Goal: Task Accomplishment & Management: Manage account settings

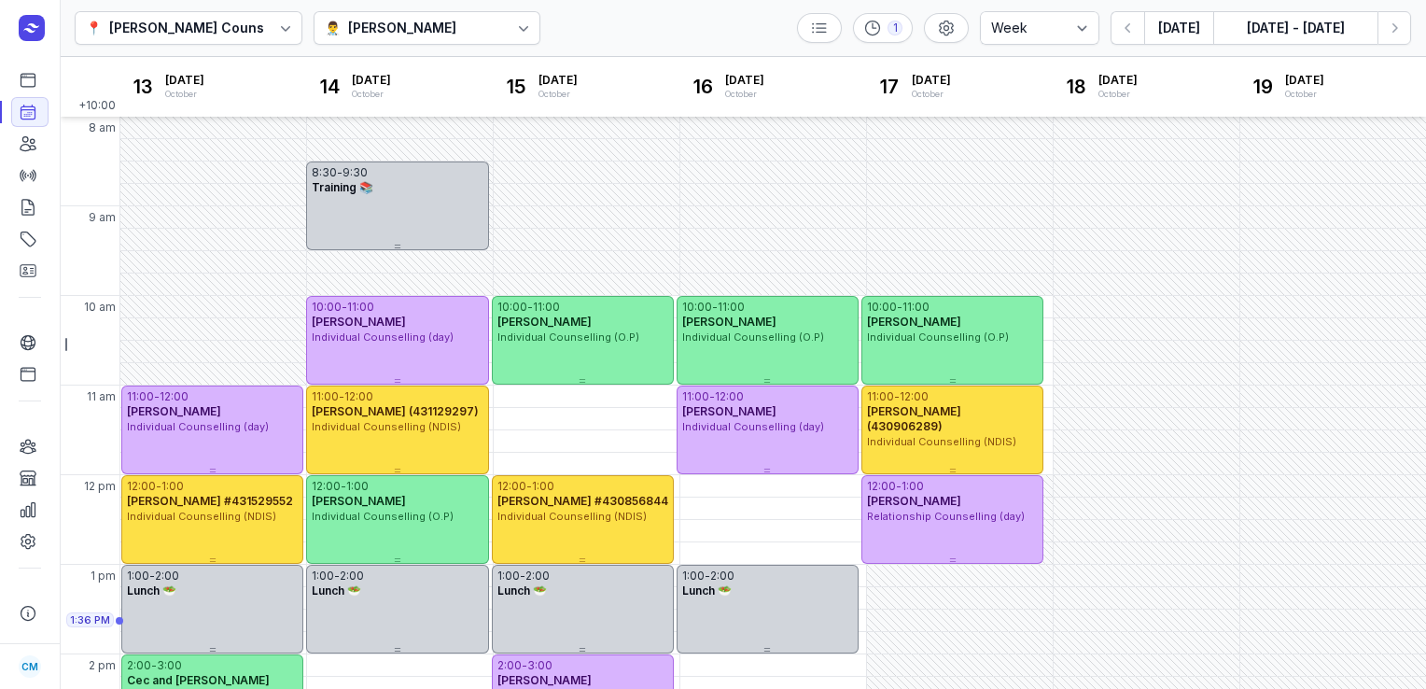
select select "week"
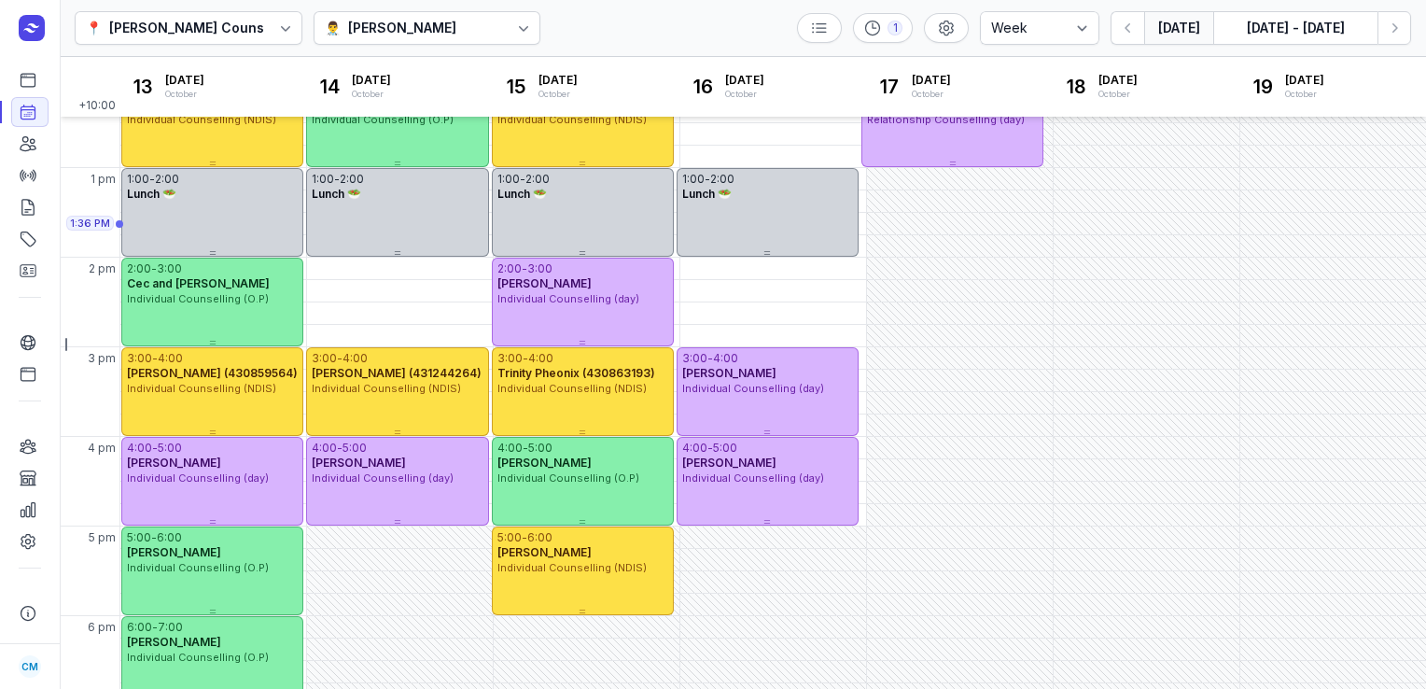
click at [1162, 23] on button "[DATE]" at bounding box center [1178, 28] width 69 height 34
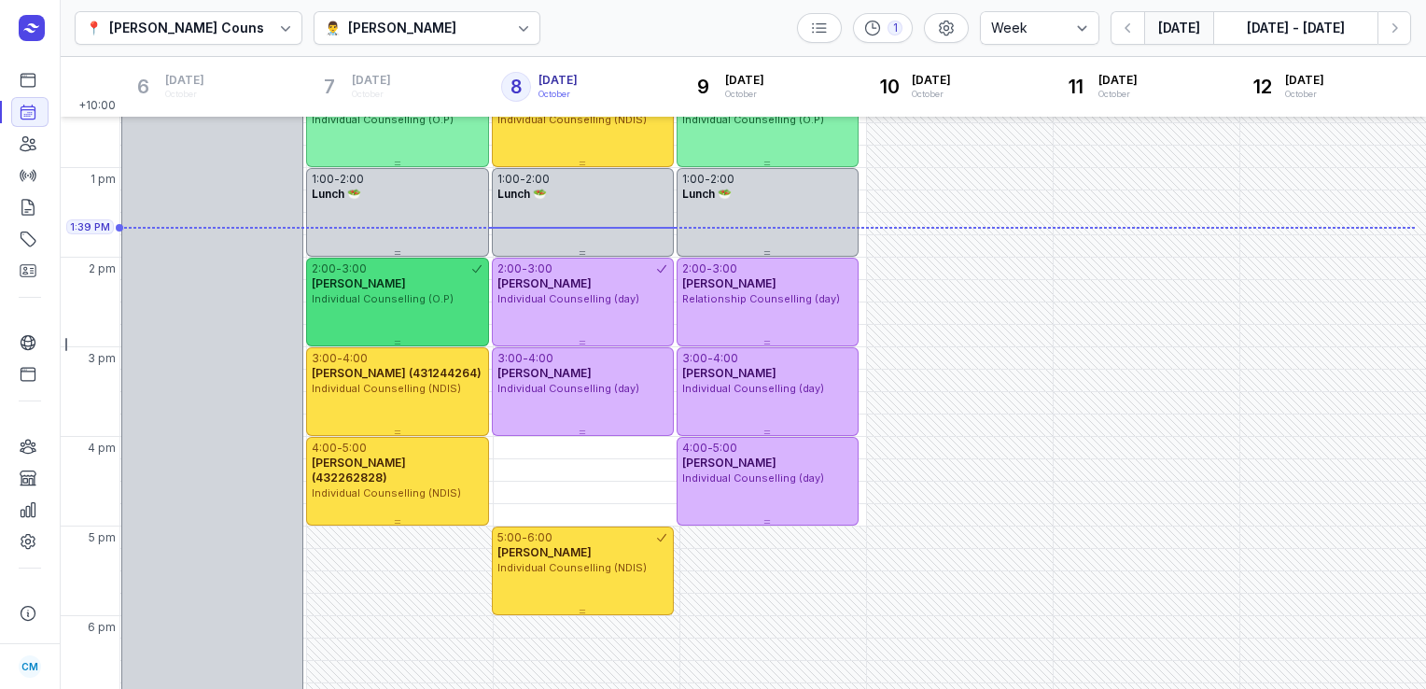
scroll to position [206, 0]
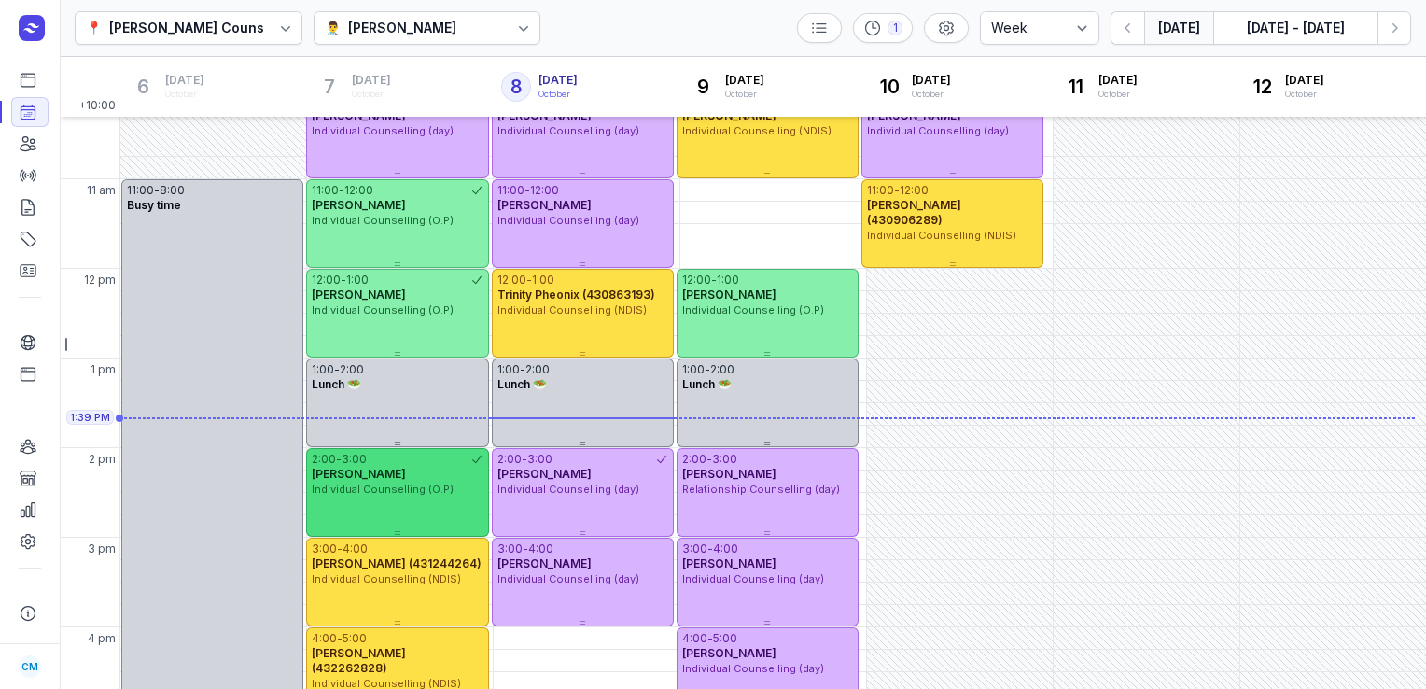
click at [459, 276] on div "12:00 - 1:00" at bounding box center [391, 279] width 158 height 15
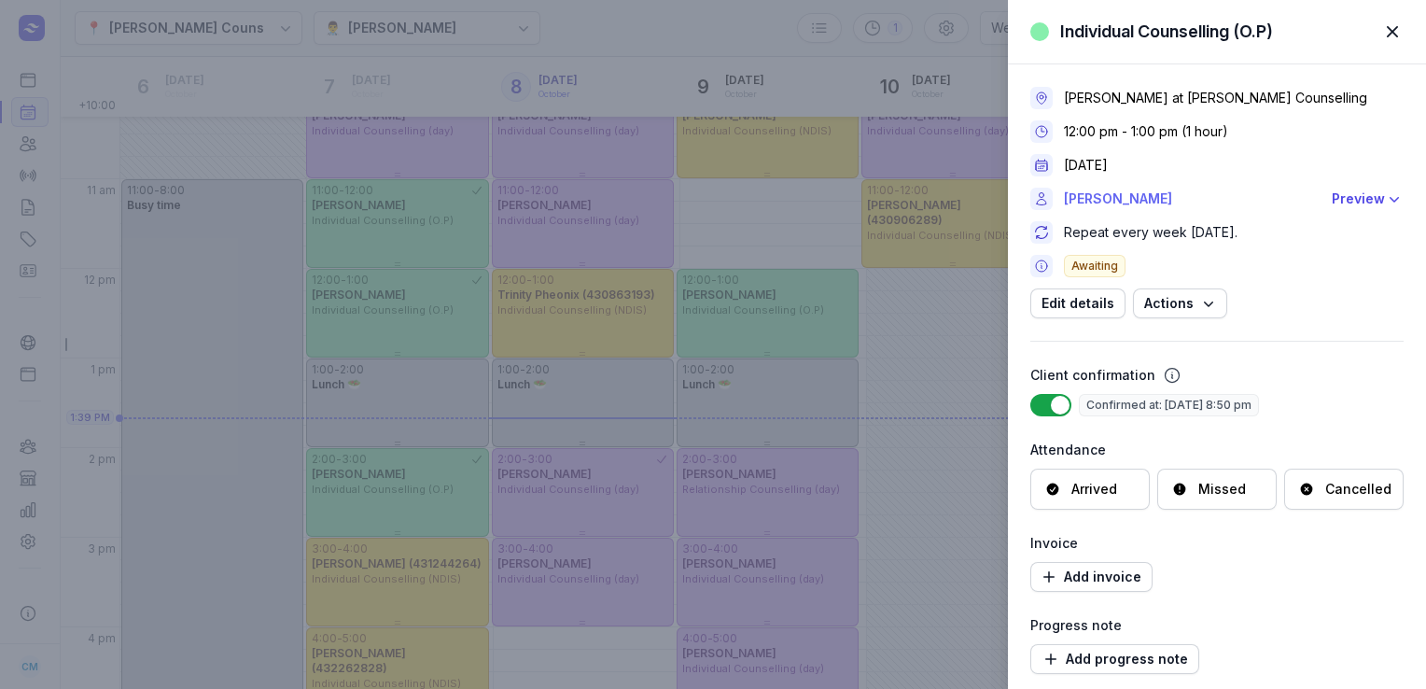
click at [1088, 192] on link "[PERSON_NAME]" at bounding box center [1192, 199] width 257 height 22
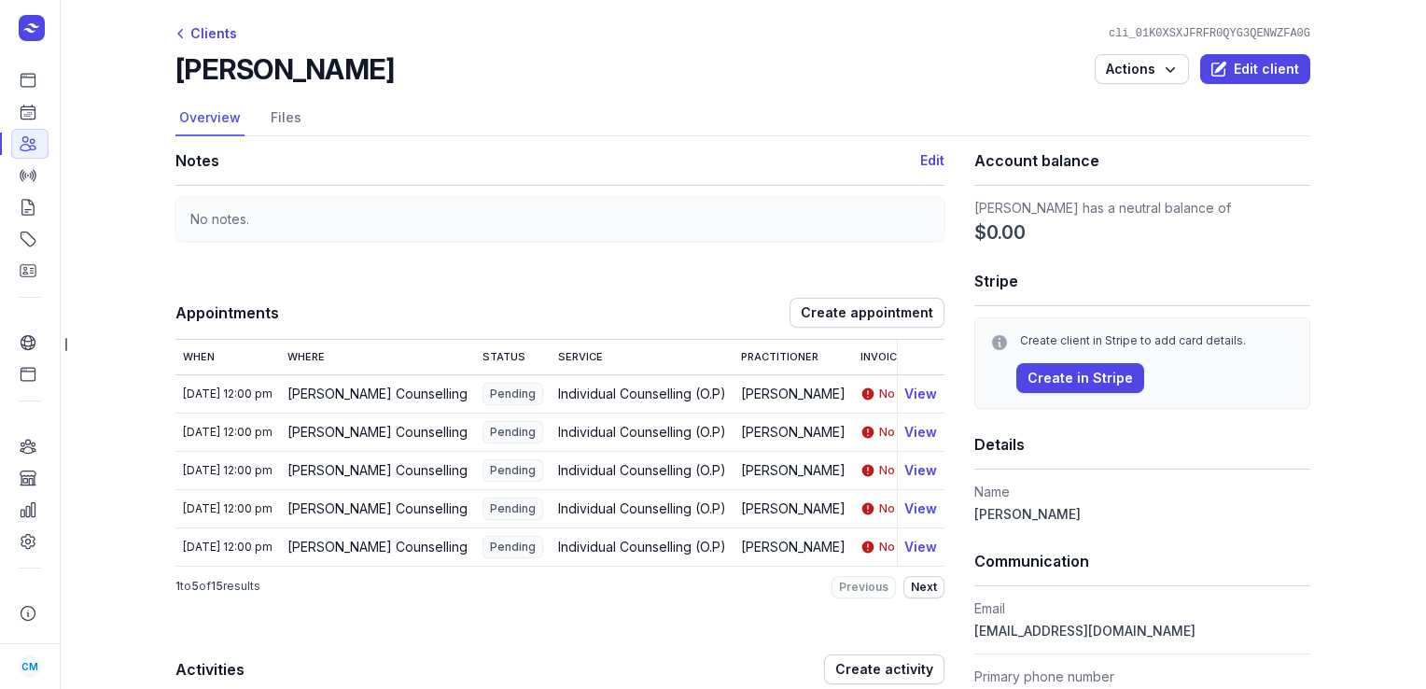
drag, startPoint x: 402, startPoint y: 80, endPoint x: 262, endPoint y: 77, distance: 140.0
click at [262, 77] on div "[PERSON_NAME] Actions Edit client" at bounding box center [742, 69] width 1135 height 34
copy h2 "[PERSON_NAME]"
click at [17, 121] on link "Calendar" at bounding box center [29, 112] width 37 height 30
select select "week"
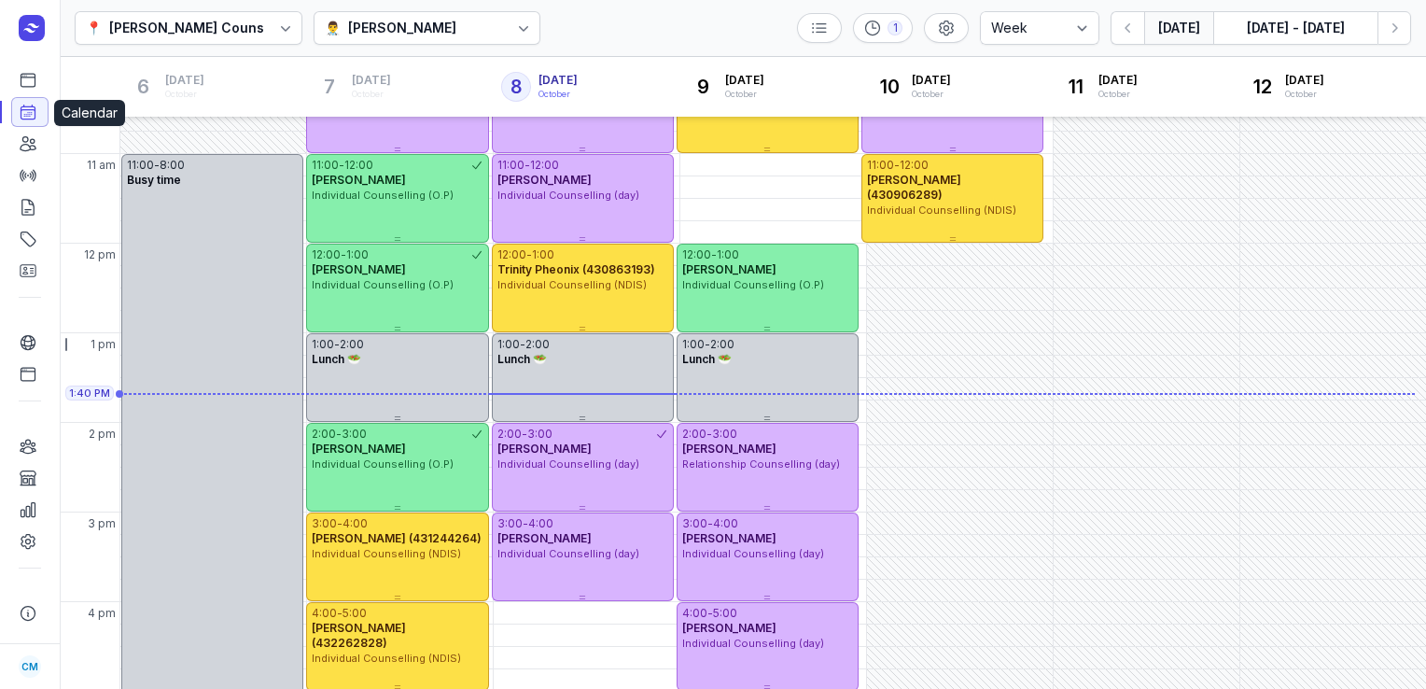
scroll to position [274, 0]
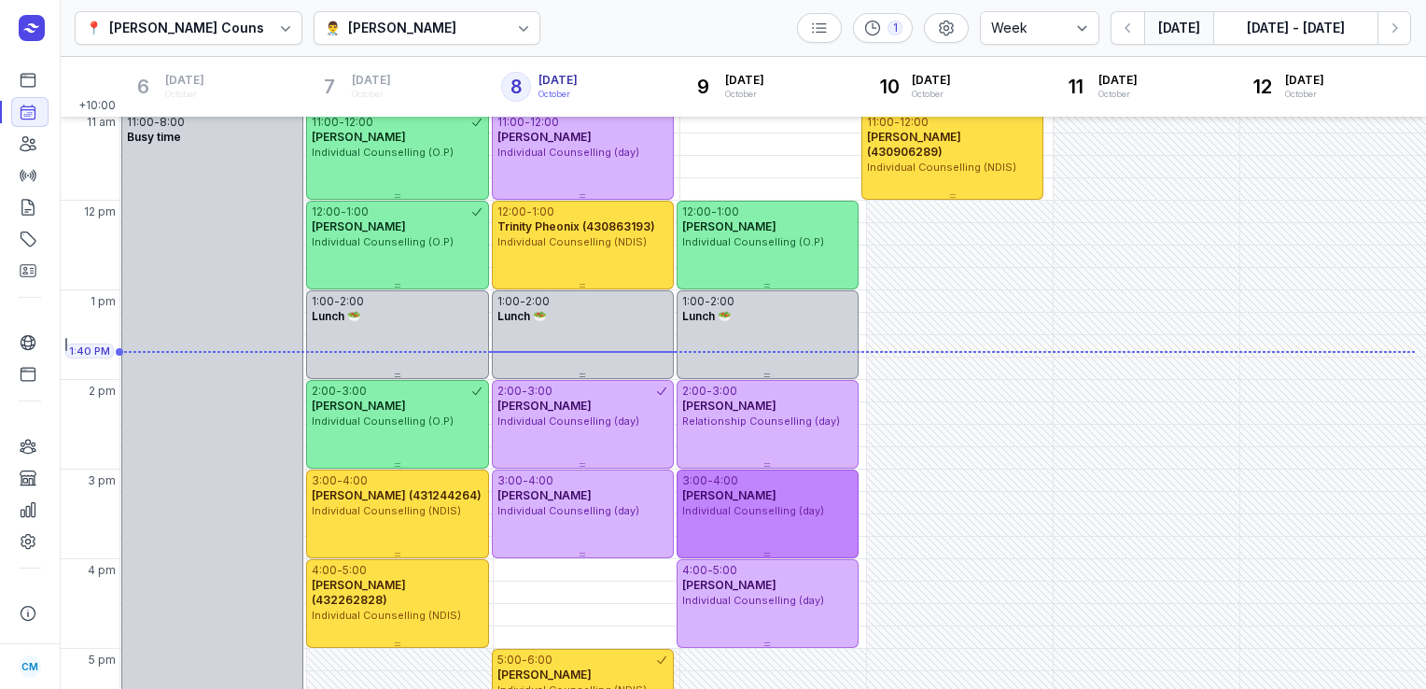
click at [732, 491] on span "[PERSON_NAME]" at bounding box center [729, 495] width 94 height 14
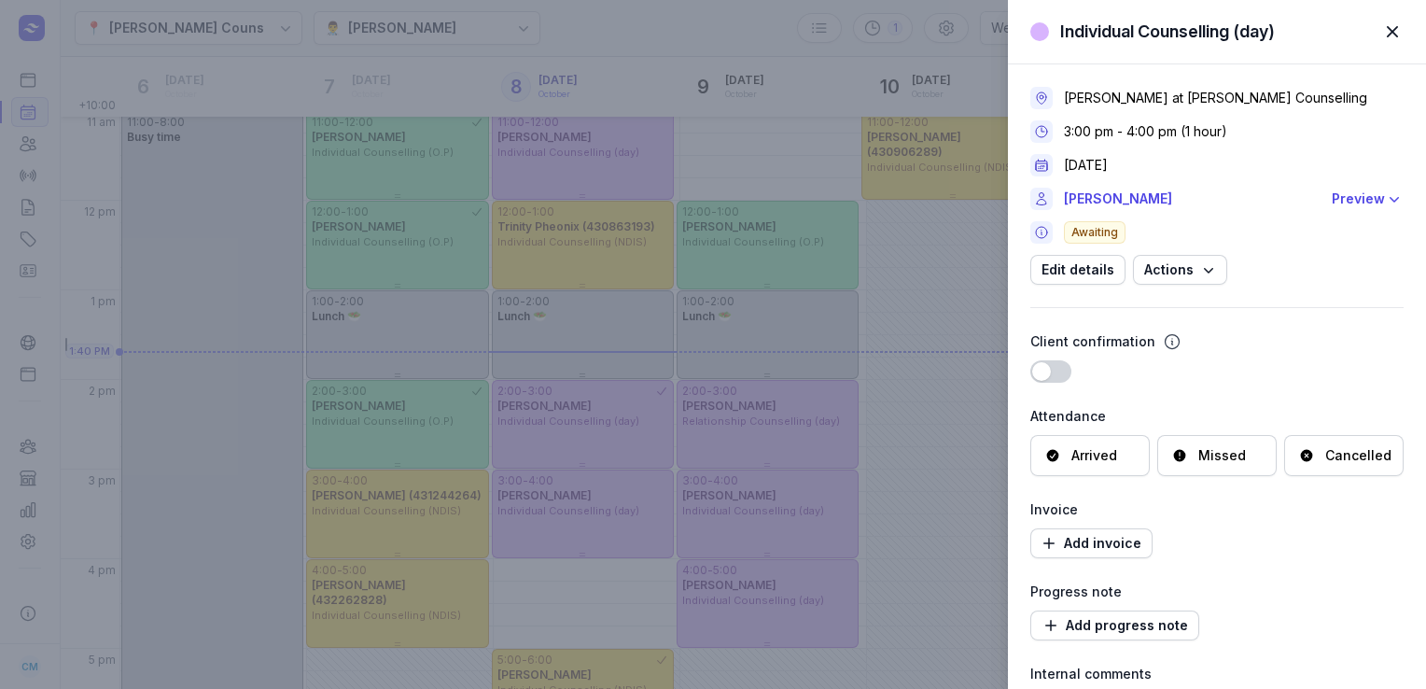
drag, startPoint x: 1280, startPoint y: 408, endPoint x: 1355, endPoint y: 457, distance: 89.5
click at [1355, 457] on div "Attendance Arrived Missed Cancelled" at bounding box center [1216, 440] width 373 height 71
click at [1355, 457] on div "Cancelled" at bounding box center [1358, 455] width 66 height 19
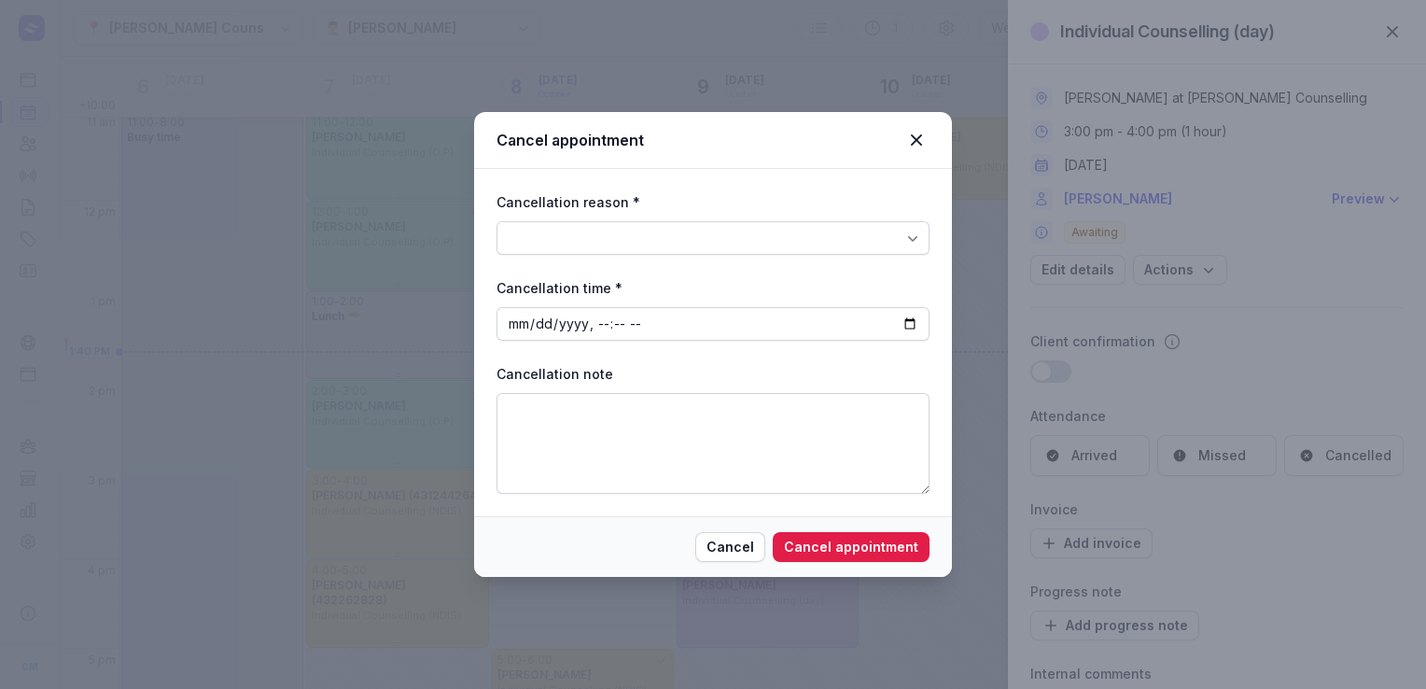
click at [899, 230] on div at bounding box center [913, 238] width 34 height 34
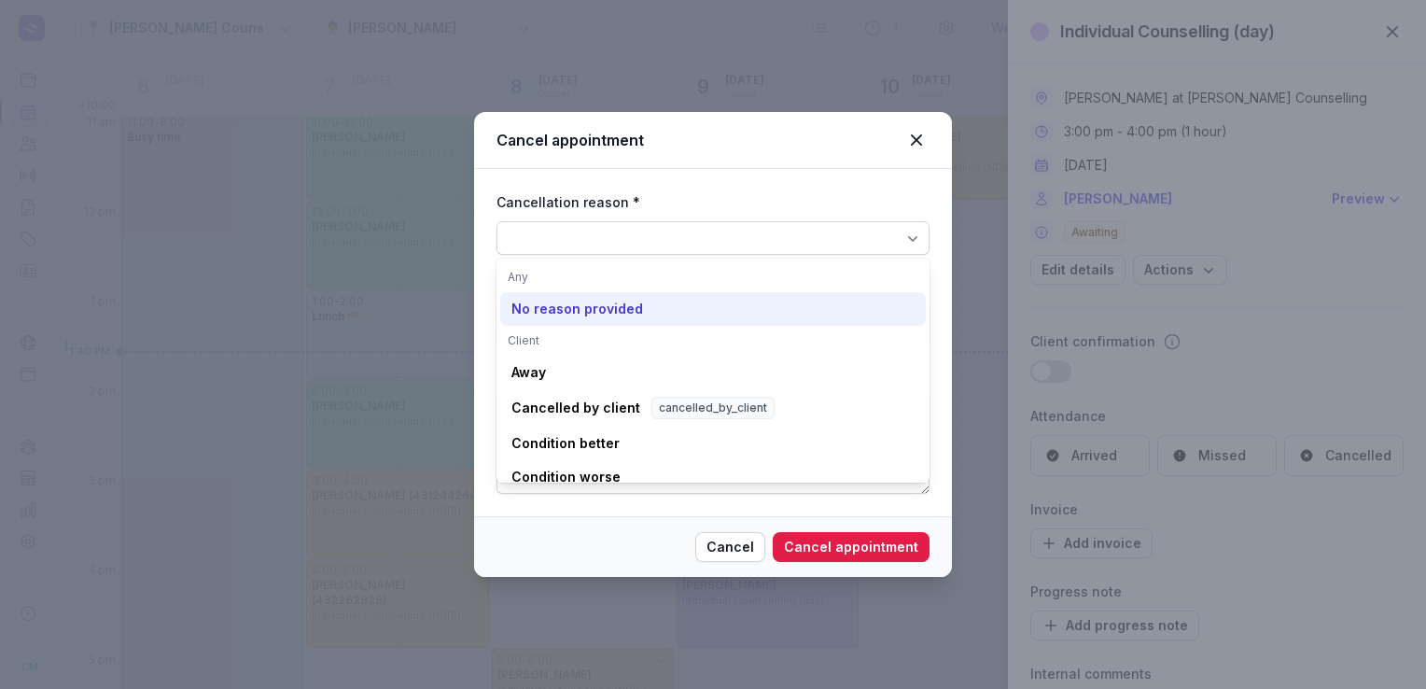
click at [594, 301] on div "No reason provided" at bounding box center [577, 309] width 132 height 19
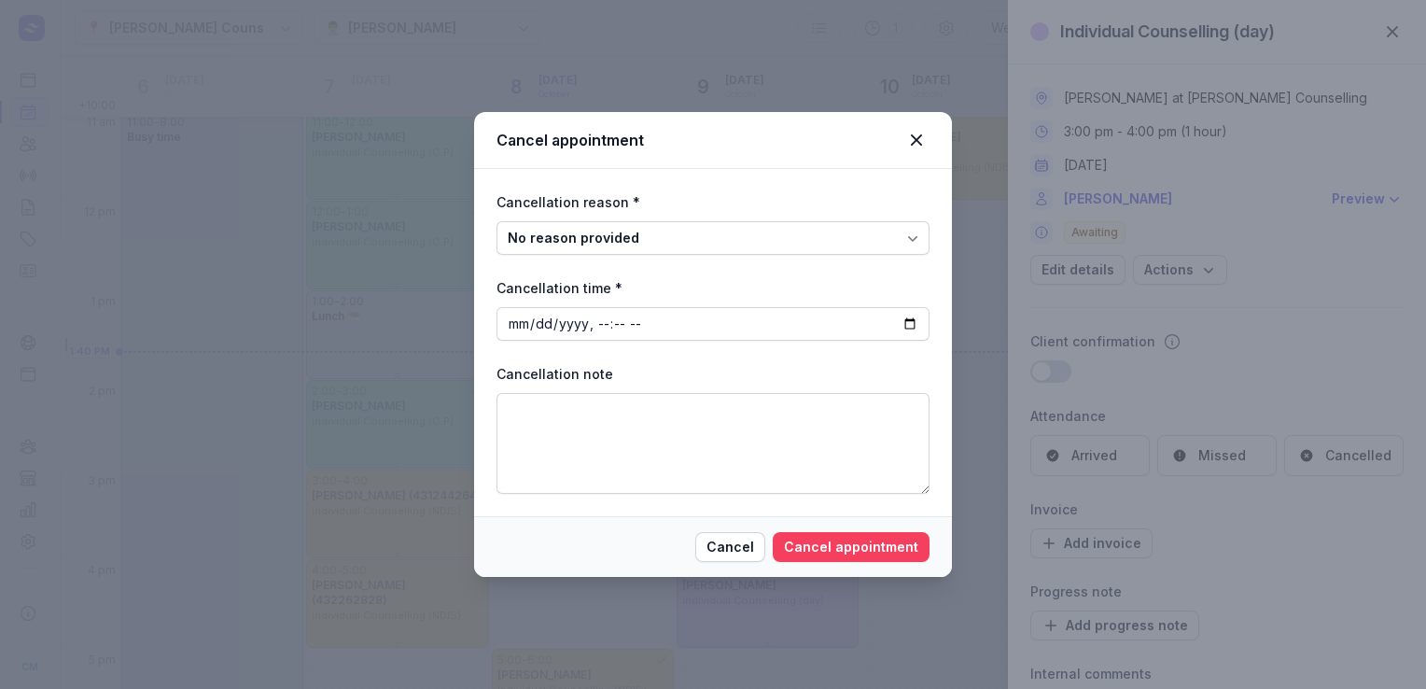
click at [845, 538] on span "Cancel appointment" at bounding box center [851, 547] width 134 height 22
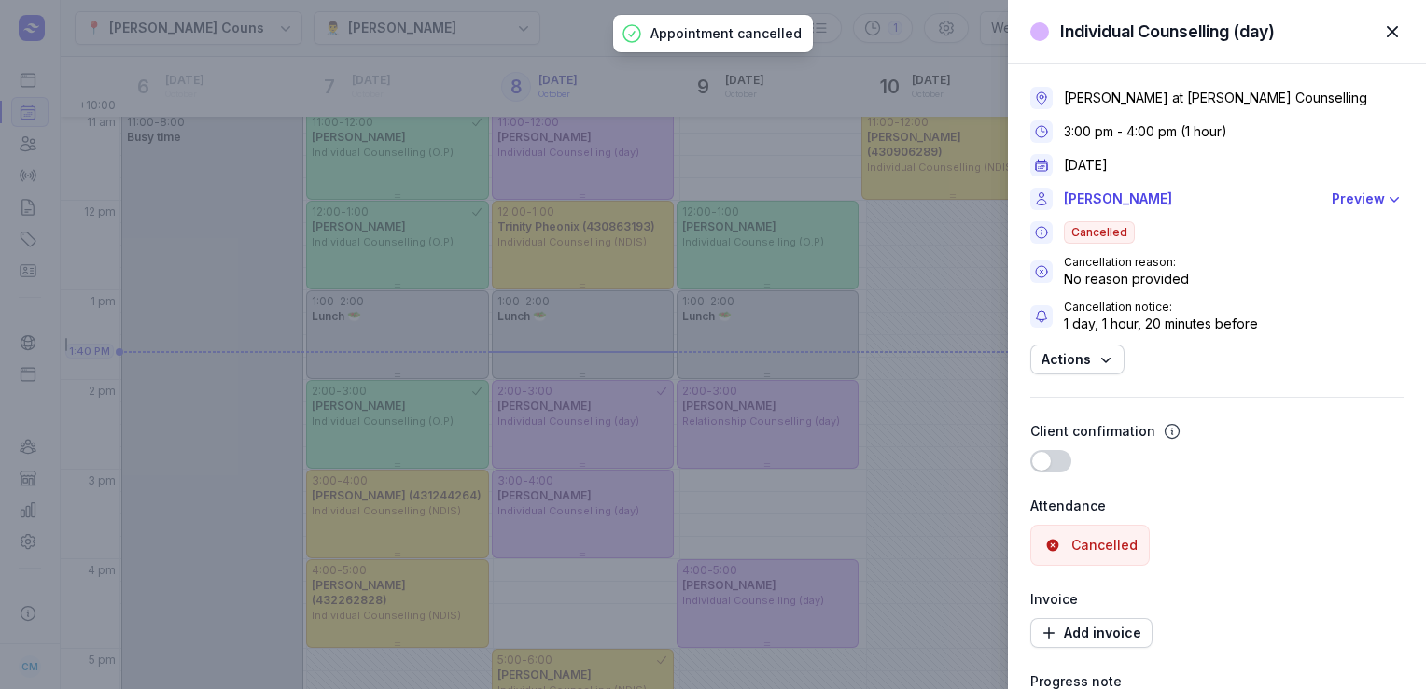
click at [659, 76] on div "Individual Counselling (day) Close panel [PERSON_NAME] at [PERSON_NAME] Counsel…" at bounding box center [713, 344] width 1426 height 689
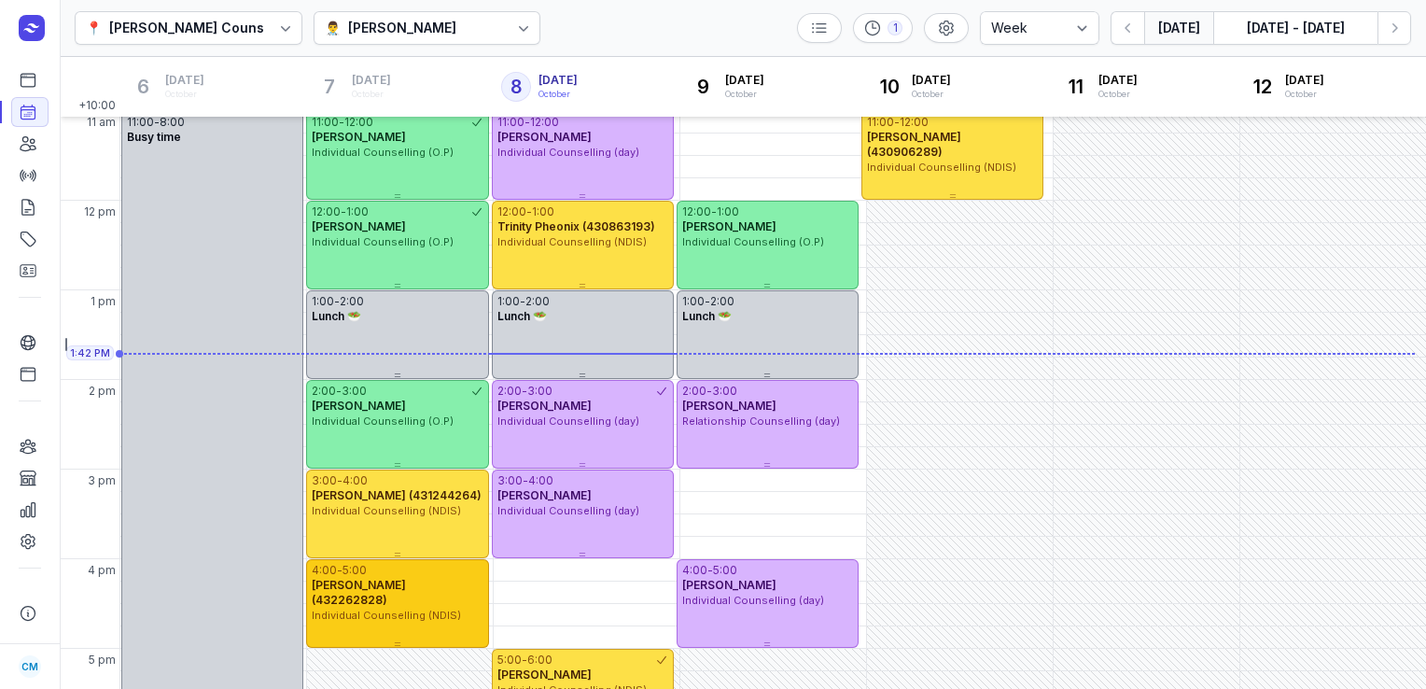
click at [387, 608] on span "Individual Counselling (NDIS)" at bounding box center [386, 614] width 149 height 13
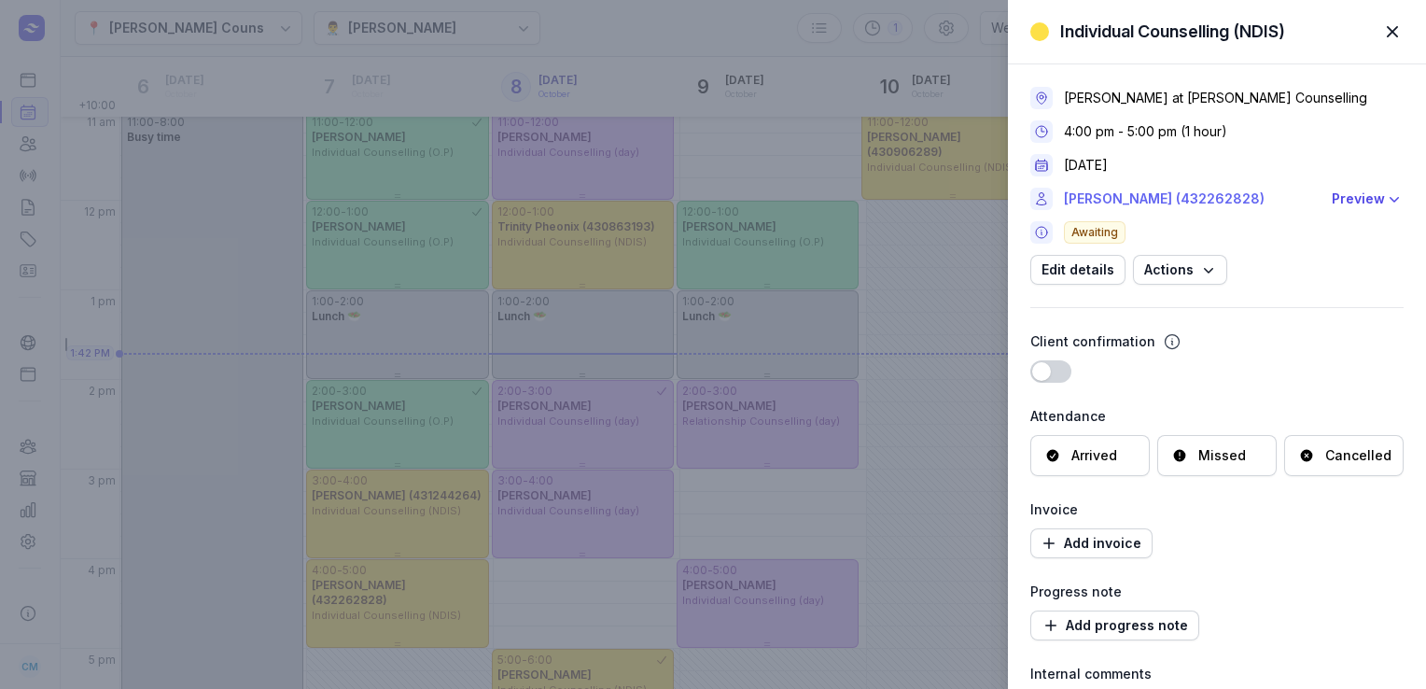
click at [1112, 203] on link "[PERSON_NAME] (432262828)" at bounding box center [1192, 199] width 257 height 22
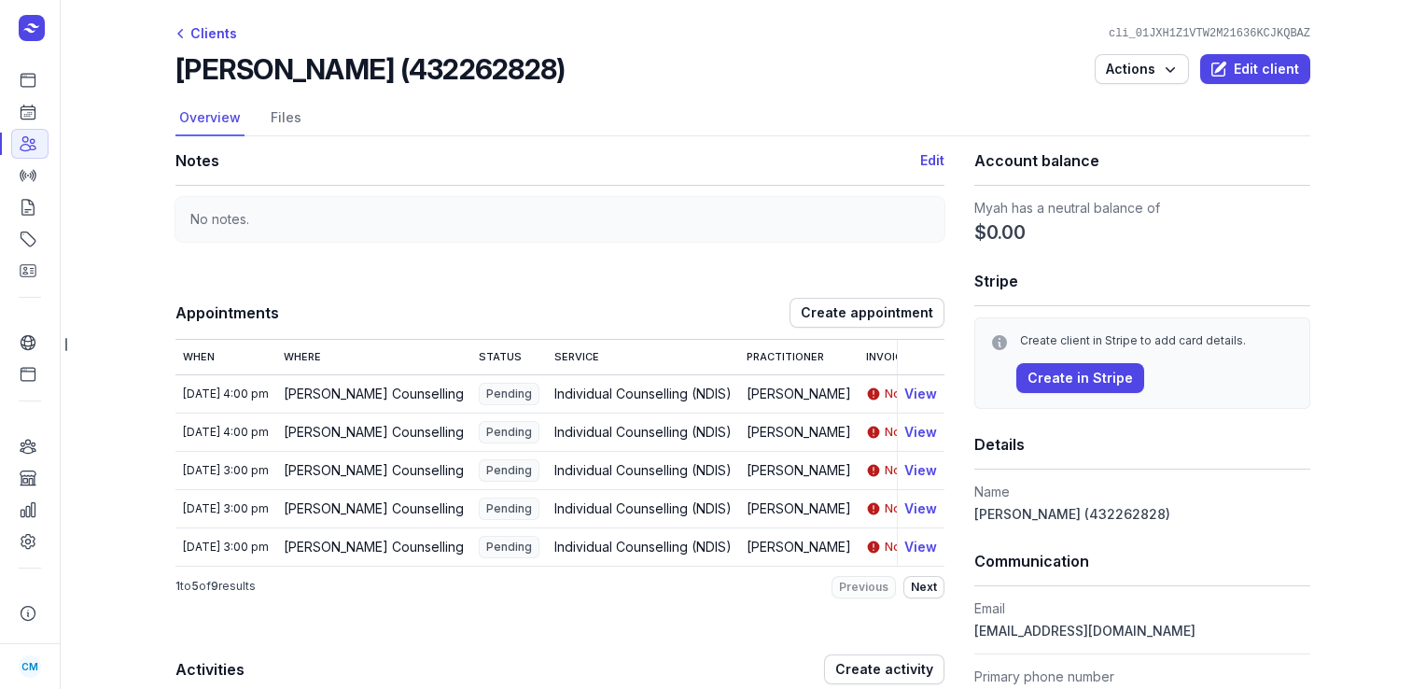
drag, startPoint x: 569, startPoint y: 70, endPoint x: 180, endPoint y: 75, distance: 389.1
click at [180, 75] on div "[PERSON_NAME] (432262828) Actions Edit client" at bounding box center [742, 69] width 1135 height 34
copy h2 "[PERSON_NAME] (432262828)"
drag, startPoint x: 1151, startPoint y: 631, endPoint x: 971, endPoint y: 631, distance: 180.1
click at [974, 631] on dd "[EMAIL_ADDRESS][DOMAIN_NAME]" at bounding box center [1142, 631] width 336 height 22
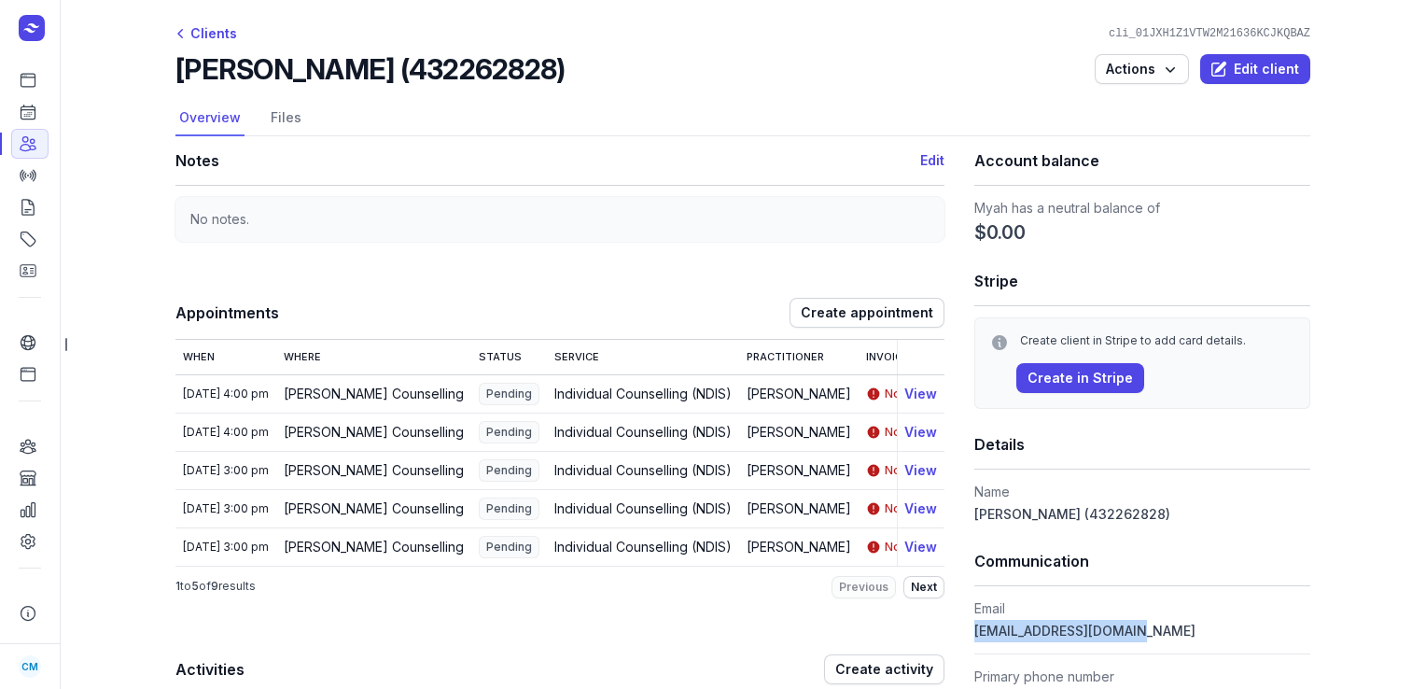
copy span "[EMAIL_ADDRESS][DOMAIN_NAME]"
click at [41, 111] on link "Calendar" at bounding box center [29, 112] width 37 height 30
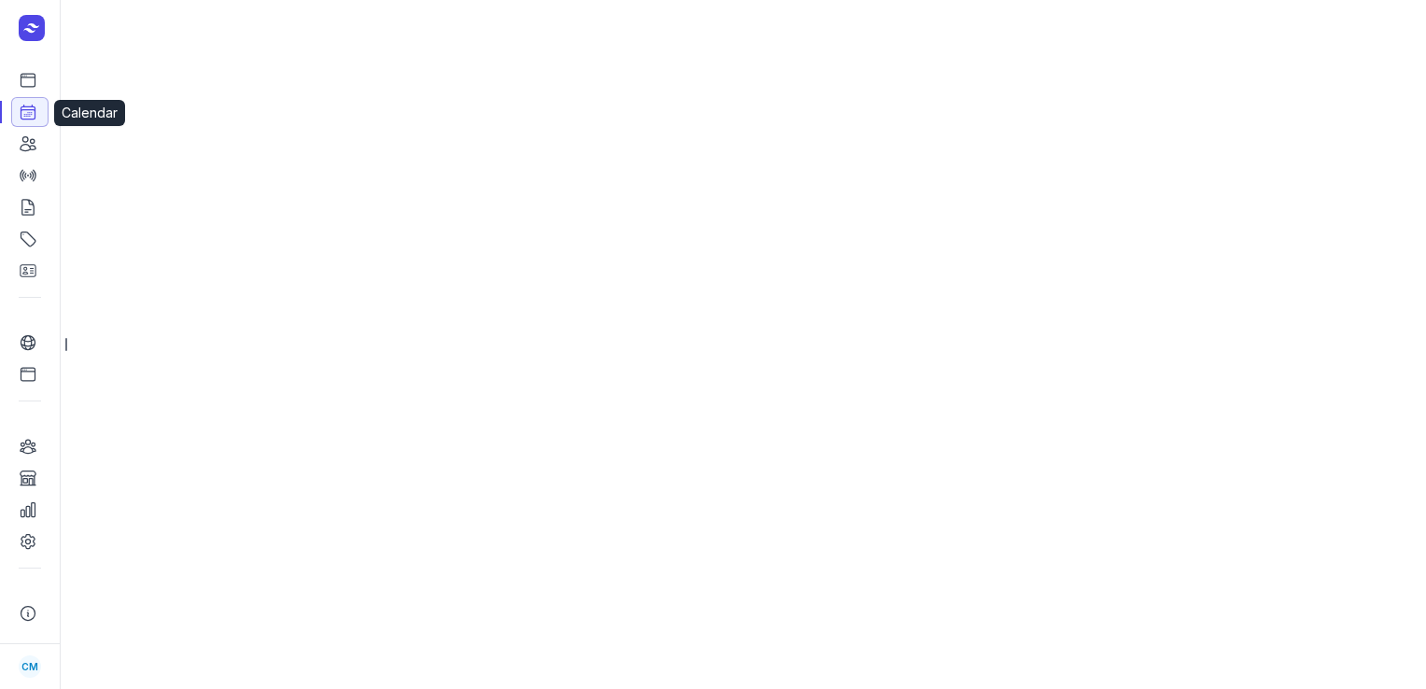
select select "week"
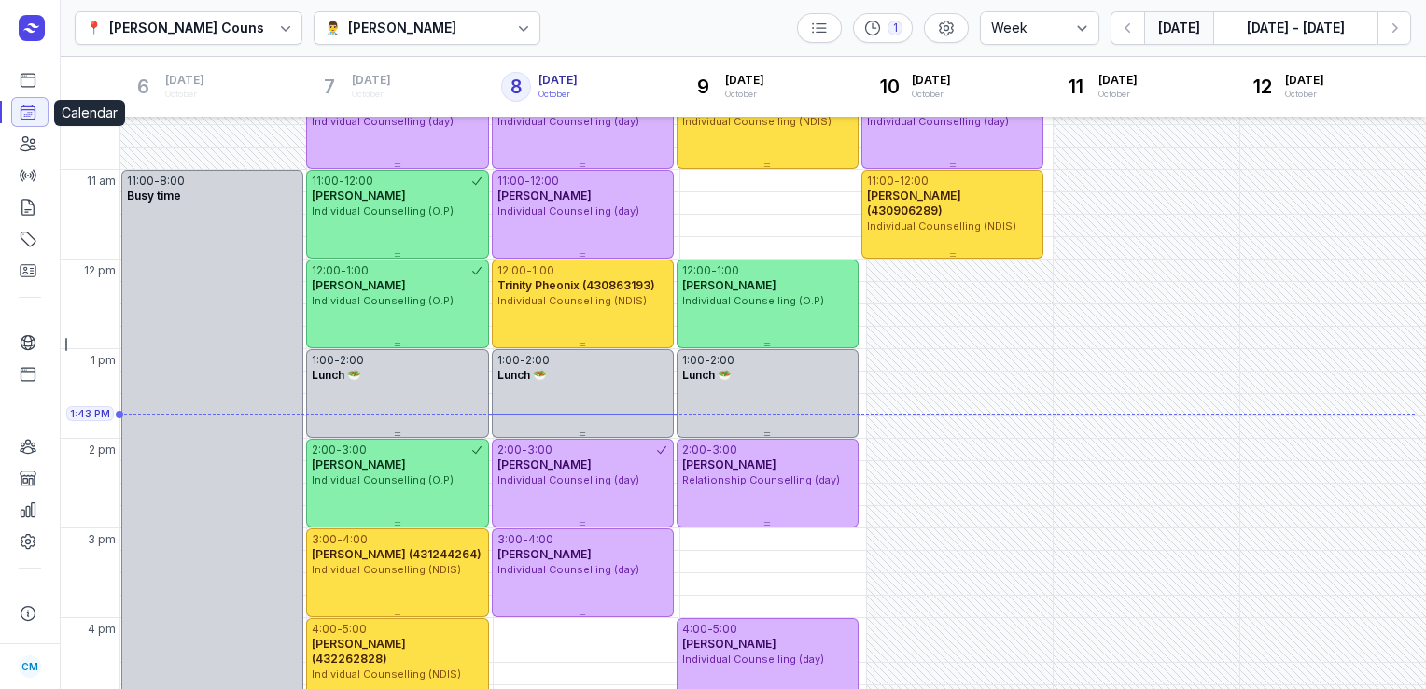
scroll to position [279, 0]
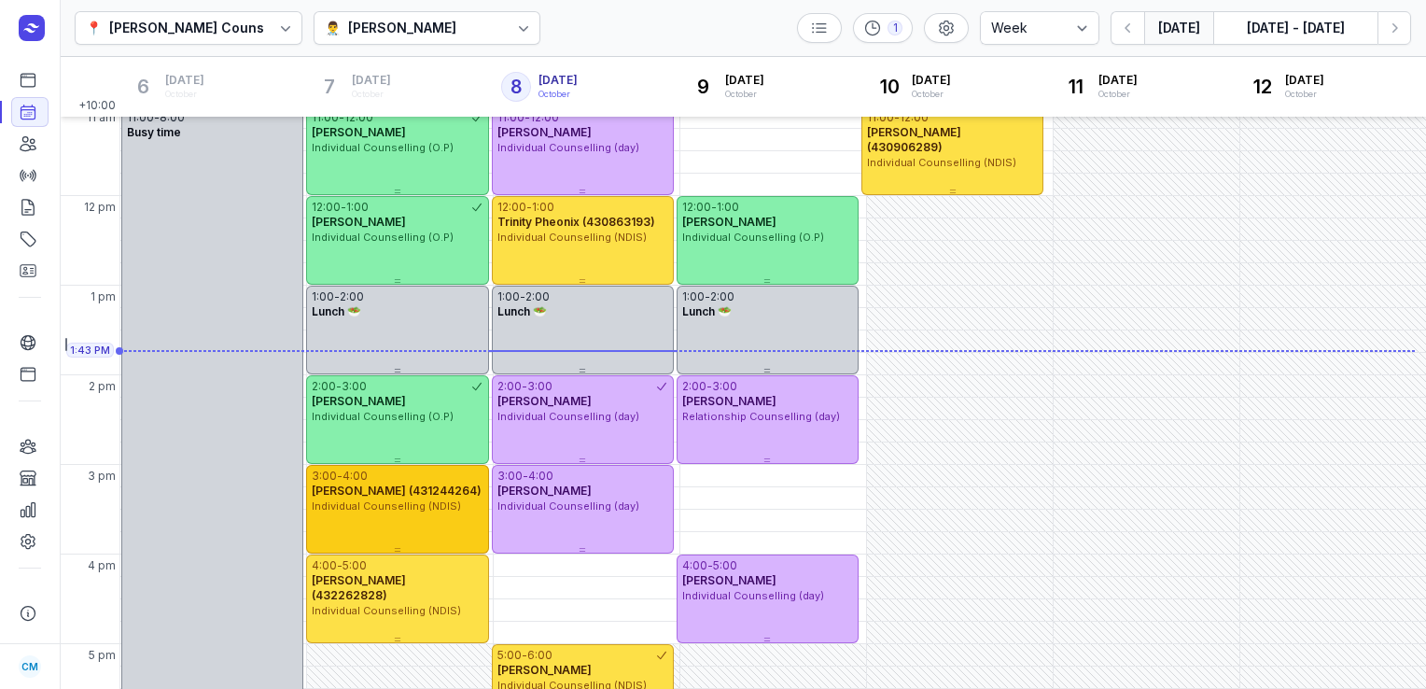
click at [356, 496] on span "[PERSON_NAME] (431244264)" at bounding box center [397, 490] width 170 height 14
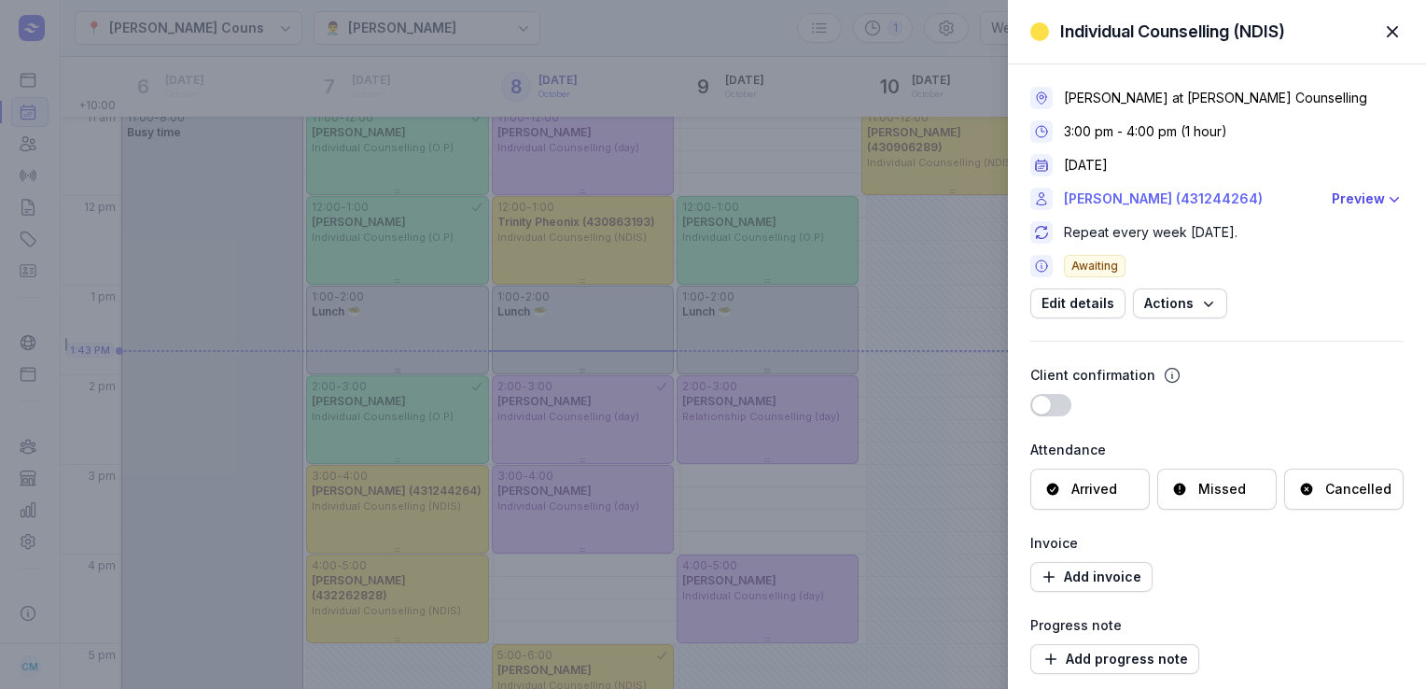
click at [1101, 190] on link "[PERSON_NAME] (431244264)" at bounding box center [1192, 199] width 257 height 22
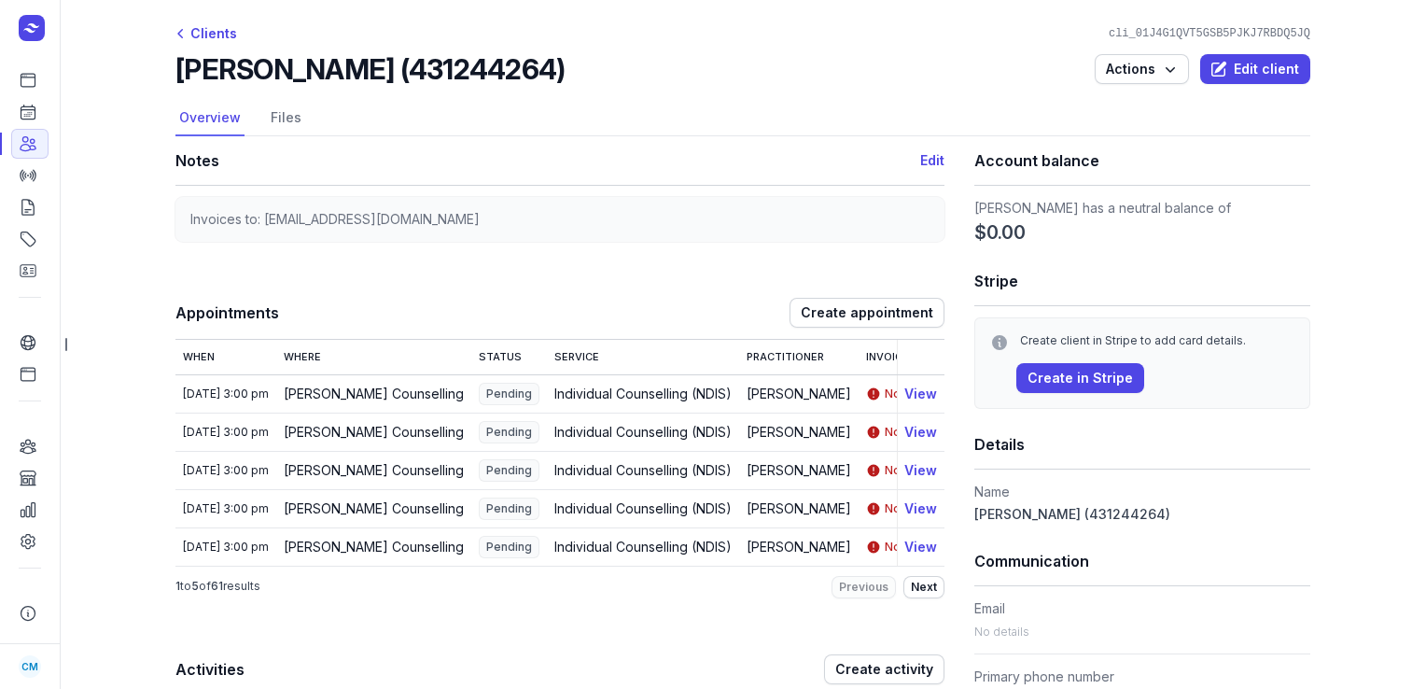
drag, startPoint x: 572, startPoint y: 62, endPoint x: 152, endPoint y: 80, distance: 420.3
copy h2 "[PERSON_NAME] (431244264)"
click at [37, 114] on link "Calendar" at bounding box center [29, 112] width 37 height 30
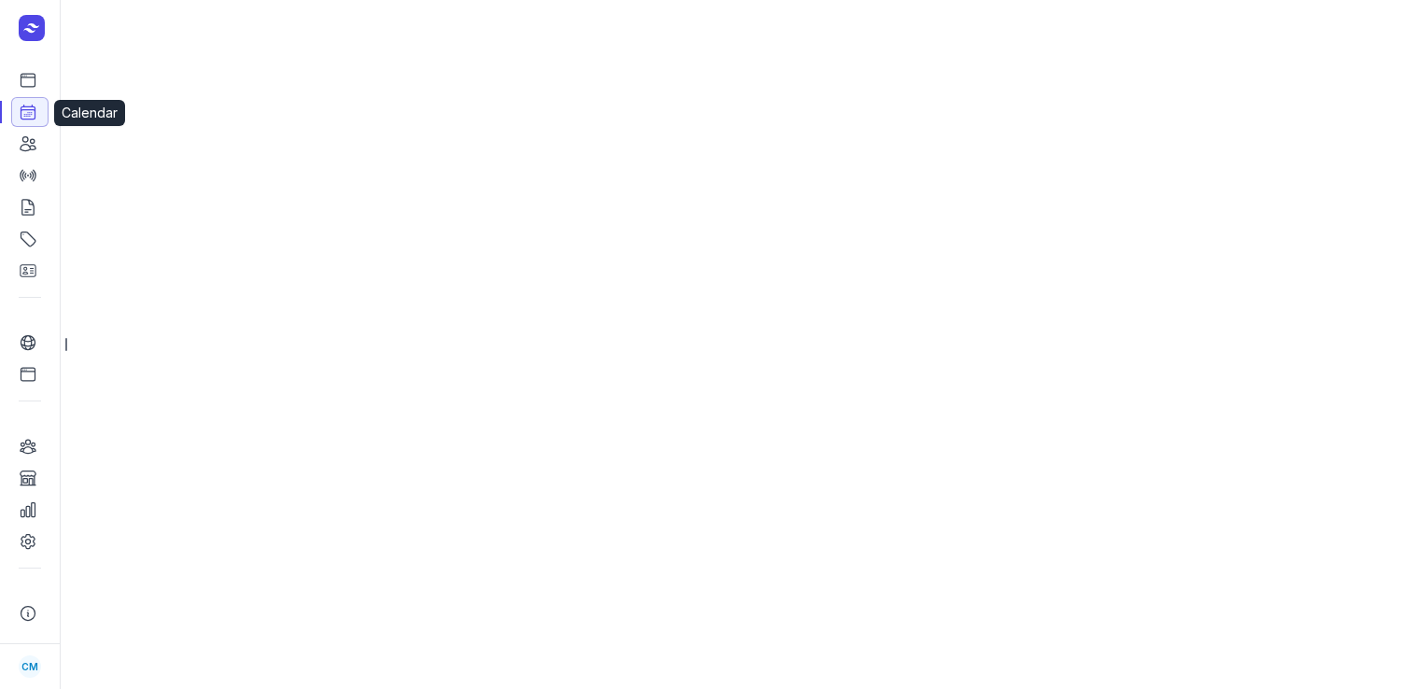
select select "week"
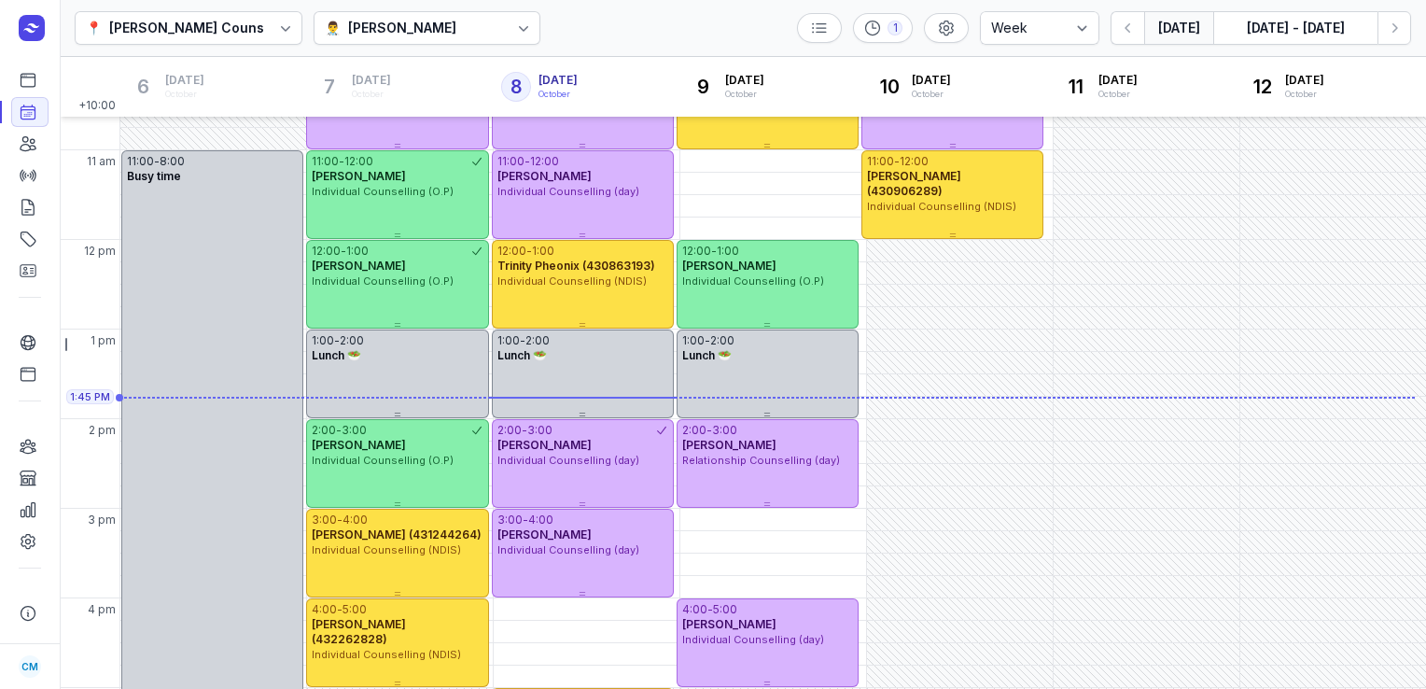
scroll to position [282, 0]
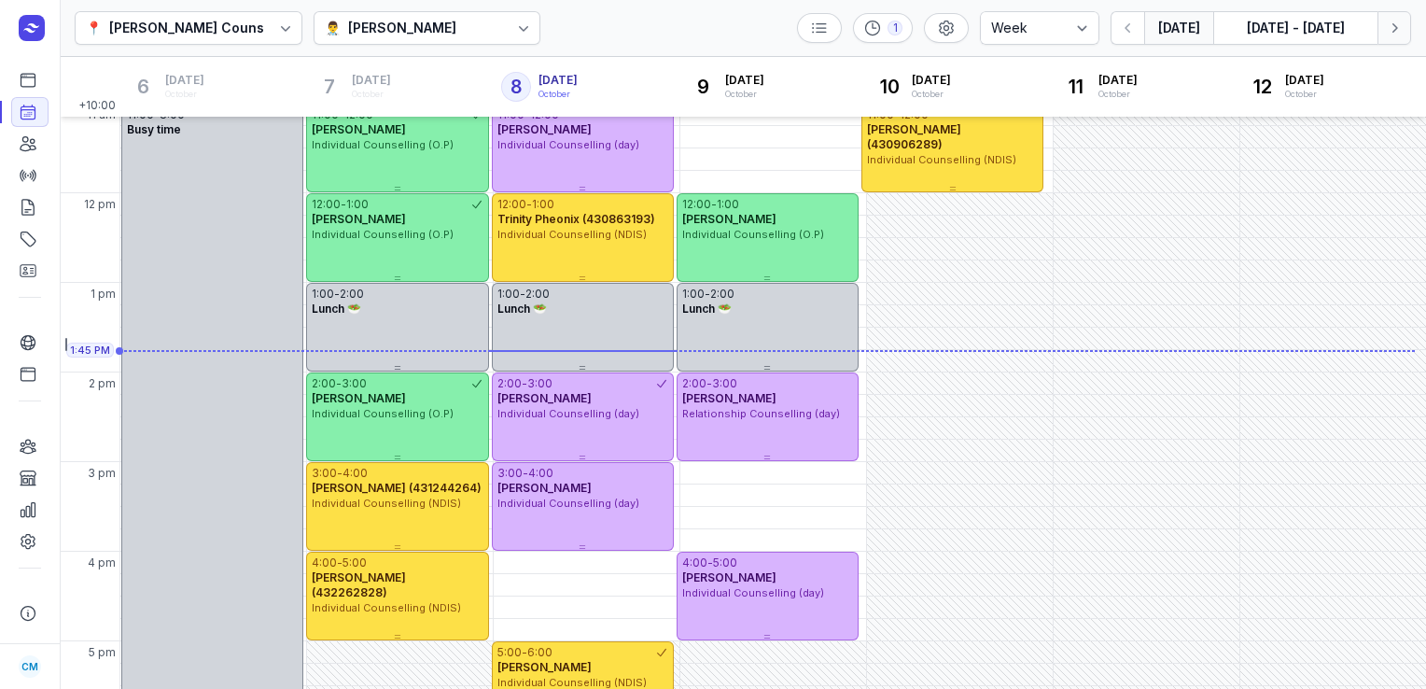
click at [1385, 27] on icon "button" at bounding box center [1394, 28] width 19 height 19
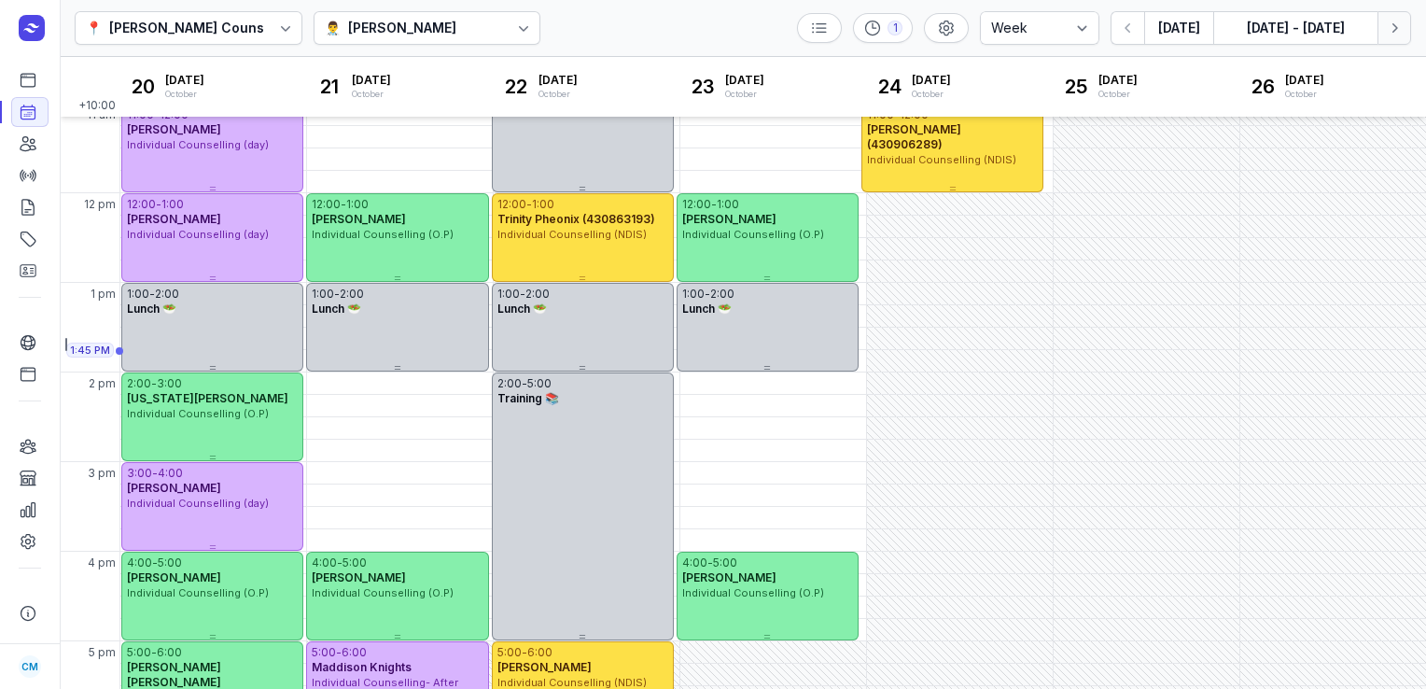
click at [1385, 27] on icon "button" at bounding box center [1394, 28] width 19 height 19
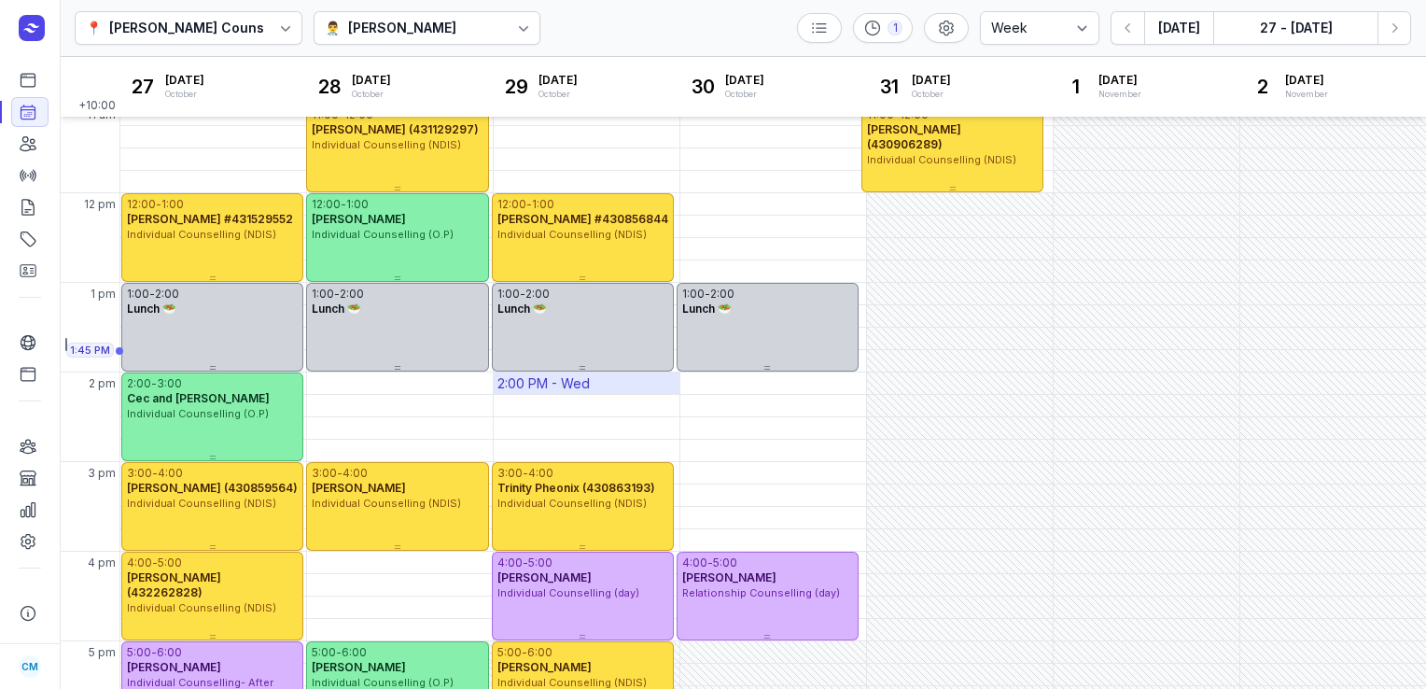
click at [595, 388] on div "2:00 PM - Wed" at bounding box center [587, 382] width 186 height 21
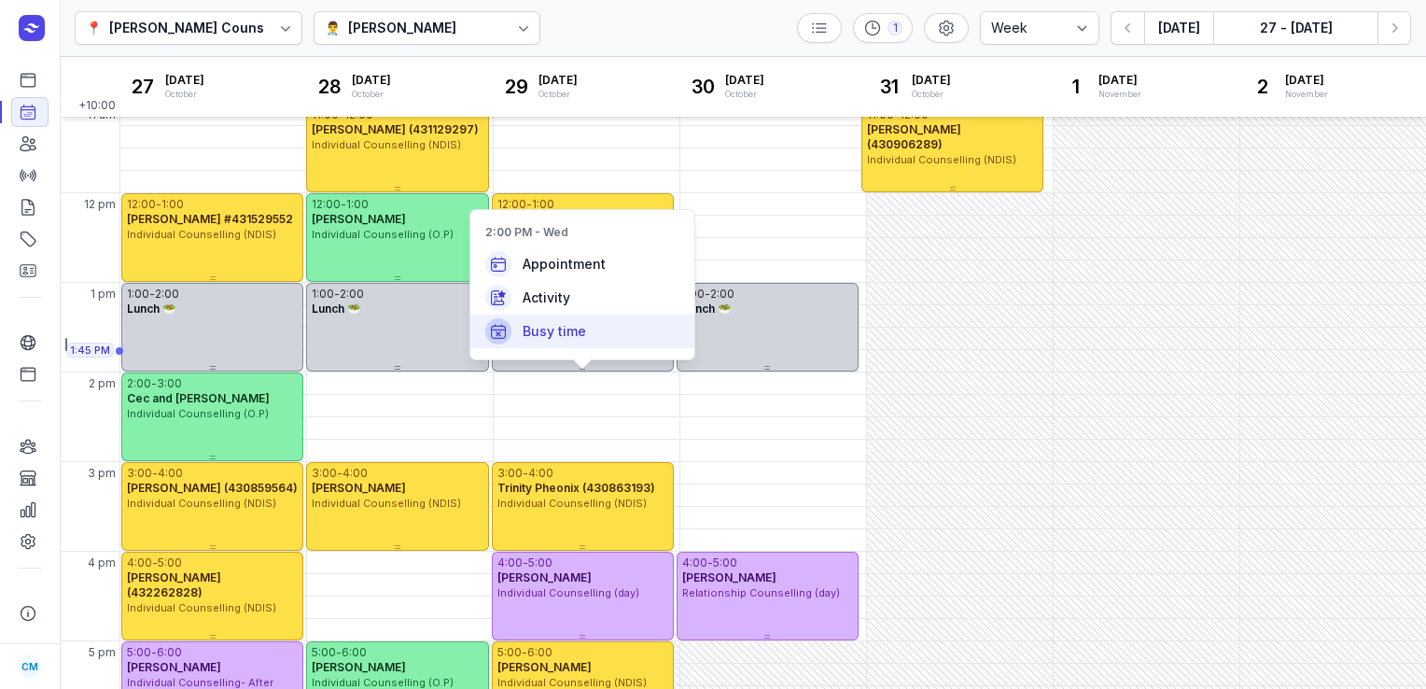
click at [570, 327] on span "Busy time" at bounding box center [554, 331] width 63 height 19
select select
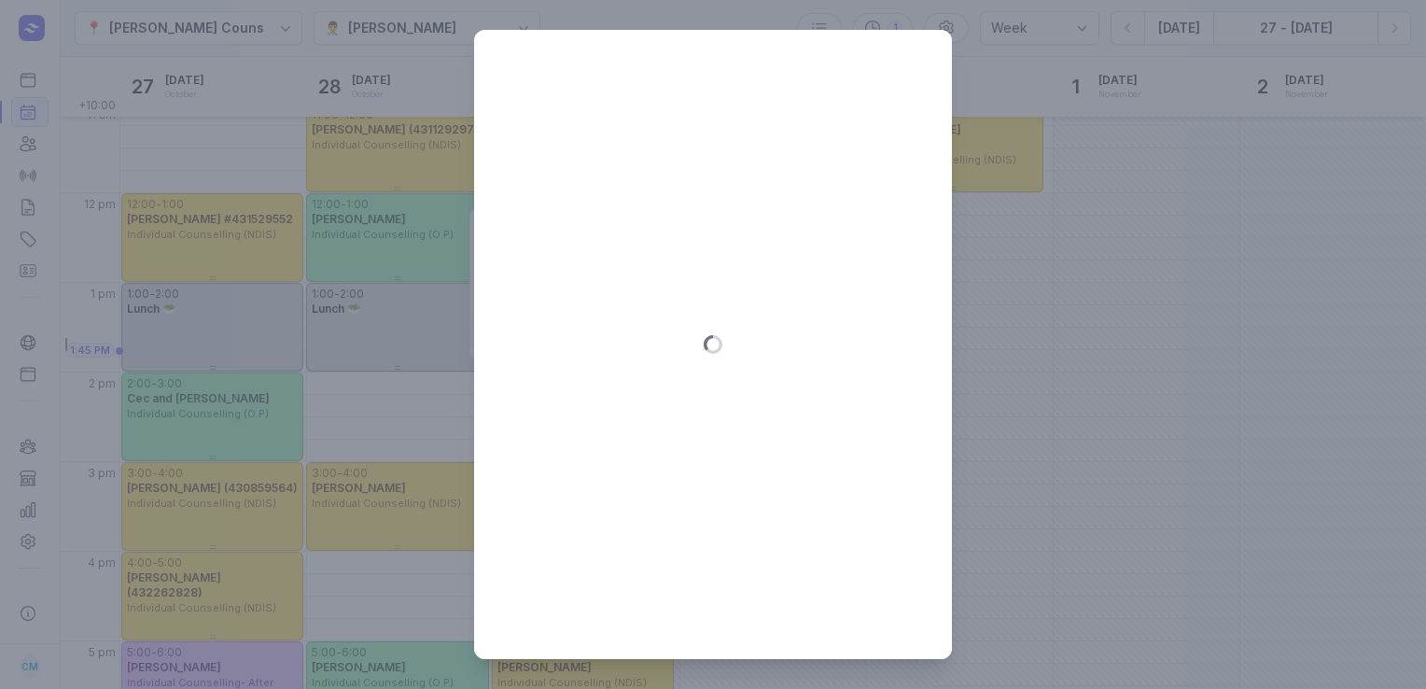
type input "[DATE]"
select select "14:00"
select select "15:00"
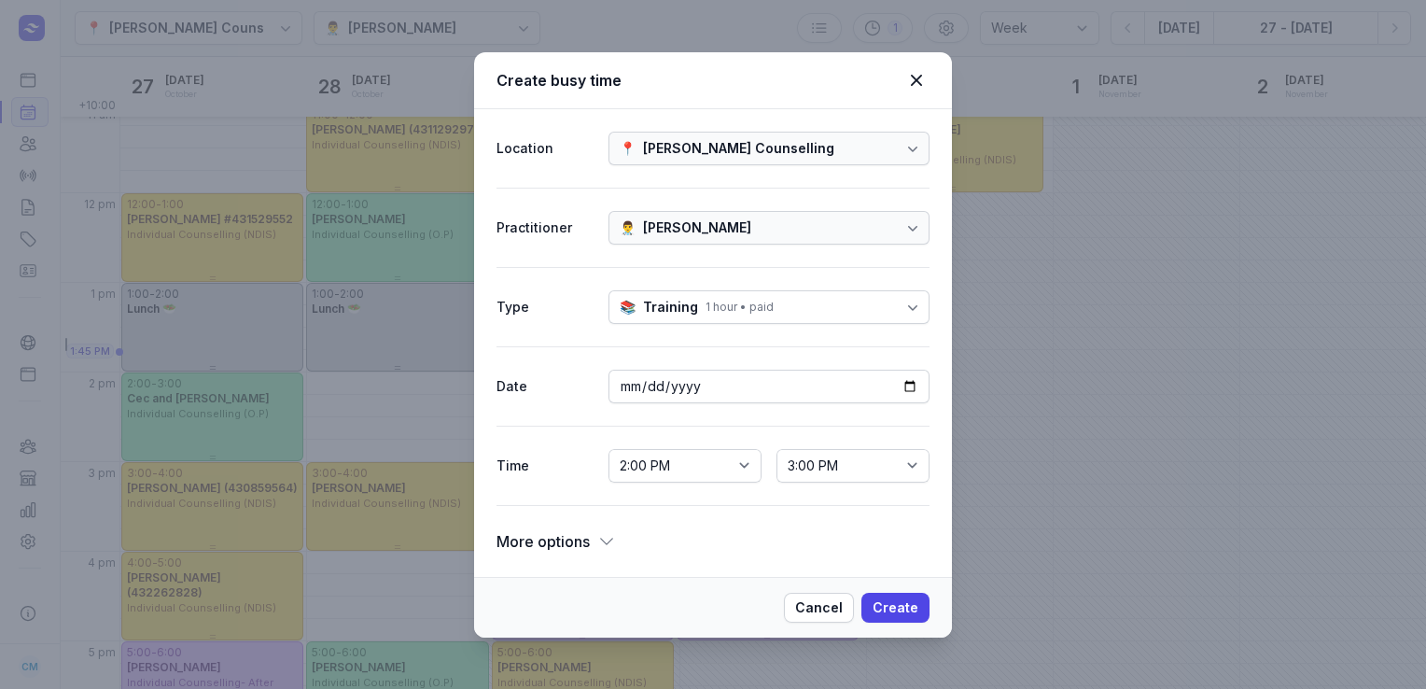
click at [601, 545] on icon at bounding box center [606, 541] width 19 height 19
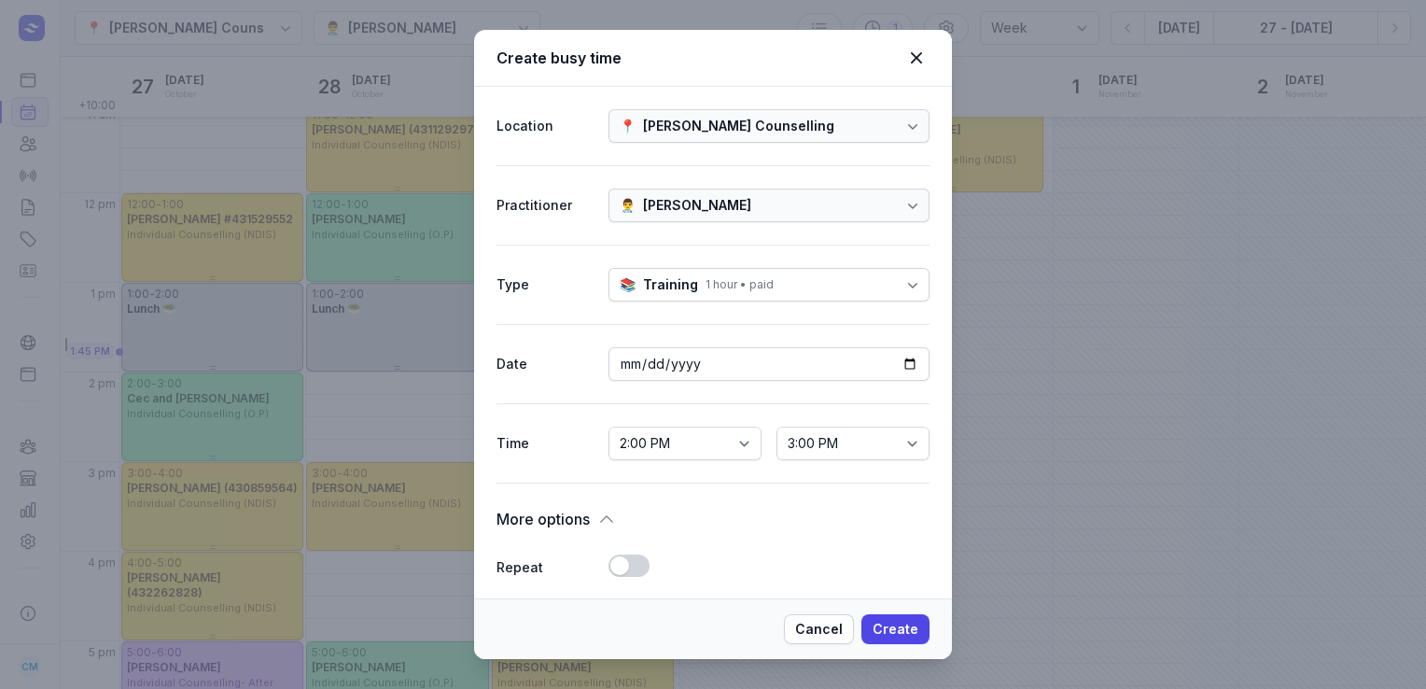
scroll to position [386, 0]
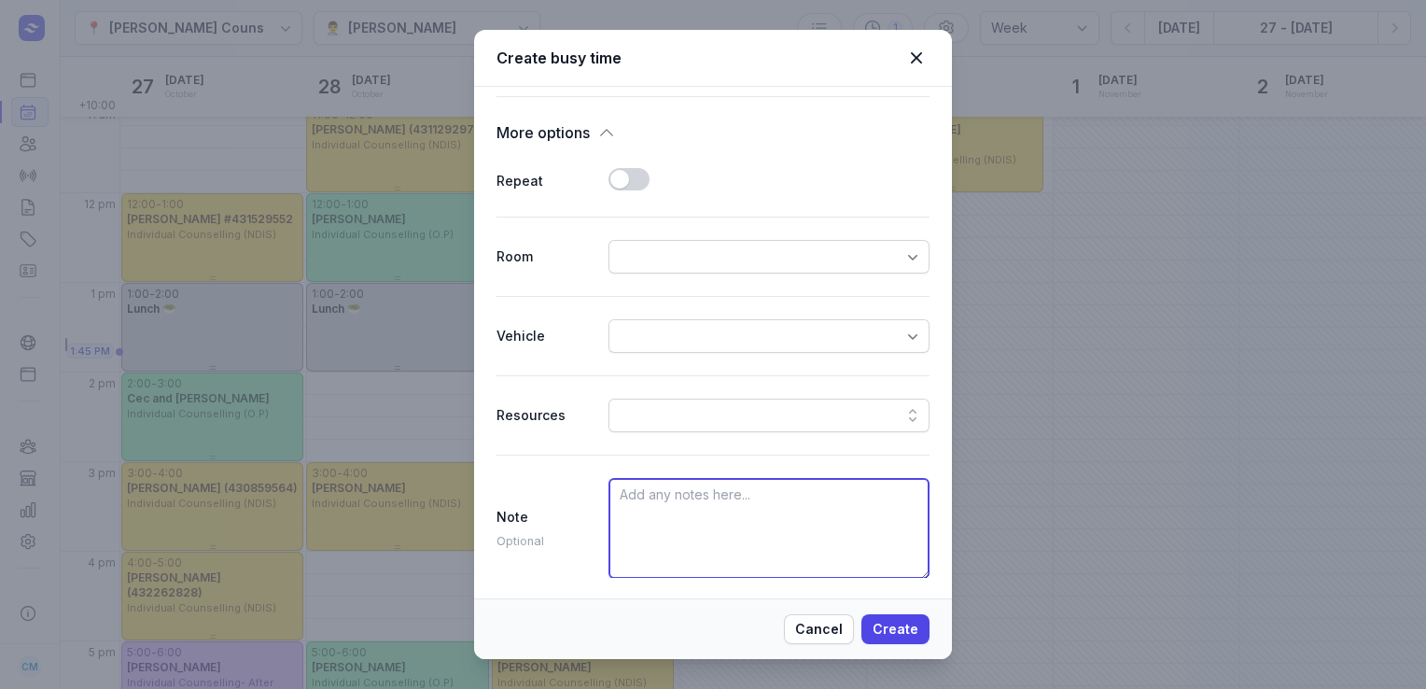
click at [670, 535] on textarea at bounding box center [768, 528] width 321 height 101
type textarea "Meeting with [PERSON_NAME]"
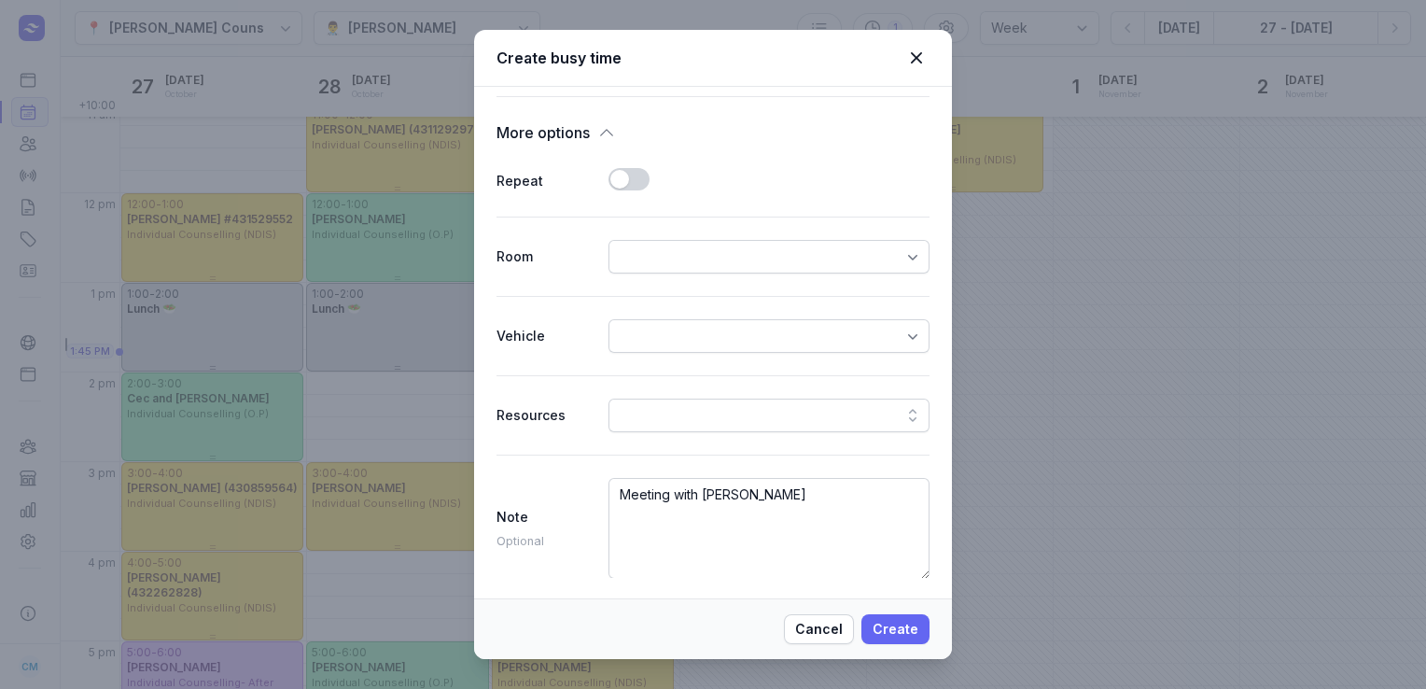
click at [904, 621] on span "Create" at bounding box center [895, 629] width 46 height 22
select select
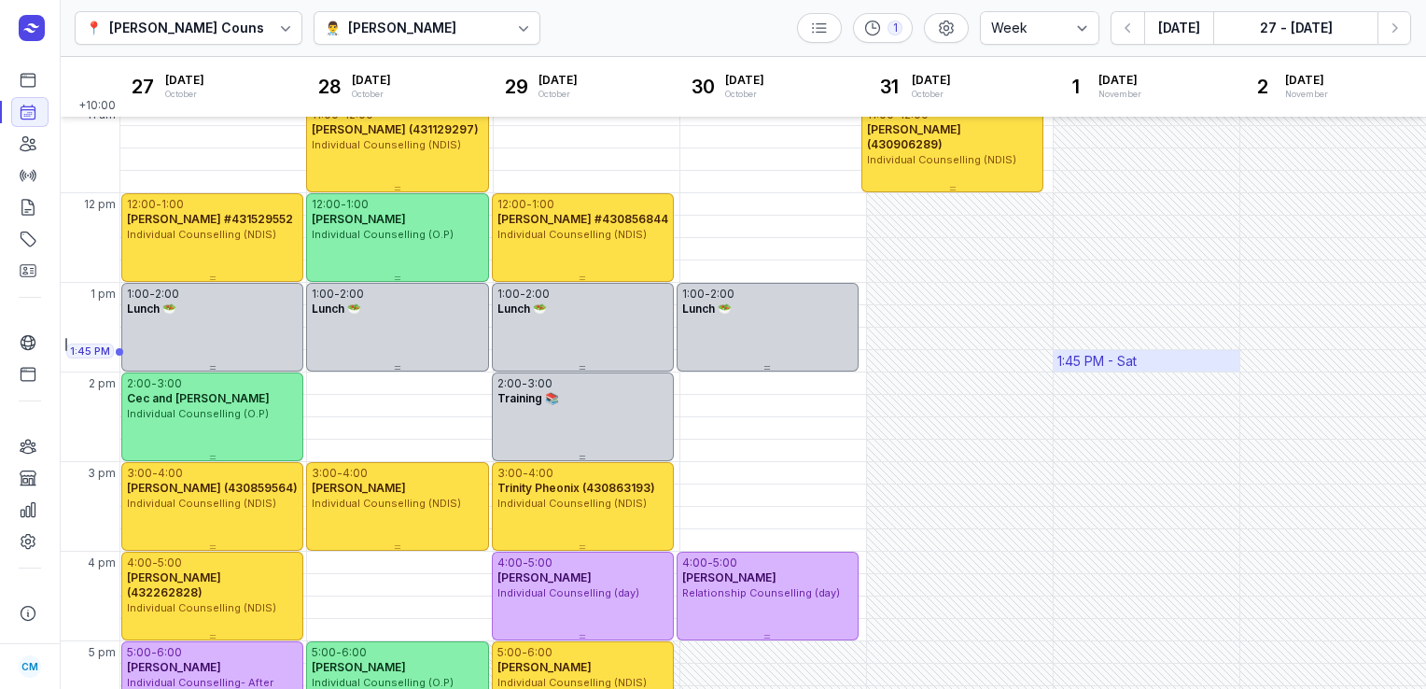
scroll to position [148, 0]
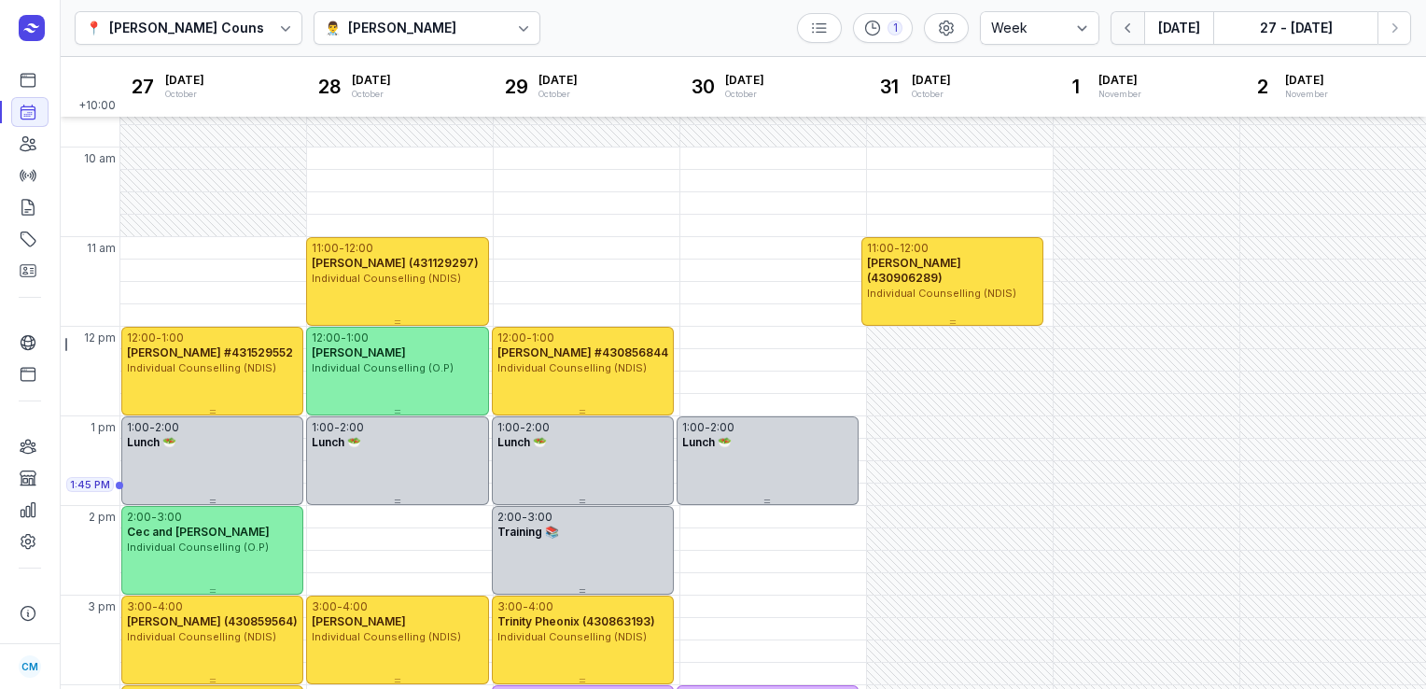
click at [1131, 24] on icon "button" at bounding box center [1128, 28] width 19 height 19
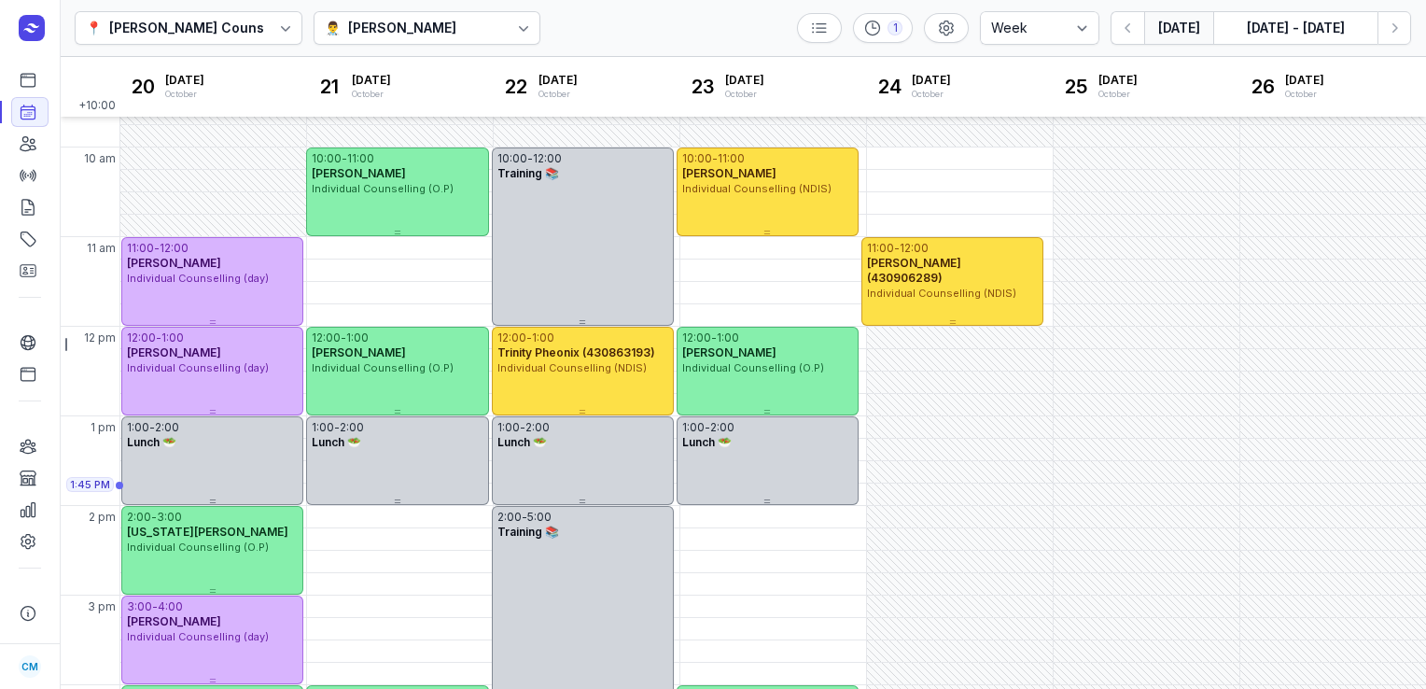
click at [1206, 30] on button "[DATE]" at bounding box center [1178, 28] width 69 height 34
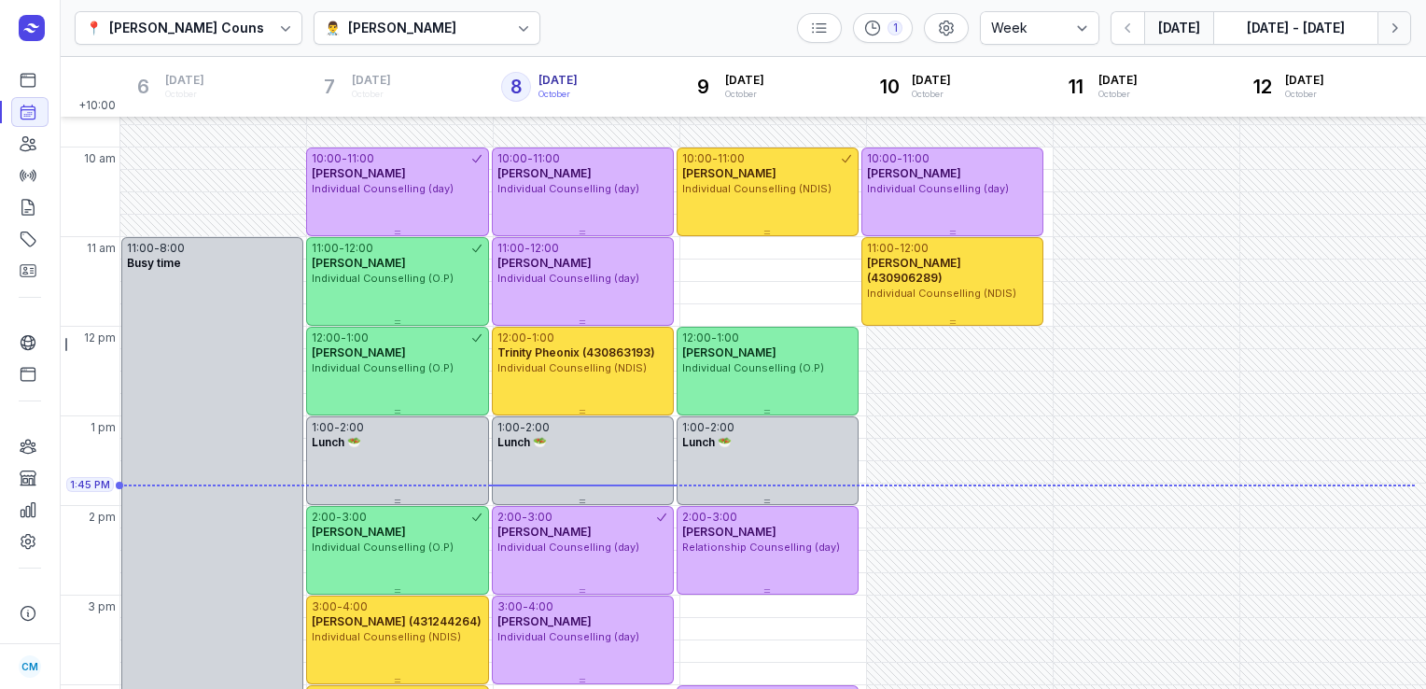
click at [1391, 35] on icon "button" at bounding box center [1394, 28] width 19 height 19
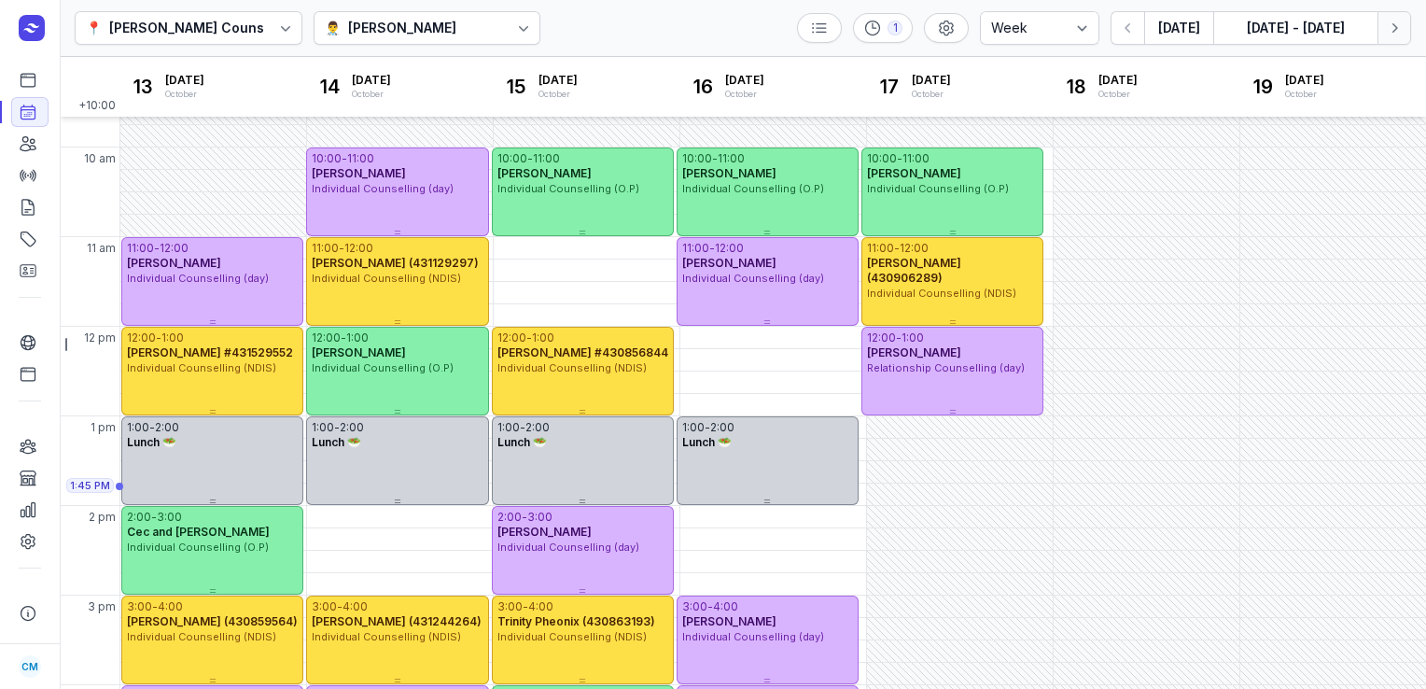
click at [1391, 35] on icon "button" at bounding box center [1394, 28] width 19 height 19
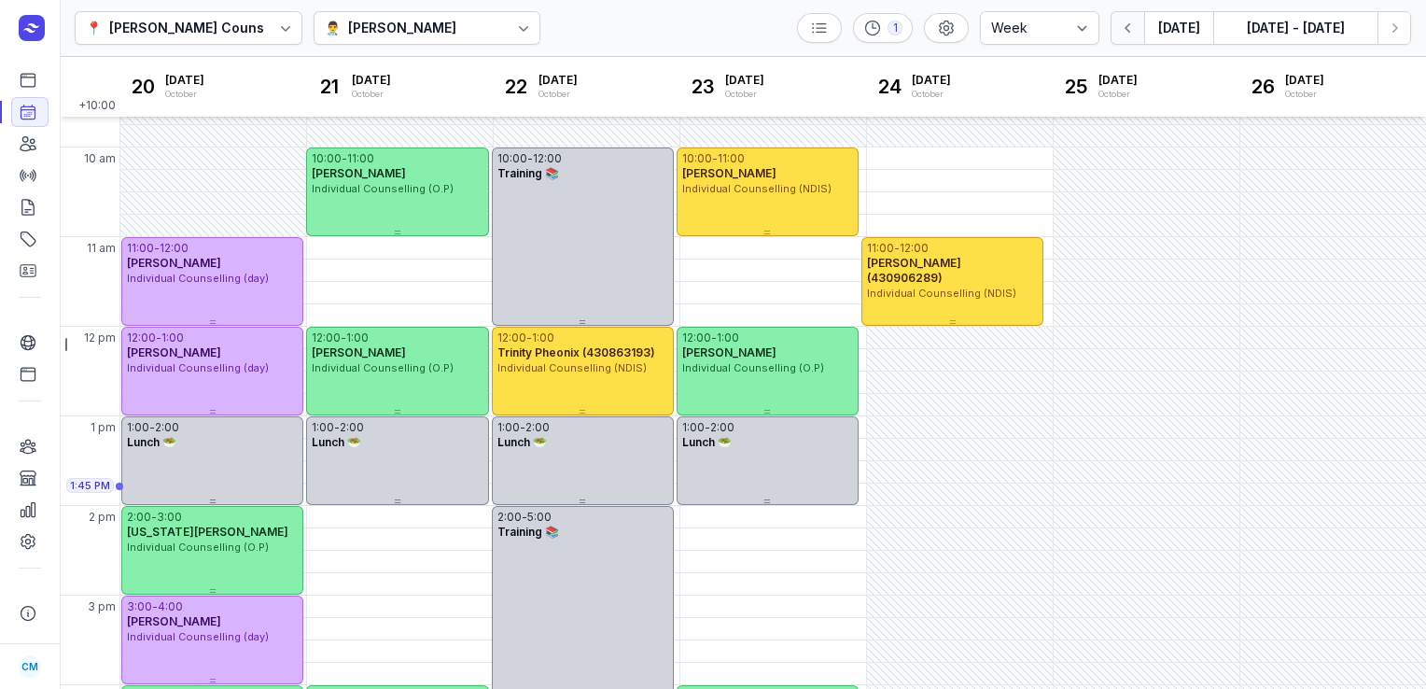
click at [1128, 23] on icon "button" at bounding box center [1128, 28] width 19 height 19
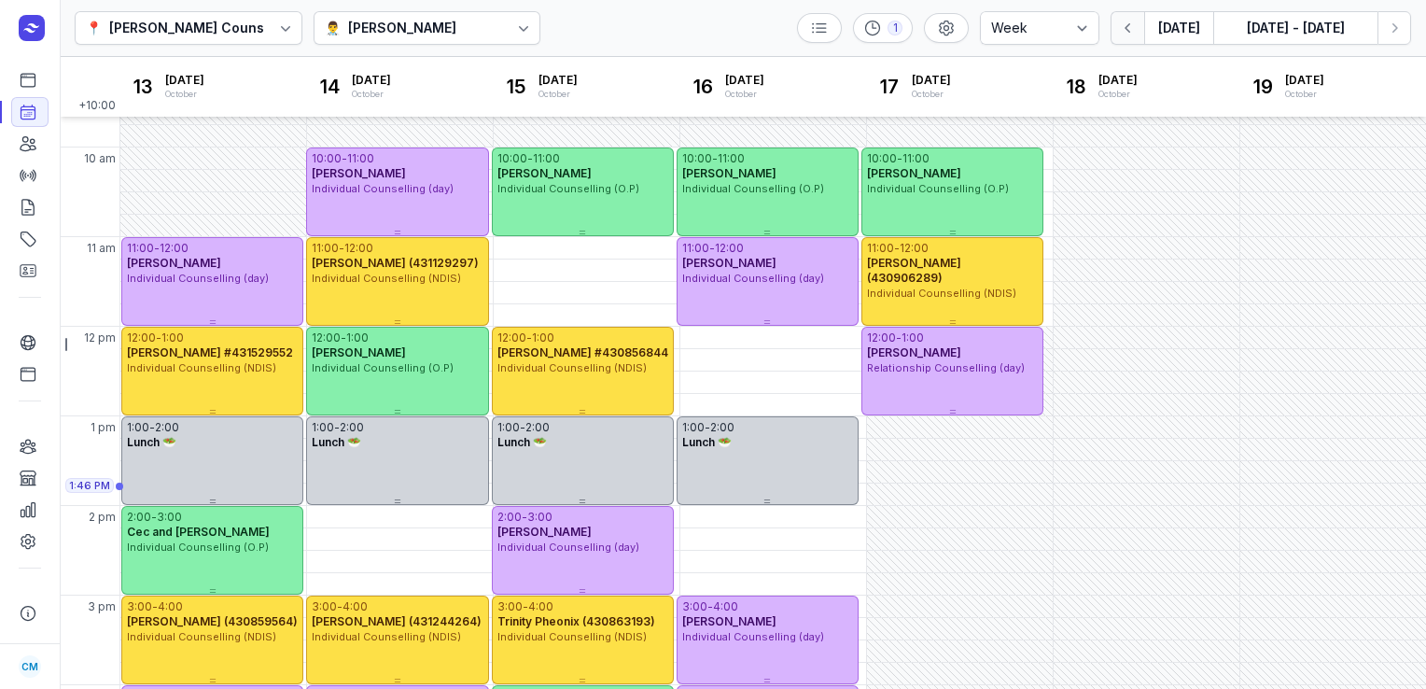
click at [1128, 23] on icon "button" at bounding box center [1128, 28] width 19 height 19
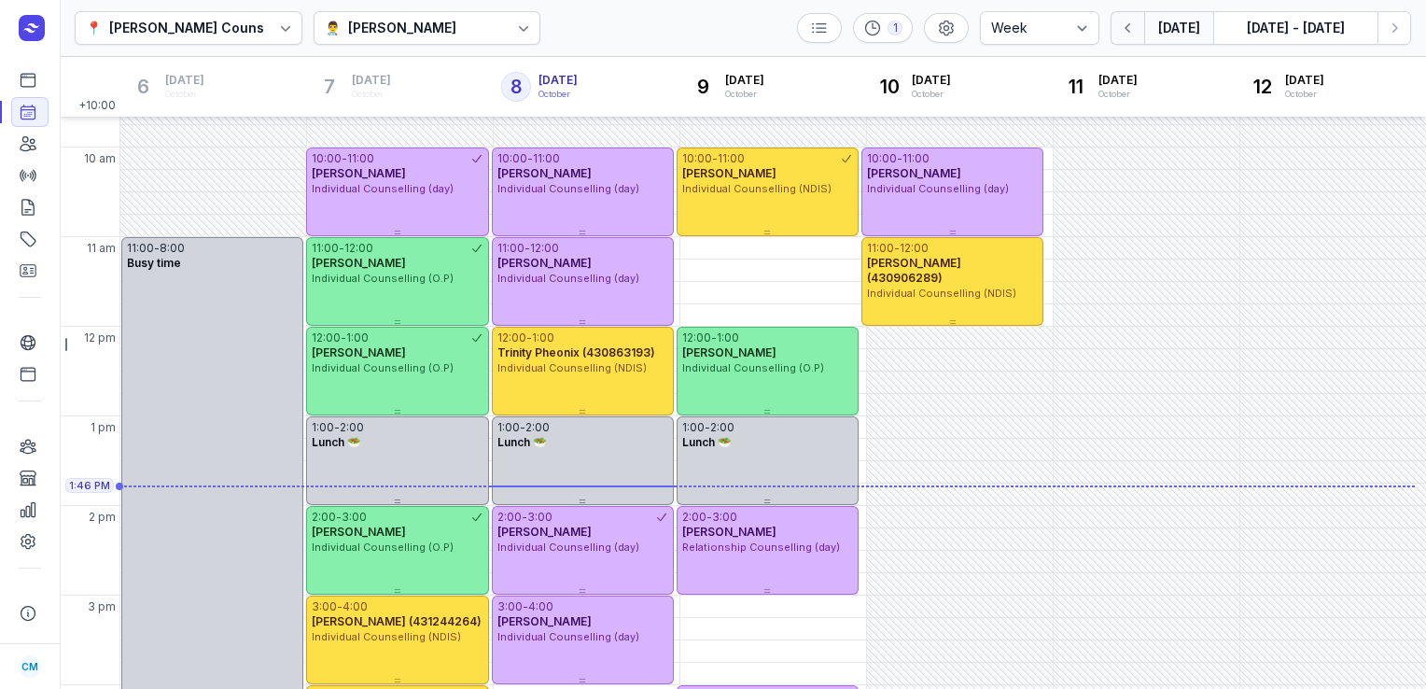
click at [1128, 23] on icon "button" at bounding box center [1128, 28] width 19 height 19
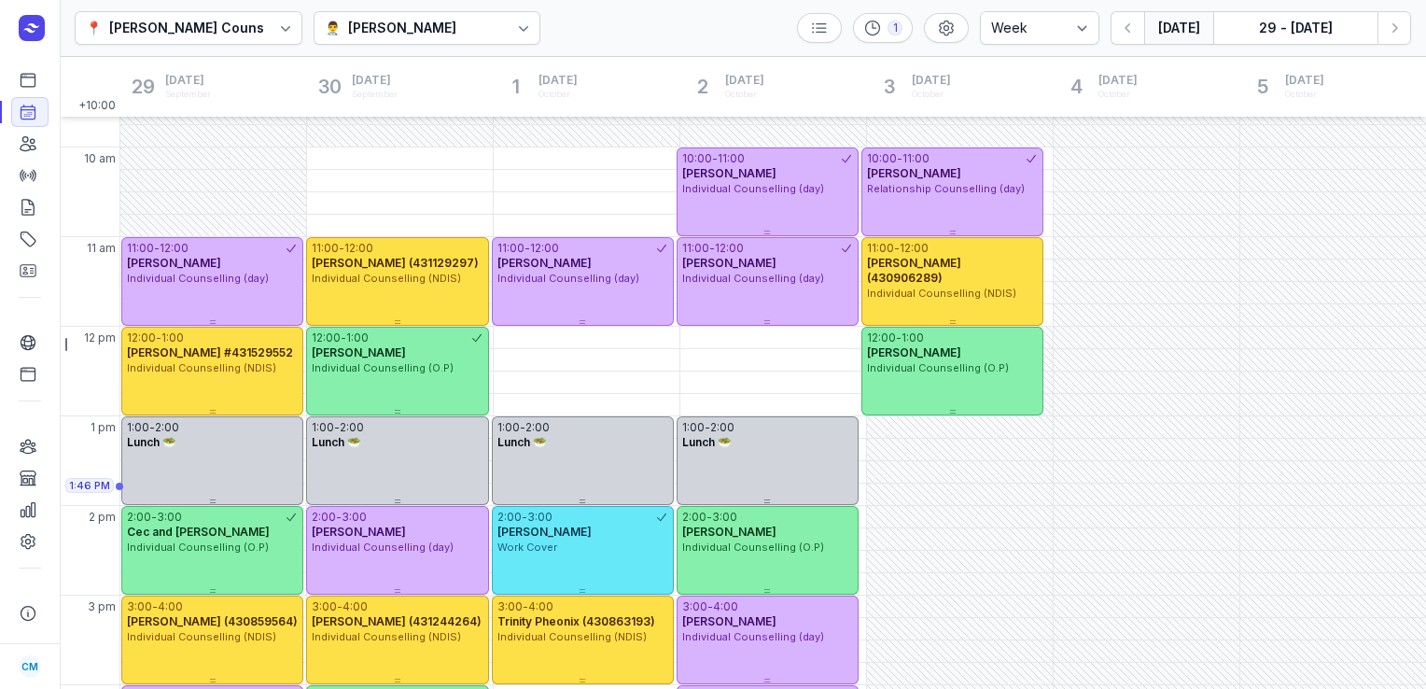
click at [1176, 32] on button "[DATE]" at bounding box center [1178, 28] width 69 height 34
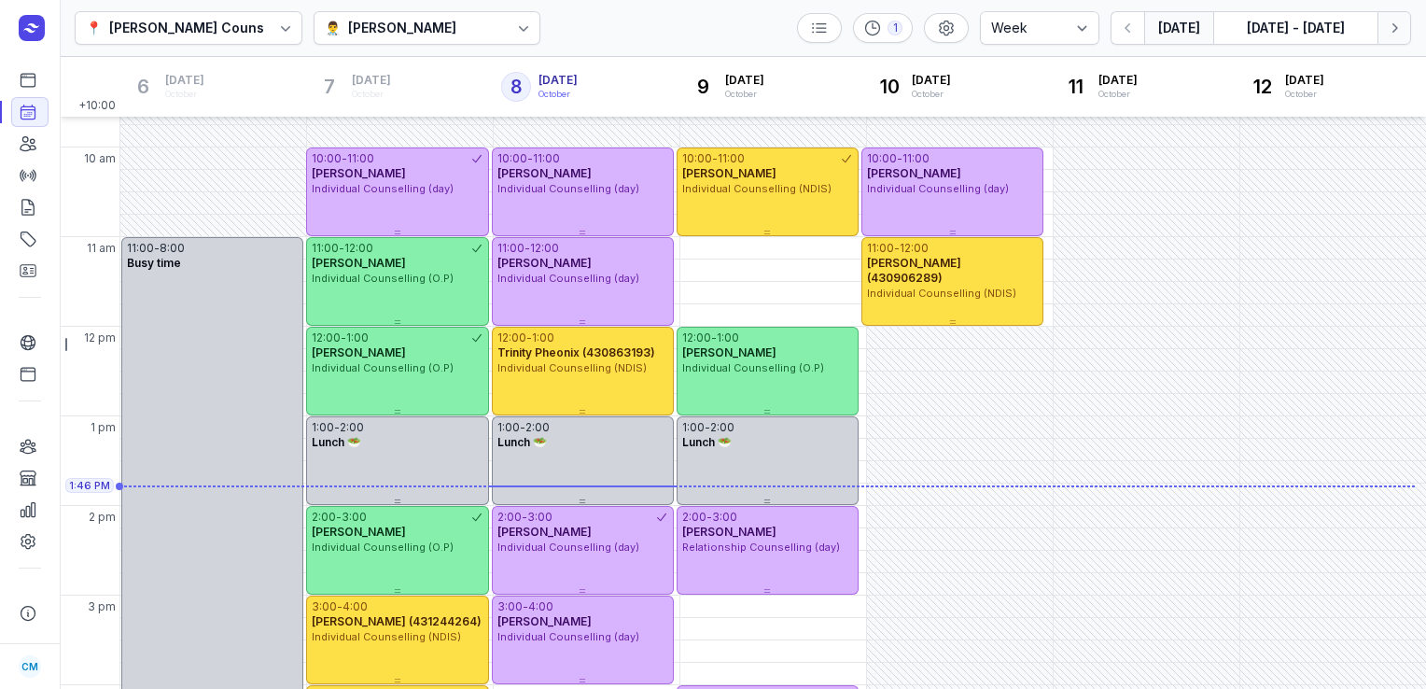
click at [1386, 32] on icon "button" at bounding box center [1394, 28] width 19 height 19
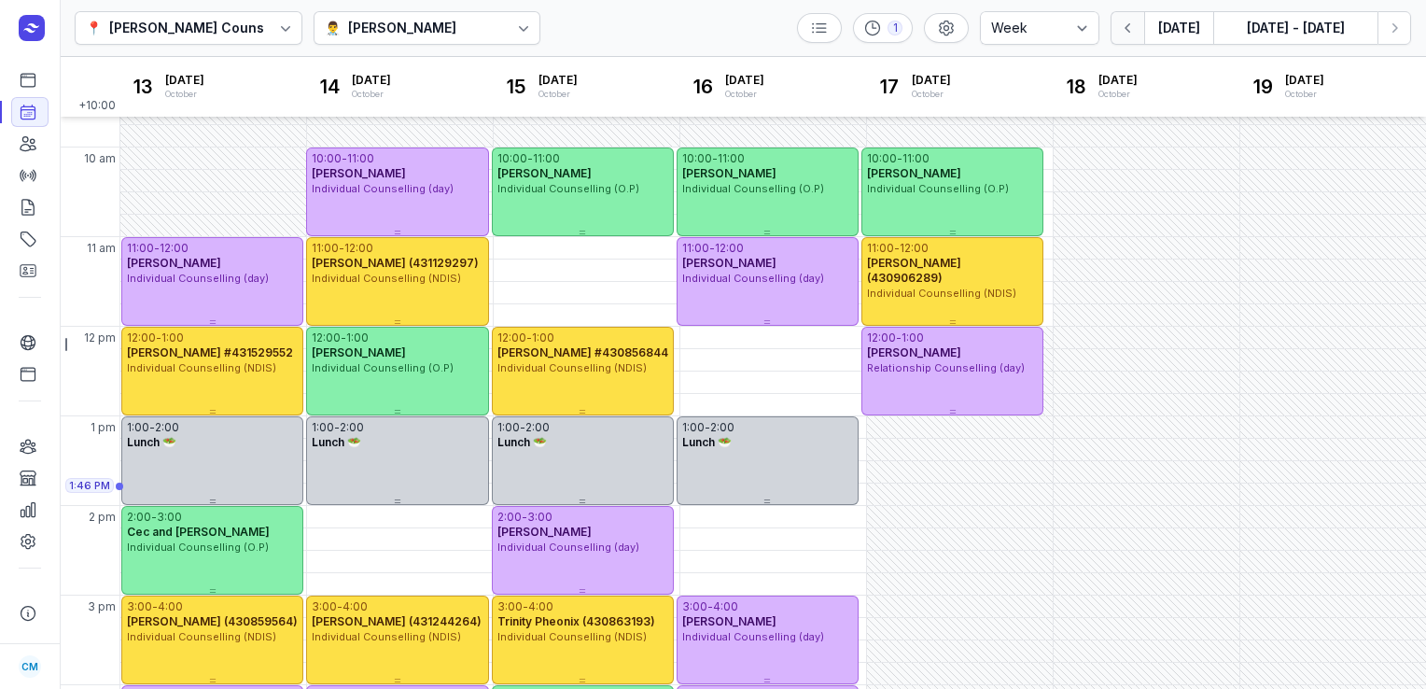
click at [1126, 35] on icon "button" at bounding box center [1128, 28] width 19 height 19
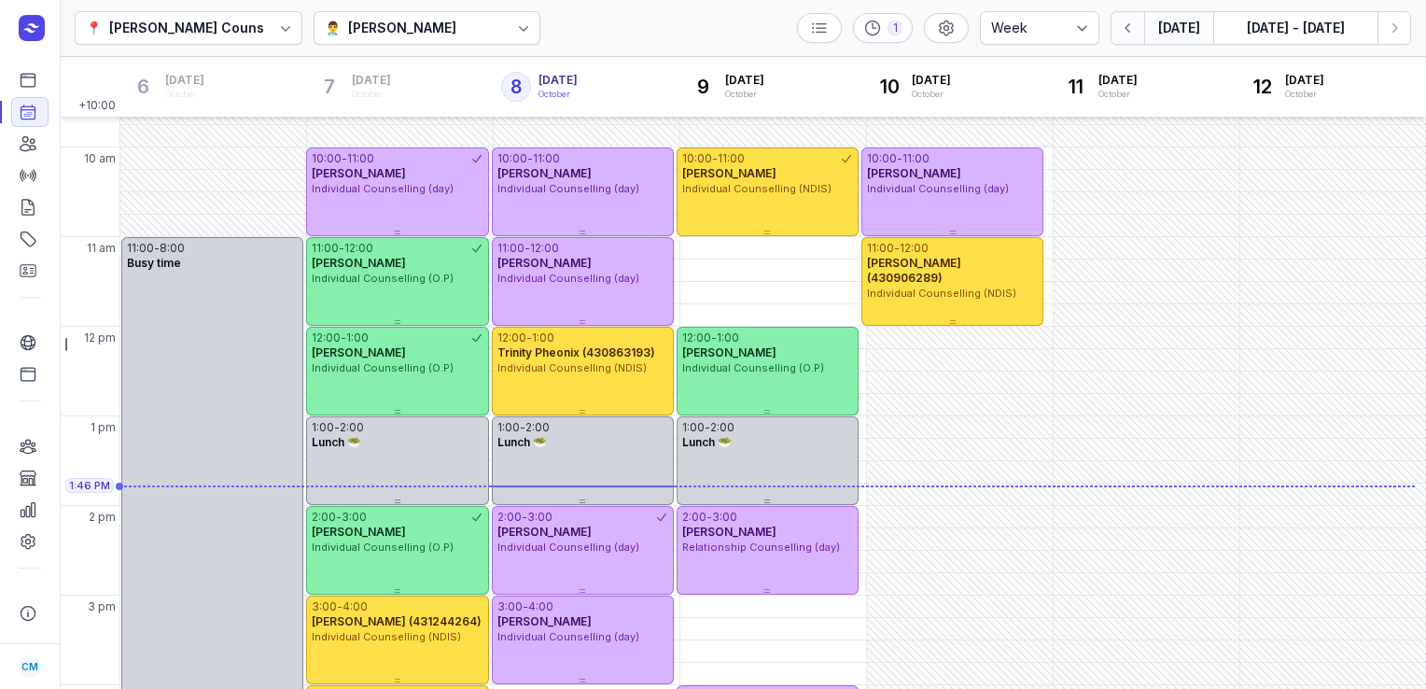
click at [1126, 35] on icon "button" at bounding box center [1128, 28] width 19 height 19
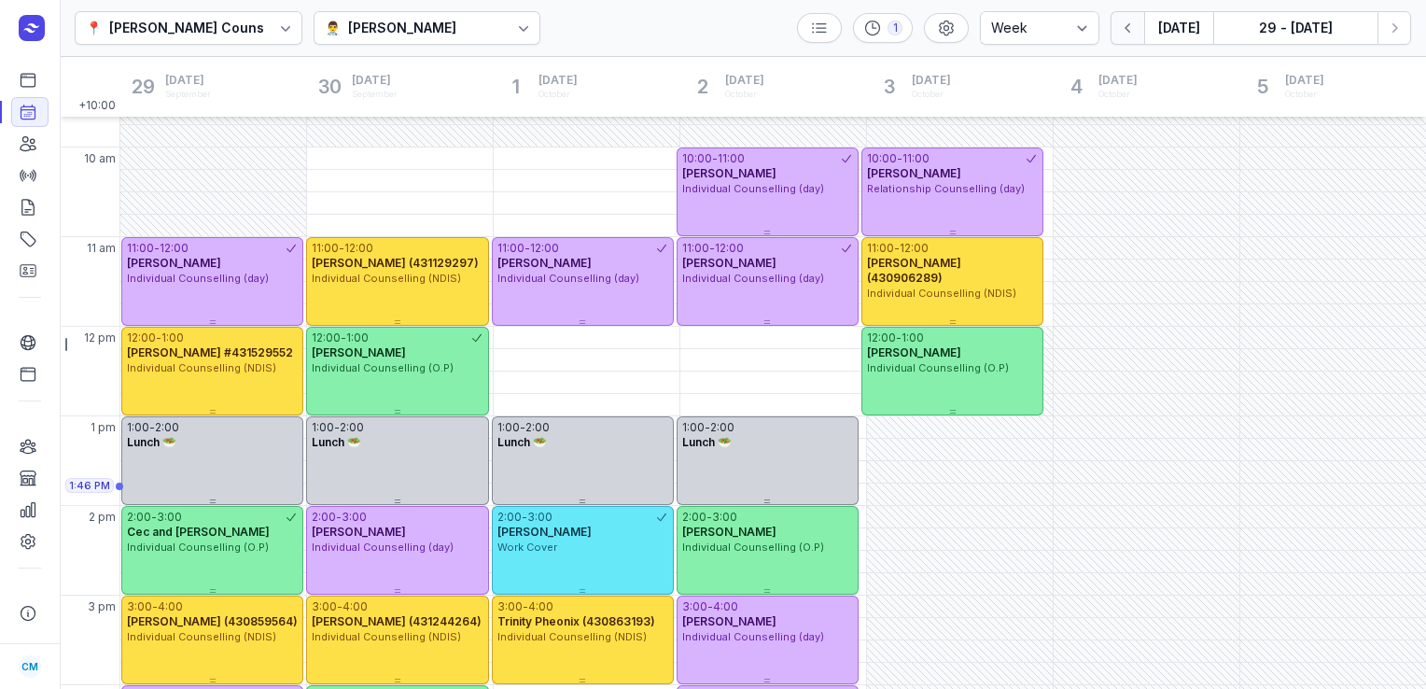
click at [1126, 35] on icon "button" at bounding box center [1128, 28] width 19 height 19
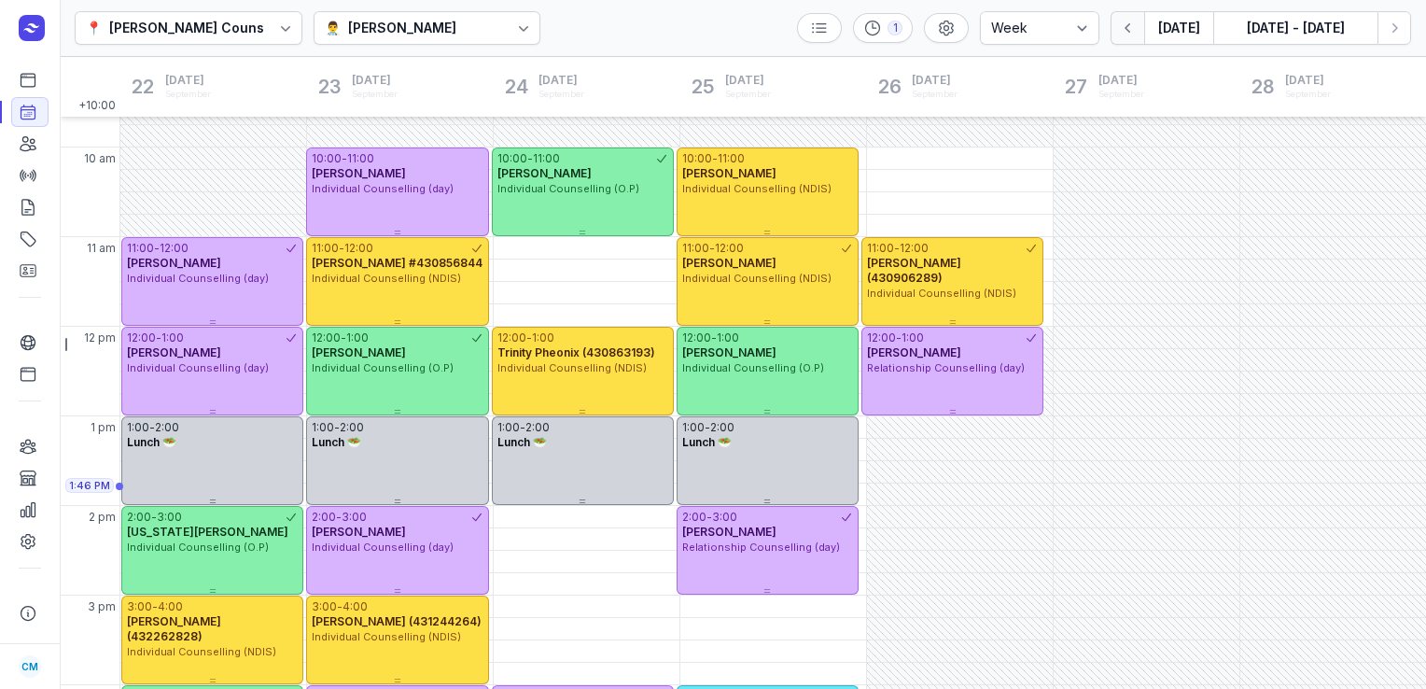
click at [1126, 35] on icon "button" at bounding box center [1128, 28] width 19 height 19
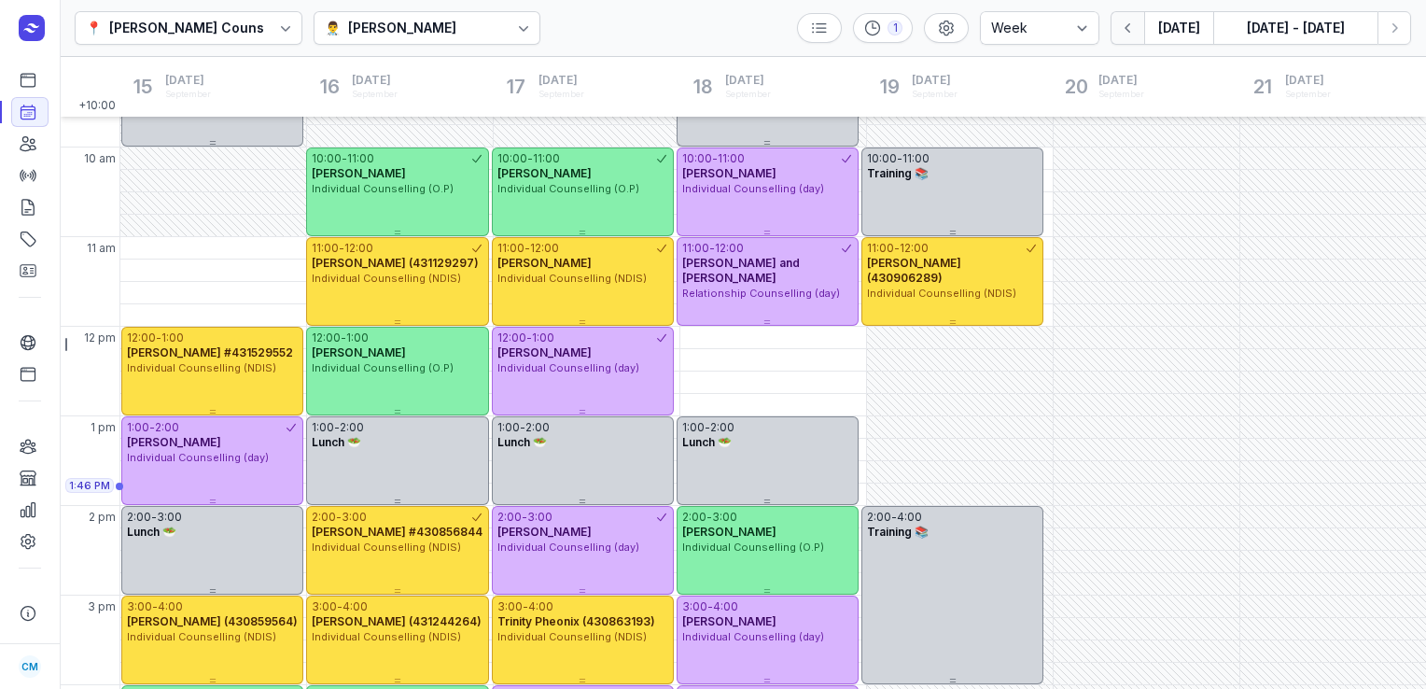
click at [1126, 35] on icon "button" at bounding box center [1128, 28] width 19 height 19
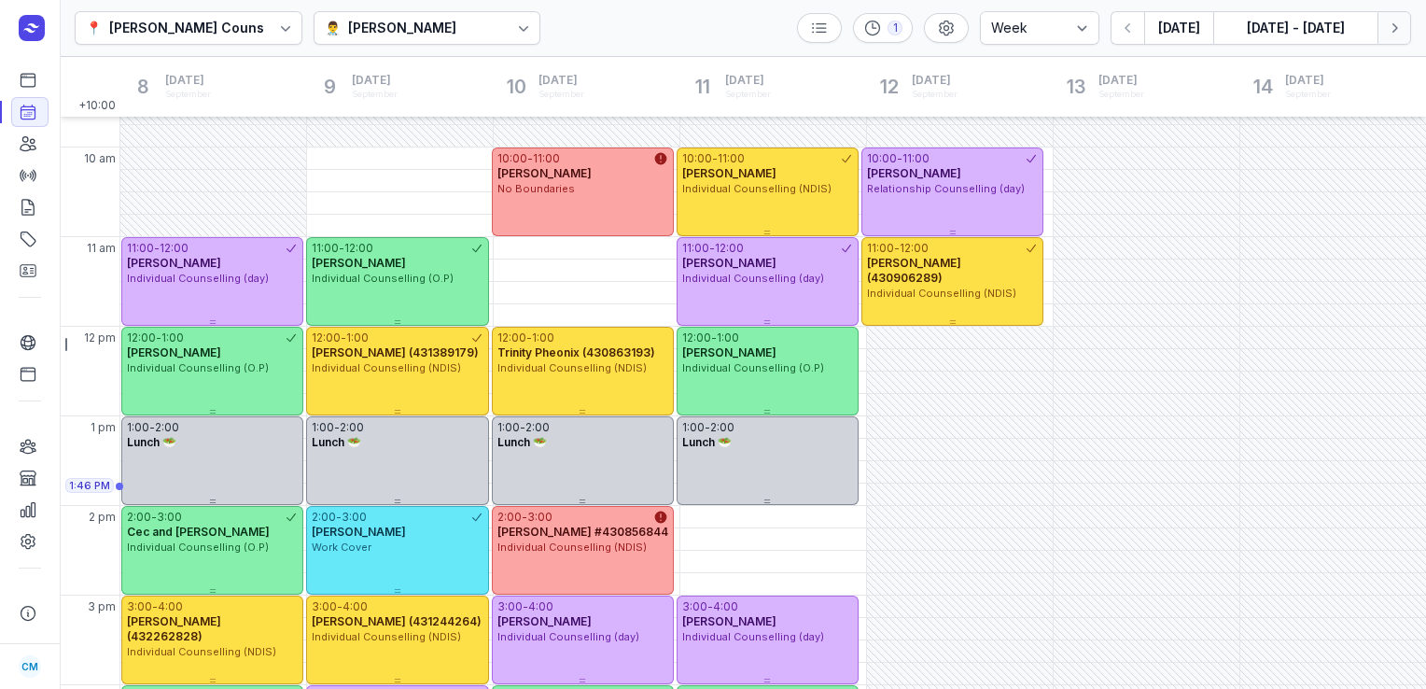
click at [1400, 19] on icon "button" at bounding box center [1394, 28] width 19 height 19
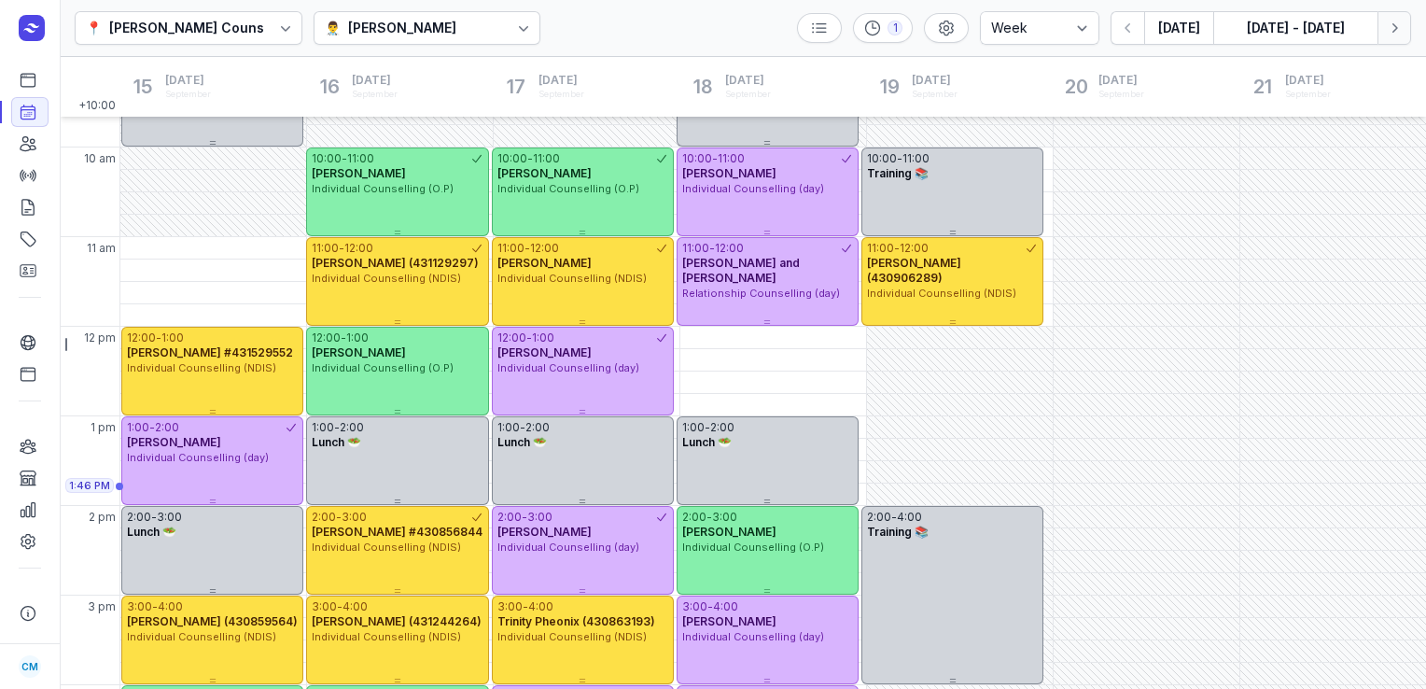
click at [1400, 19] on icon "button" at bounding box center [1394, 28] width 19 height 19
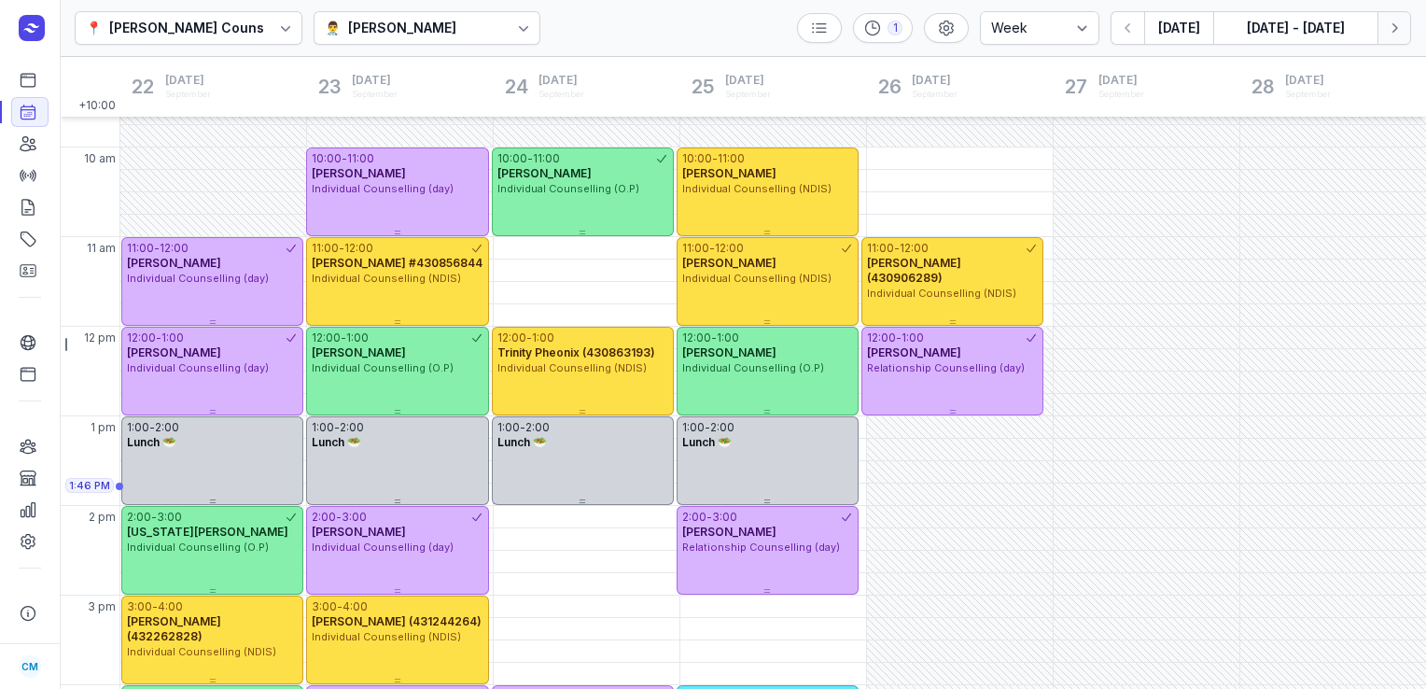
click at [1400, 19] on icon "button" at bounding box center [1394, 28] width 19 height 19
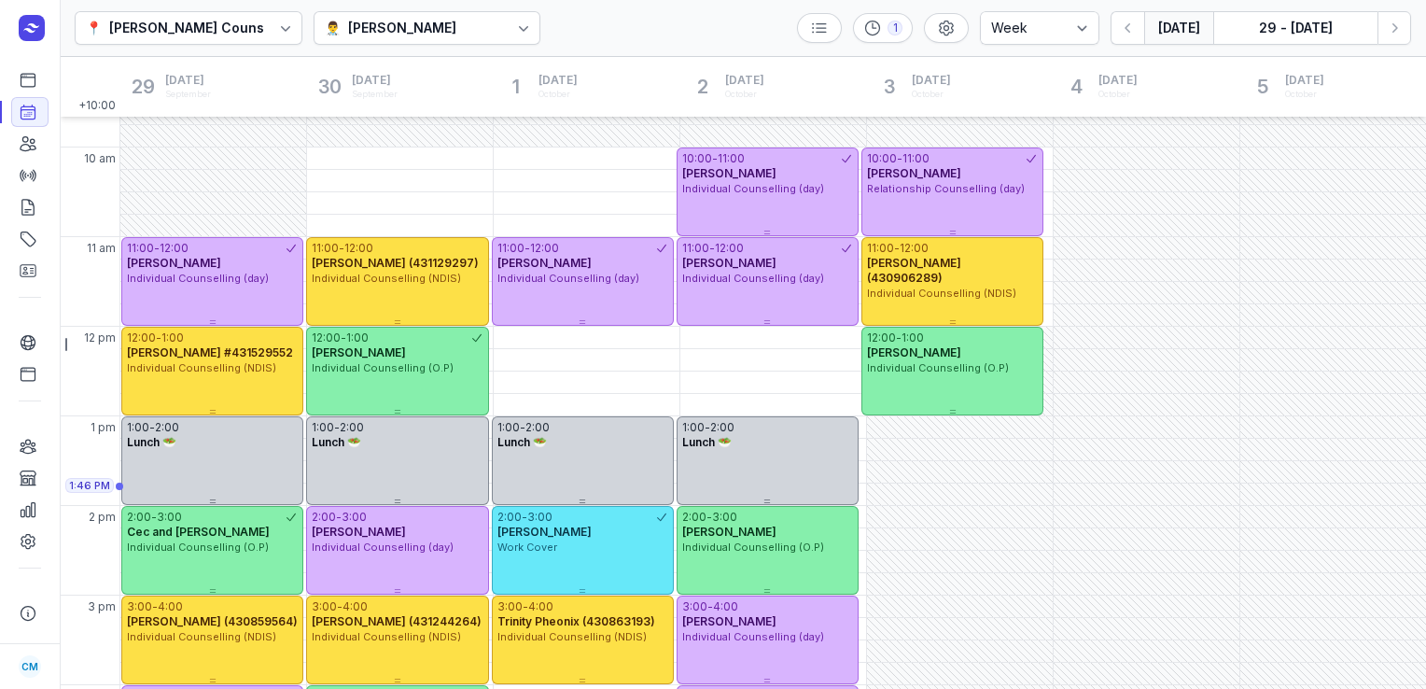
click at [1191, 21] on button "[DATE]" at bounding box center [1178, 28] width 69 height 34
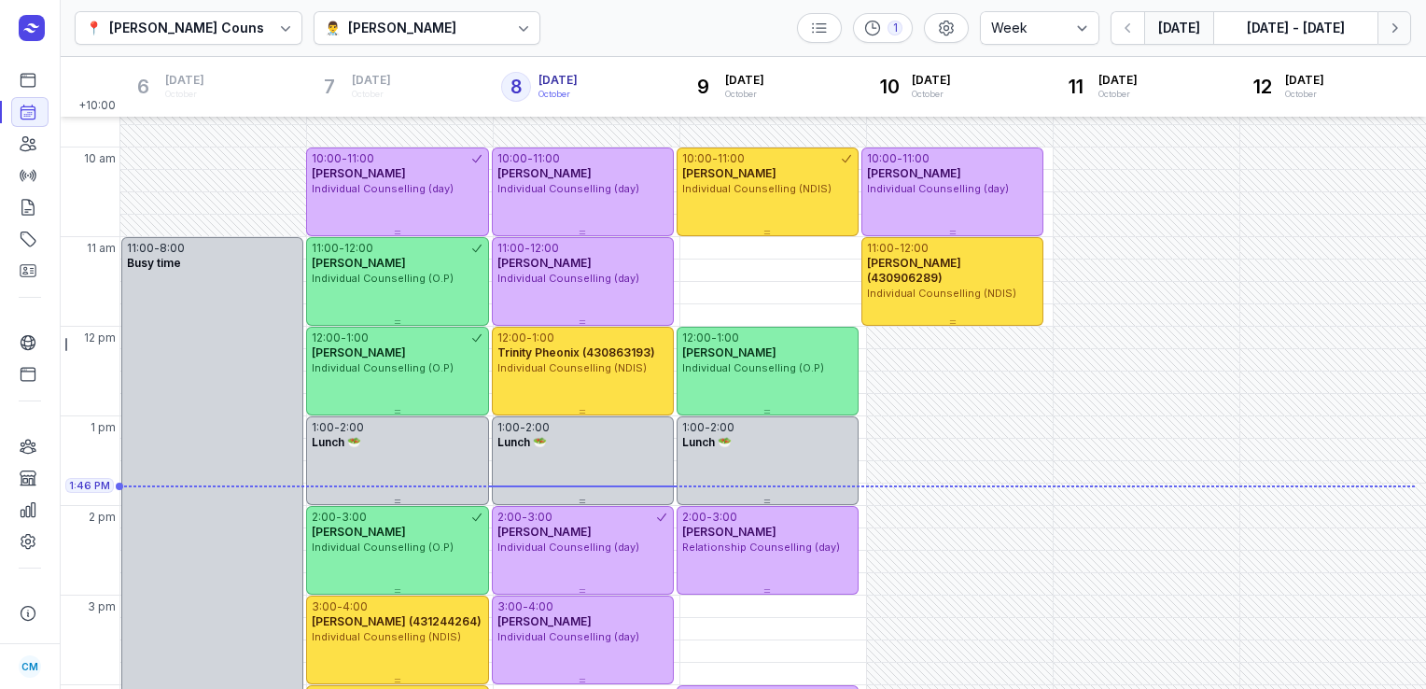
click at [1396, 28] on icon "button" at bounding box center [1395, 27] width 6 height 9
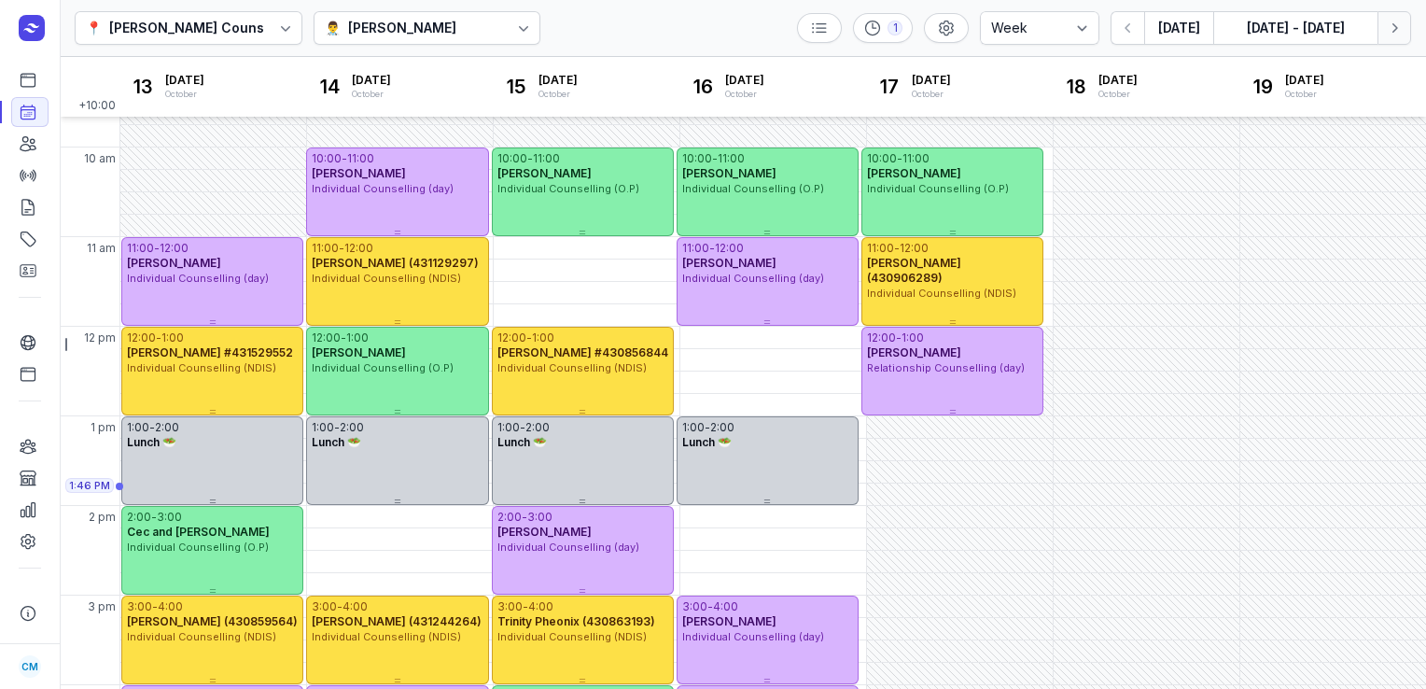
click at [1396, 28] on icon "button" at bounding box center [1395, 27] width 6 height 9
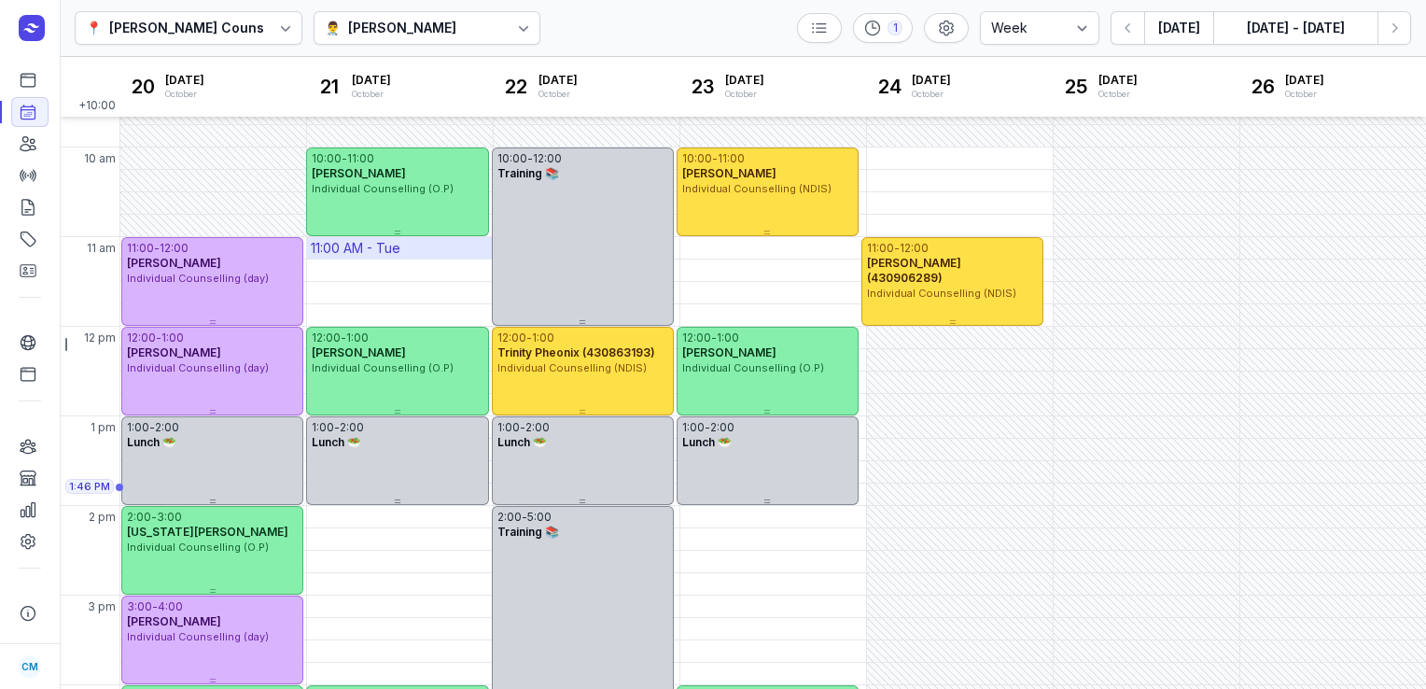
click at [465, 257] on div "11:00 AM - Tue" at bounding box center [400, 247] width 186 height 21
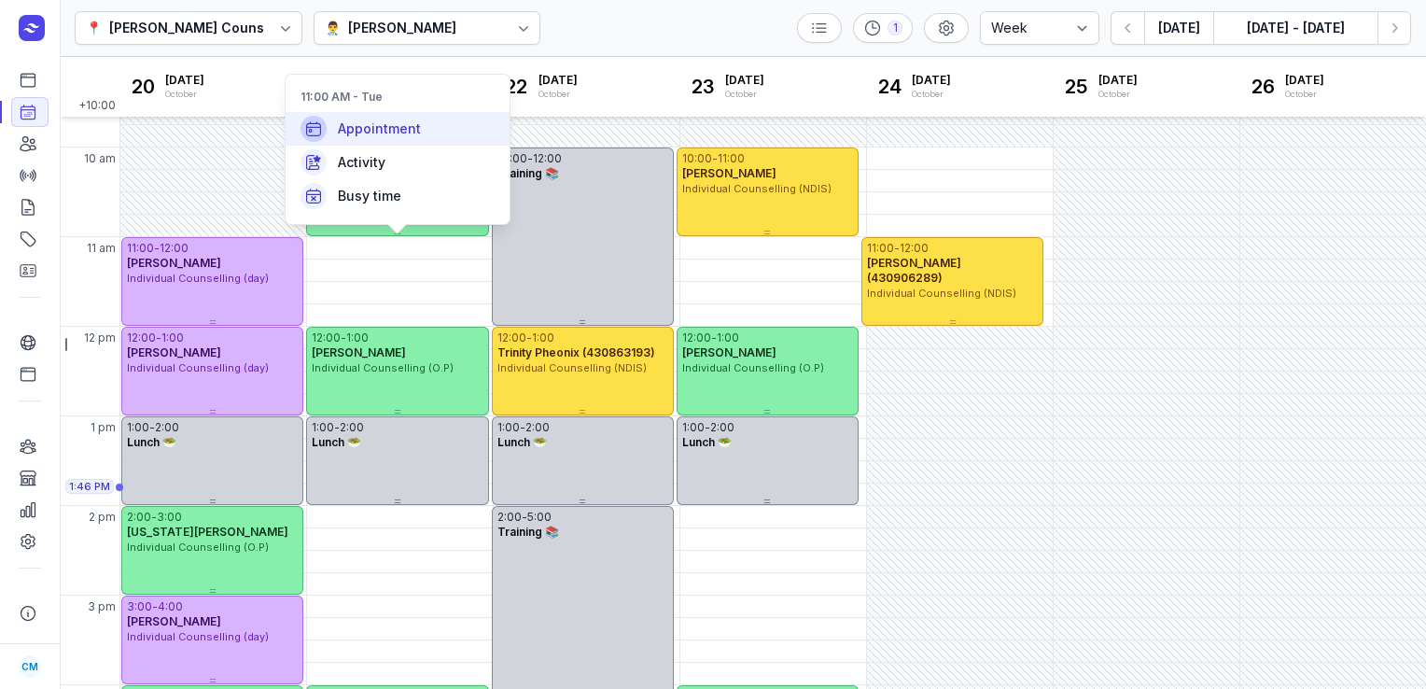
click at [421, 123] on div "Appointment" at bounding box center [398, 129] width 224 height 34
select select
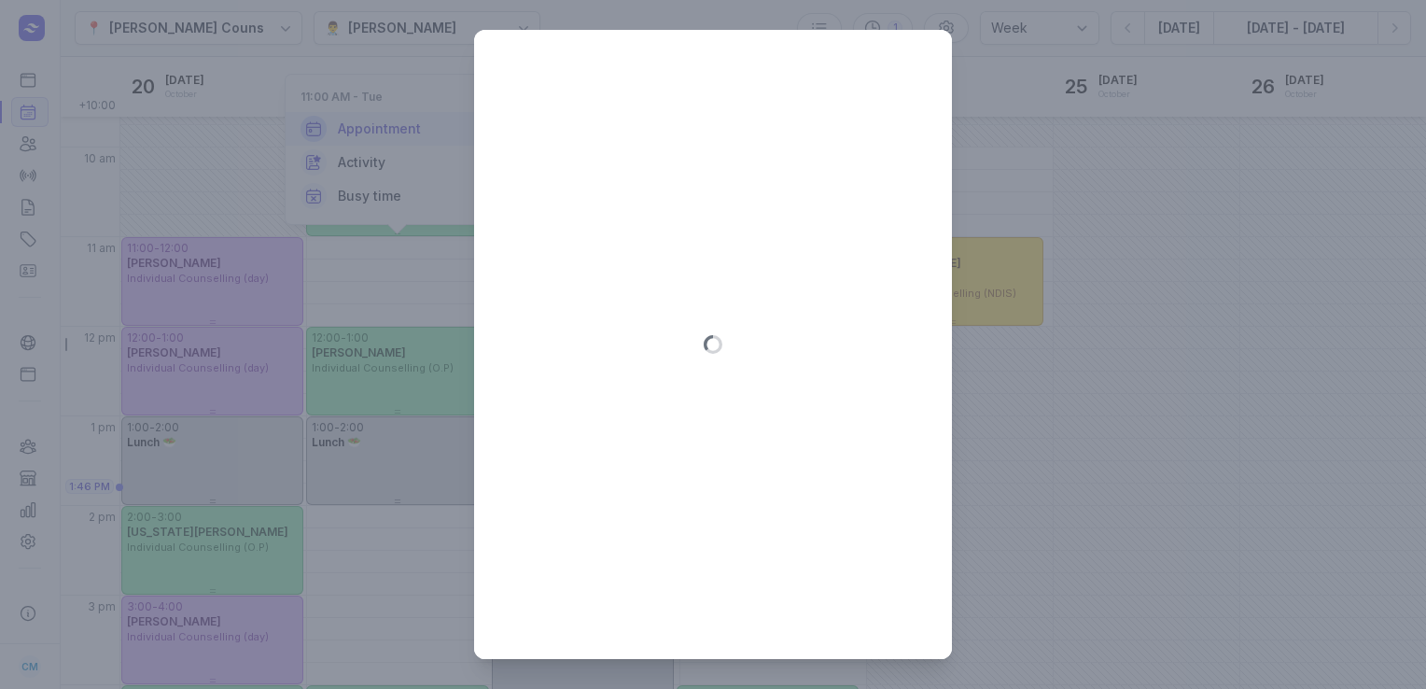
type input "[DATE]"
select select "11:00"
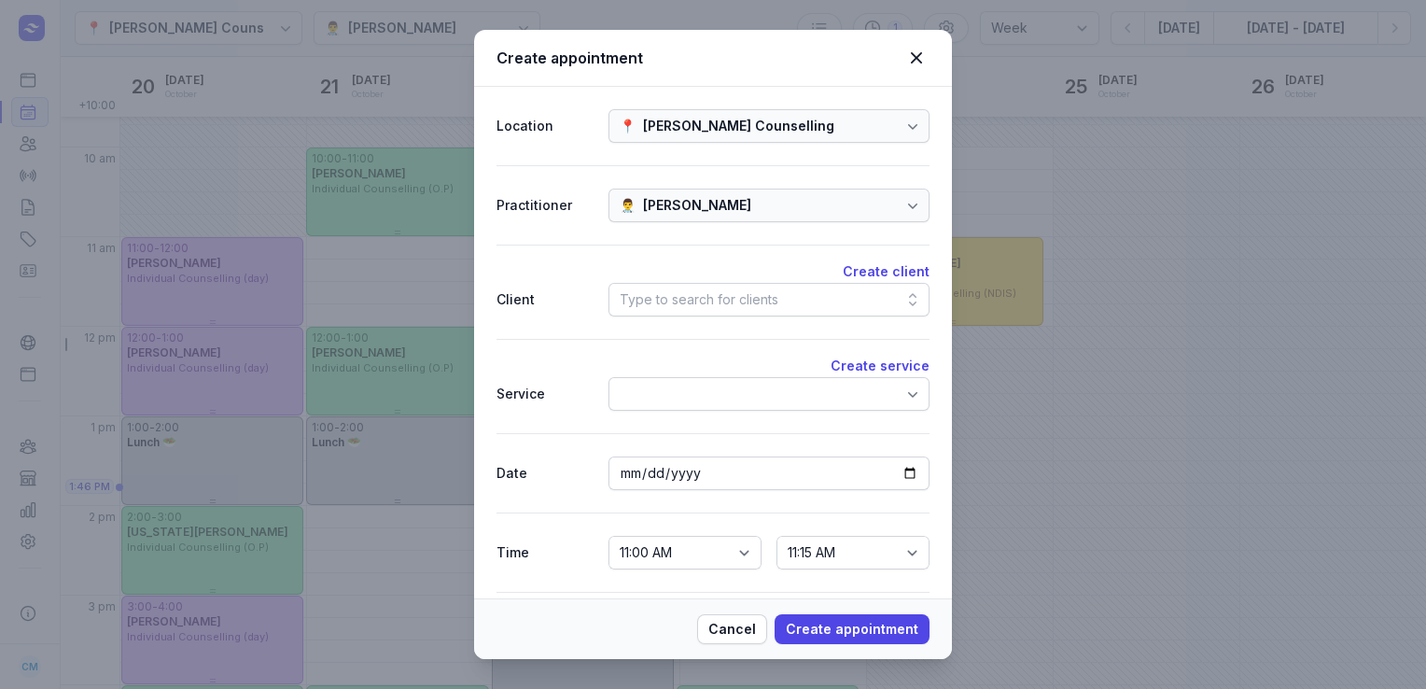
click at [718, 307] on div "Type to search for clients" at bounding box center [699, 299] width 159 height 22
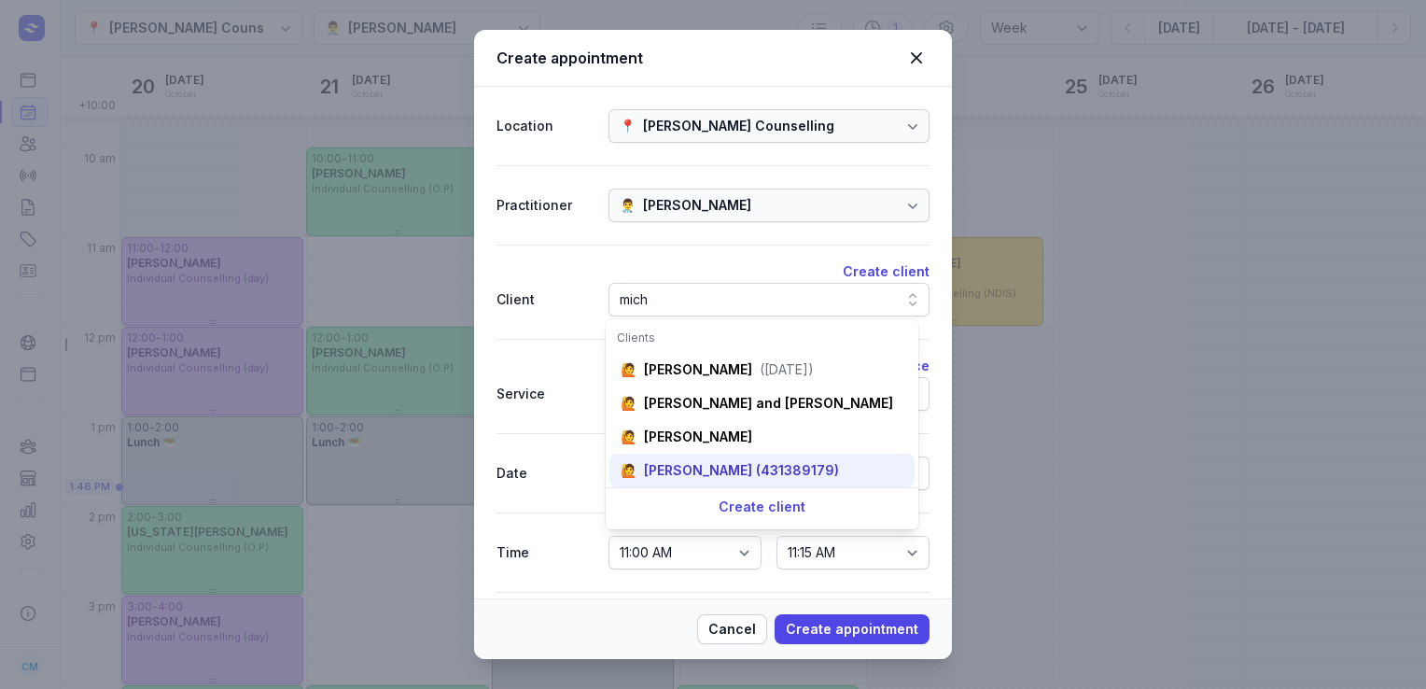
type input "mich"
click at [714, 470] on div "[PERSON_NAME] (431389179)" at bounding box center [741, 470] width 195 height 19
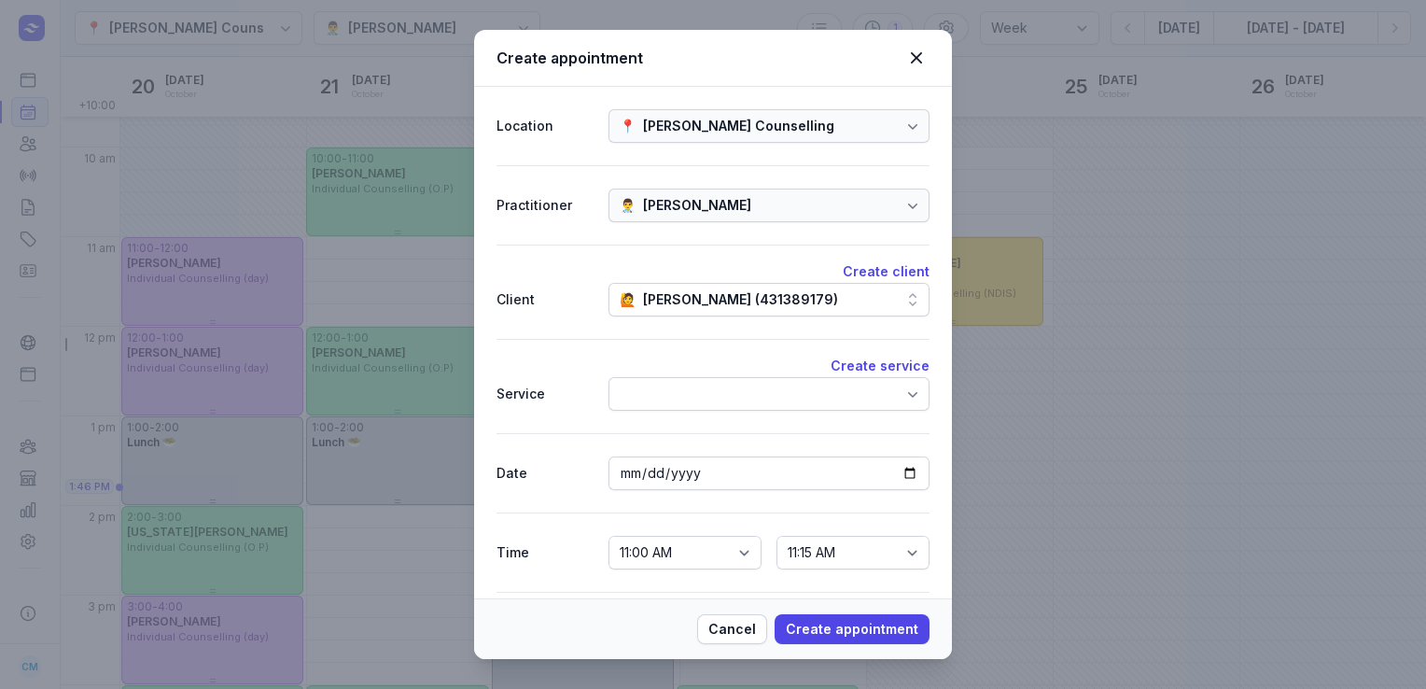
click at [682, 397] on div at bounding box center [768, 394] width 321 height 34
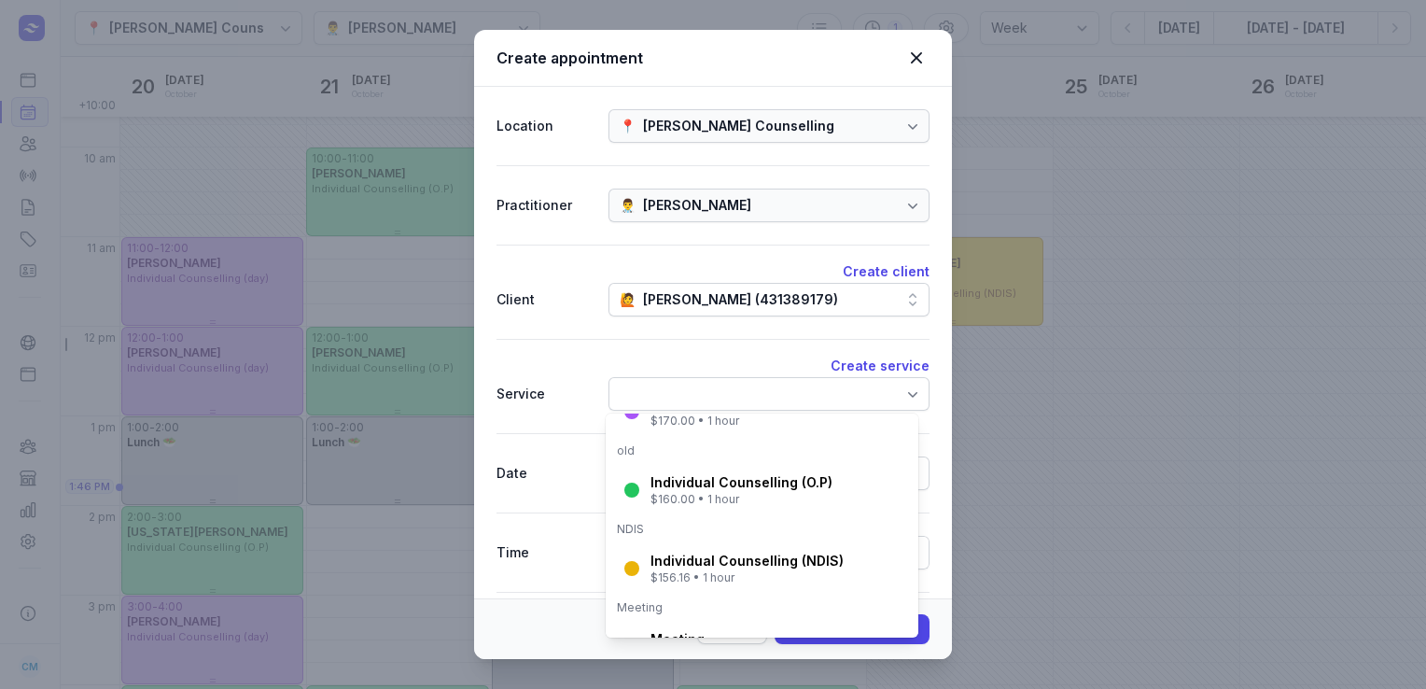
scroll to position [312, 0]
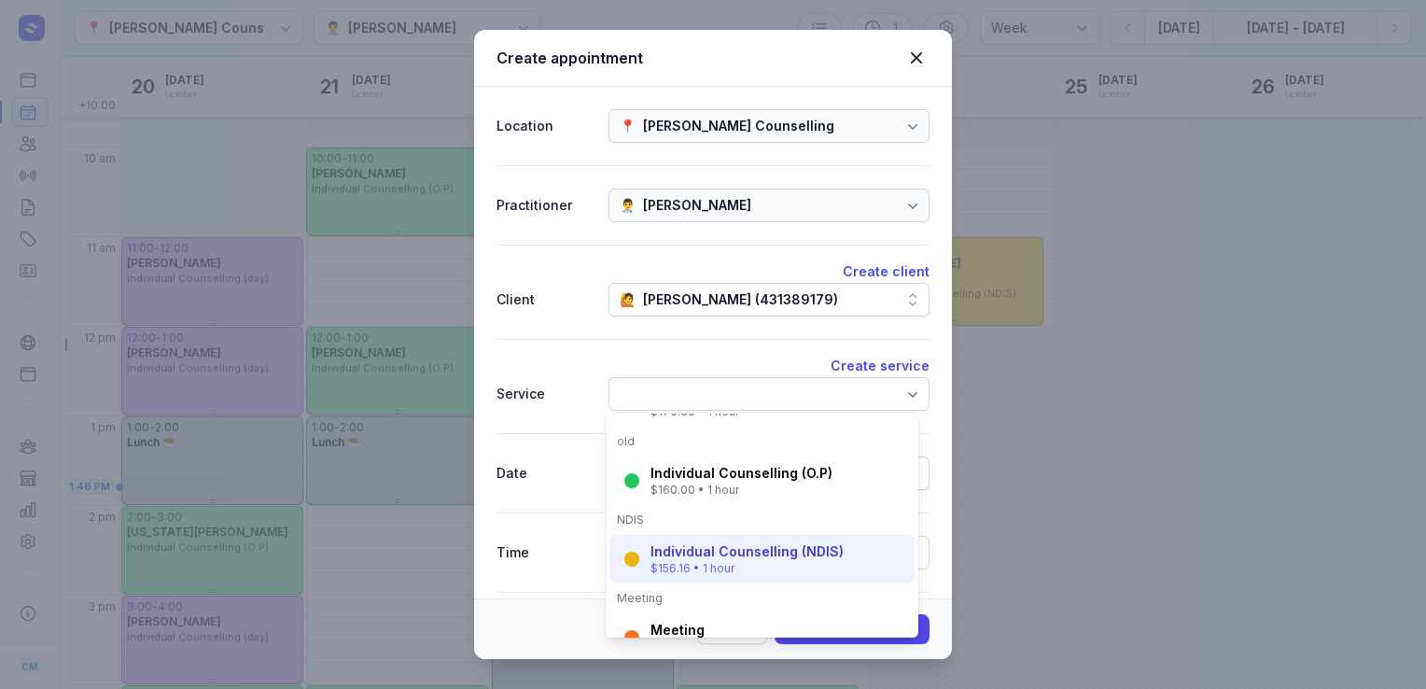
click at [691, 549] on div "Individual Counselling (NDIS)" at bounding box center [746, 551] width 193 height 19
select select "12:00"
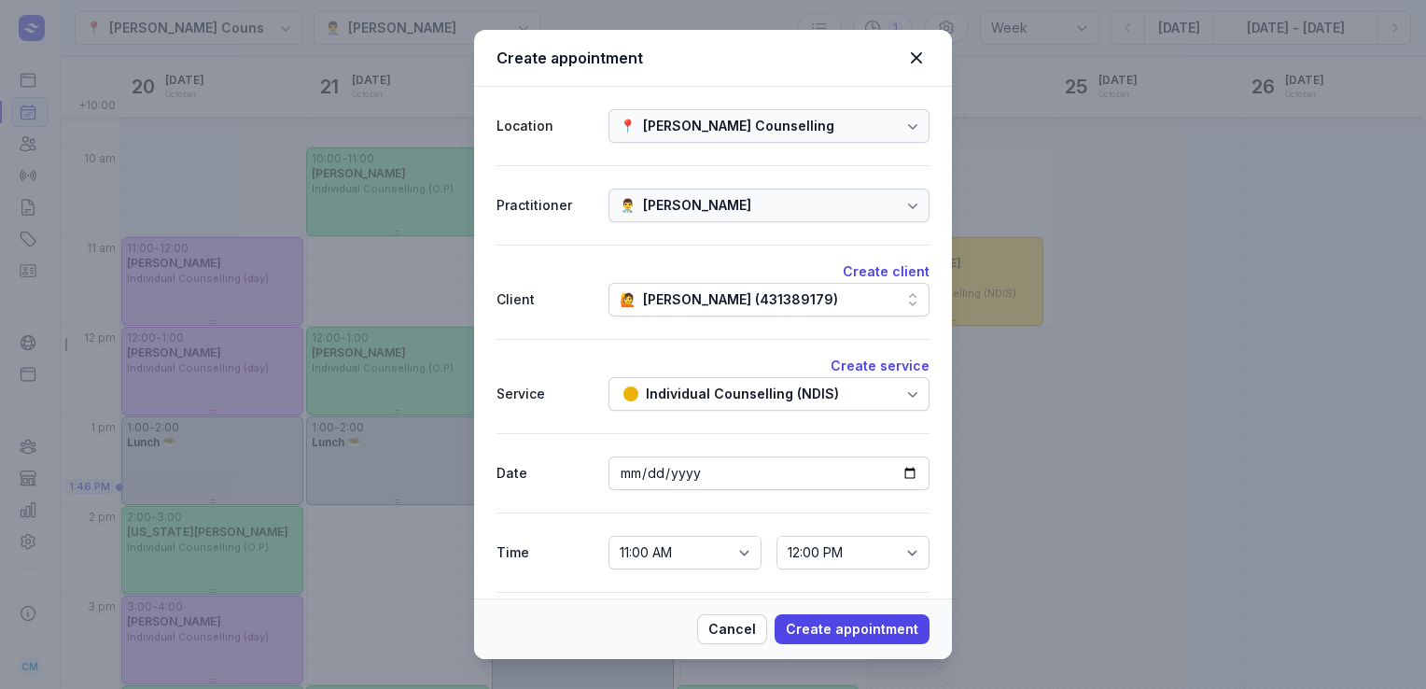
scroll to position [63, 0]
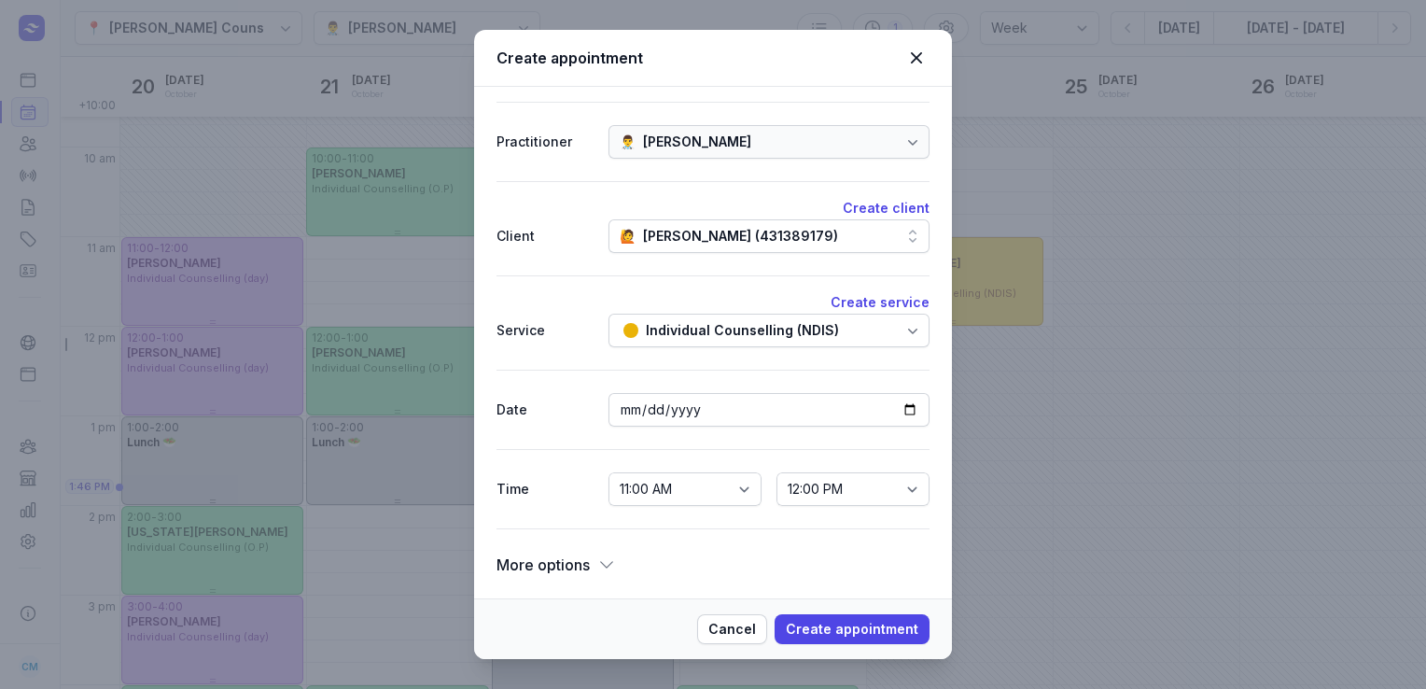
click at [570, 554] on span "More options" at bounding box center [542, 564] width 93 height 26
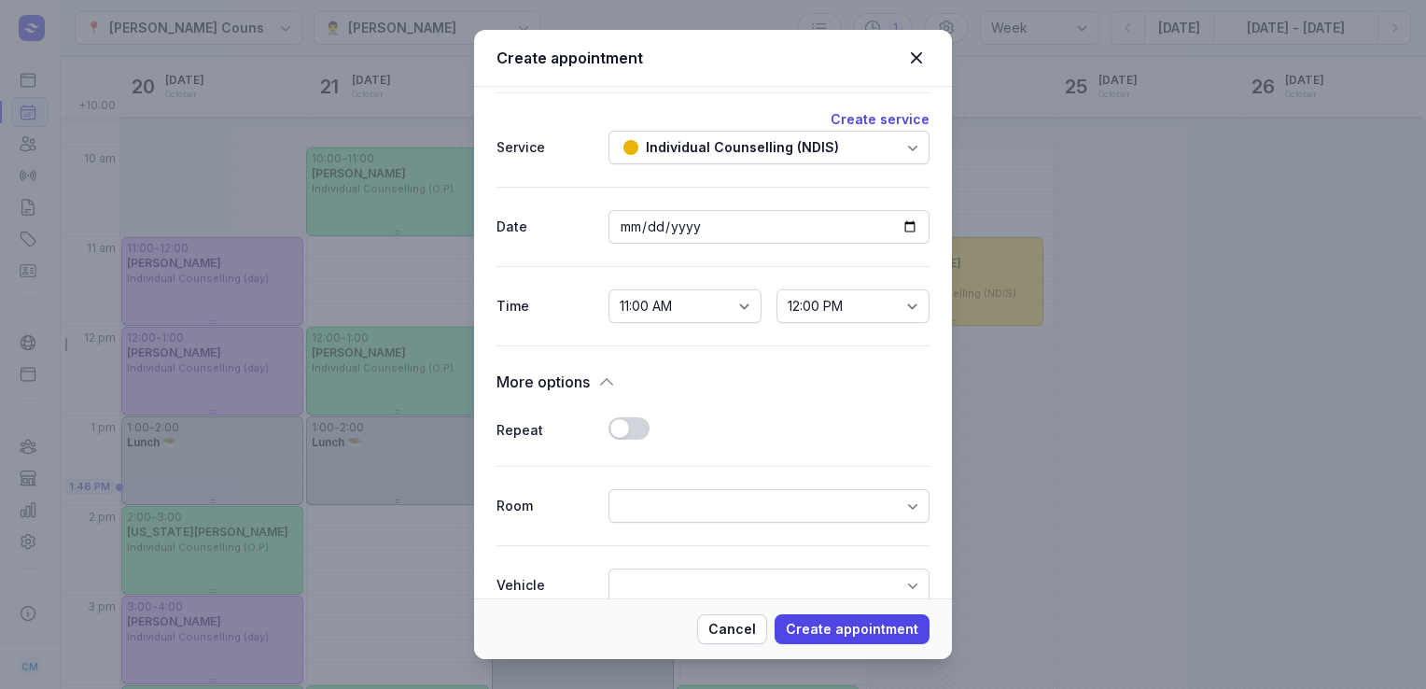
click at [623, 424] on button "Use setting" at bounding box center [628, 428] width 41 height 22
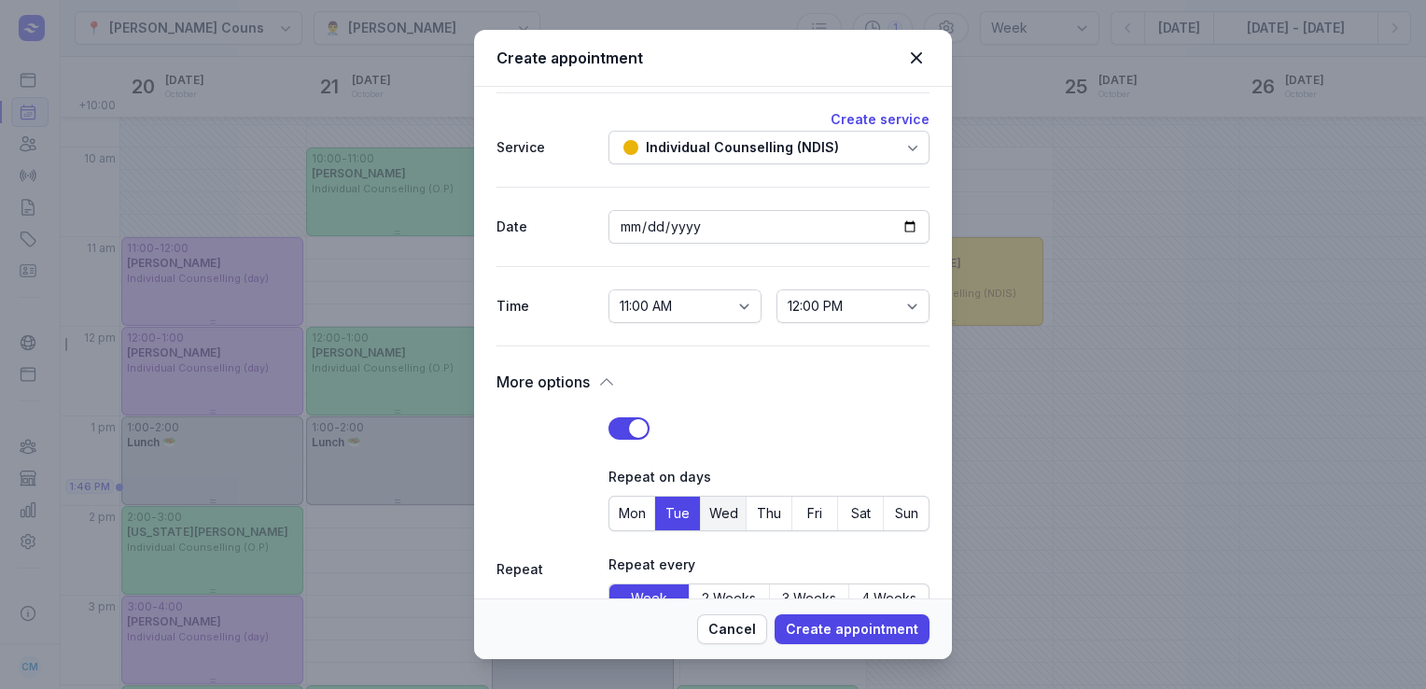
scroll to position [356, 0]
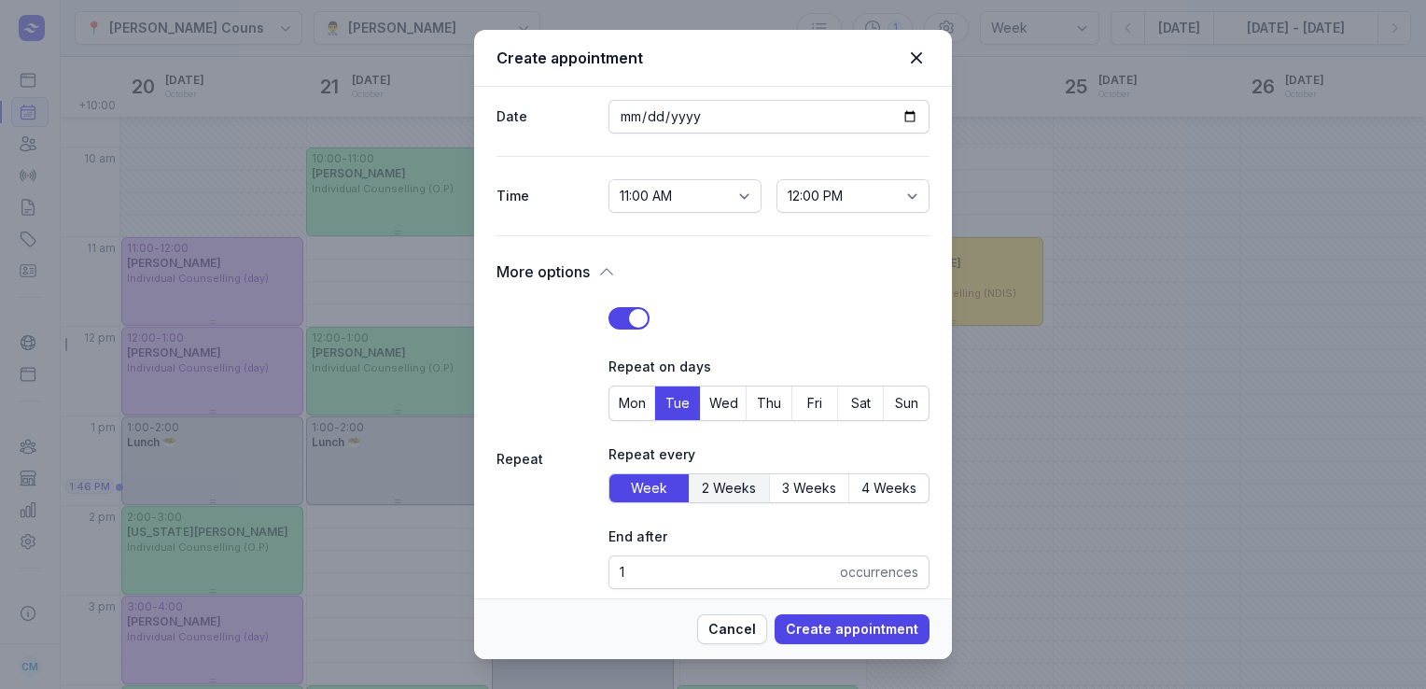
click at [724, 482] on span "2 Weeks" at bounding box center [729, 488] width 54 height 21
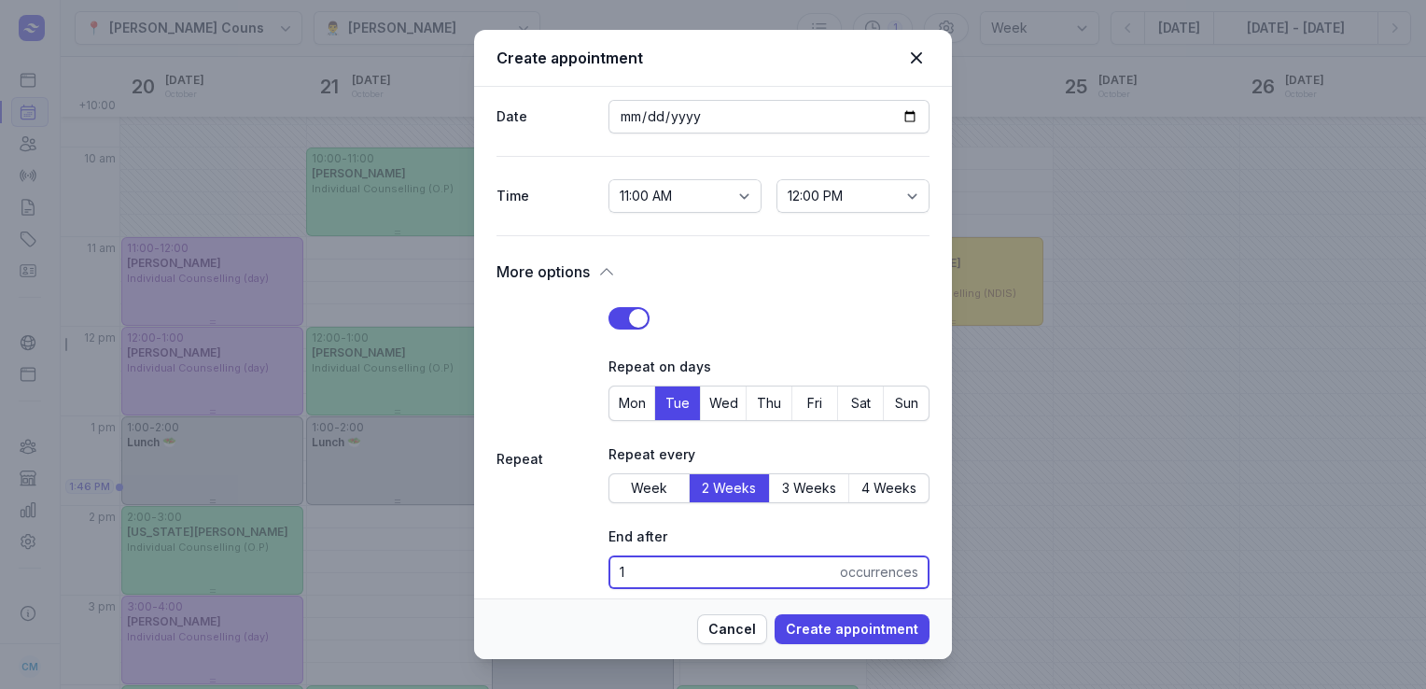
click at [640, 568] on input "1" at bounding box center [768, 572] width 321 height 34
type input "25"
click at [824, 645] on div "Cancel Create appointment" at bounding box center [713, 628] width 478 height 61
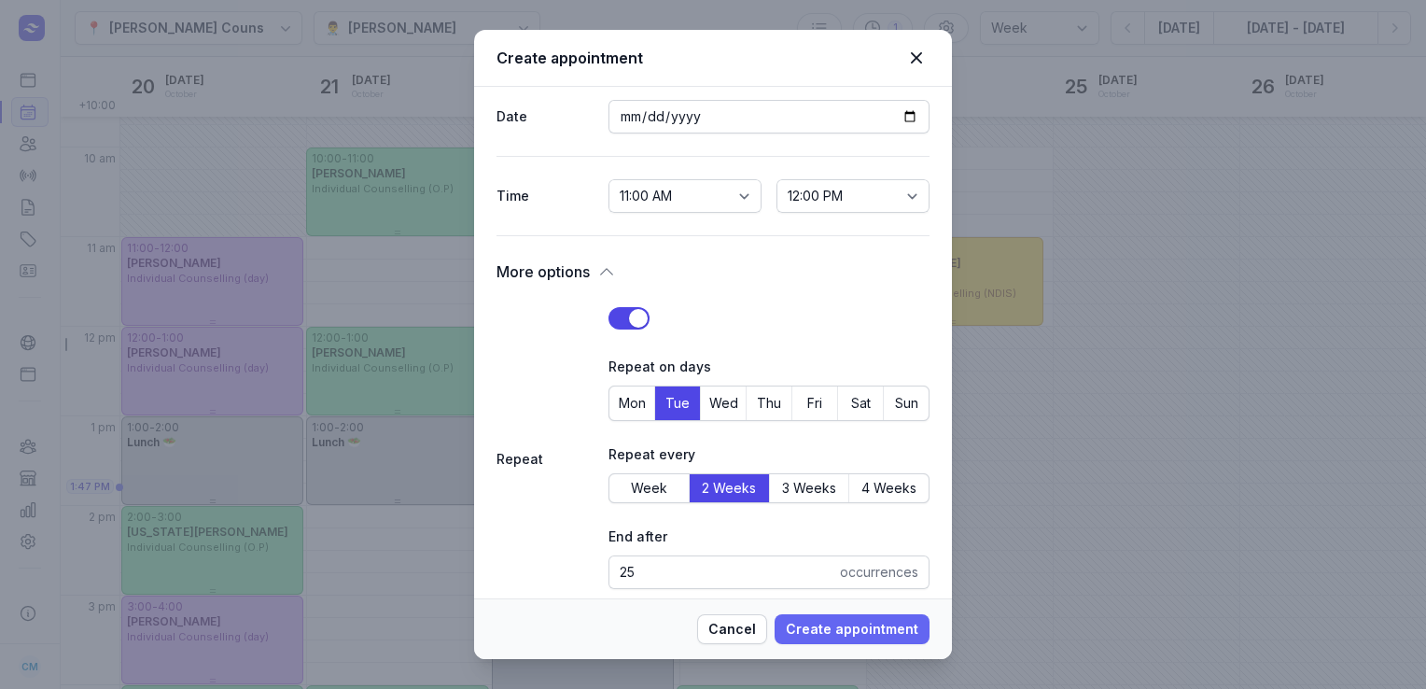
click at [825, 635] on span "Create appointment" at bounding box center [852, 629] width 132 height 22
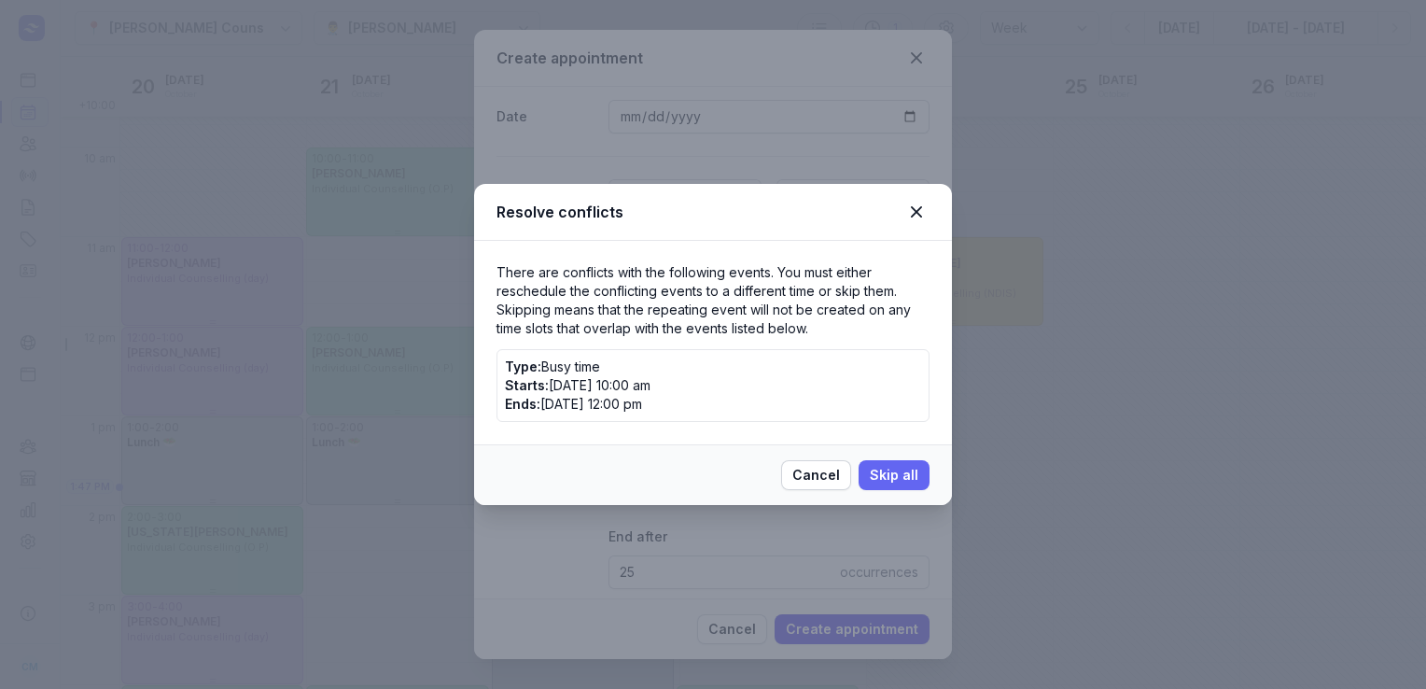
click at [895, 471] on span "Skip all" at bounding box center [894, 475] width 49 height 22
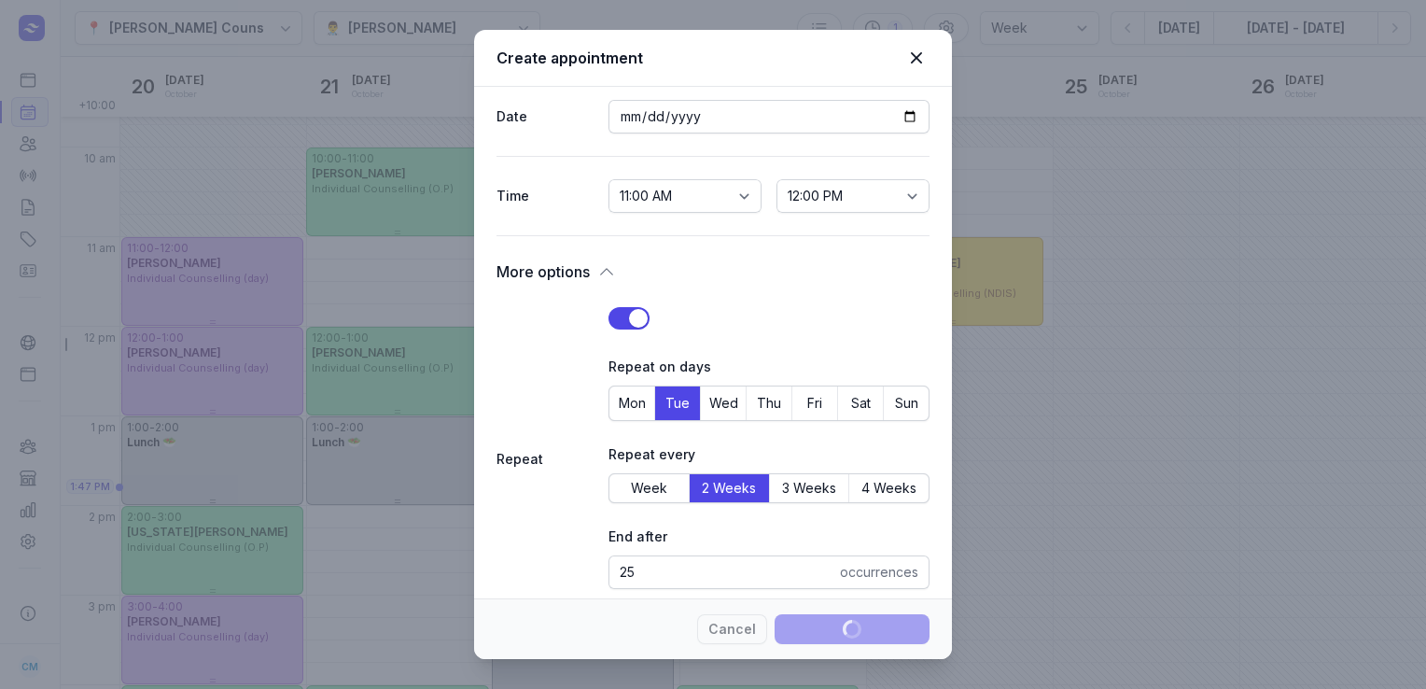
select select
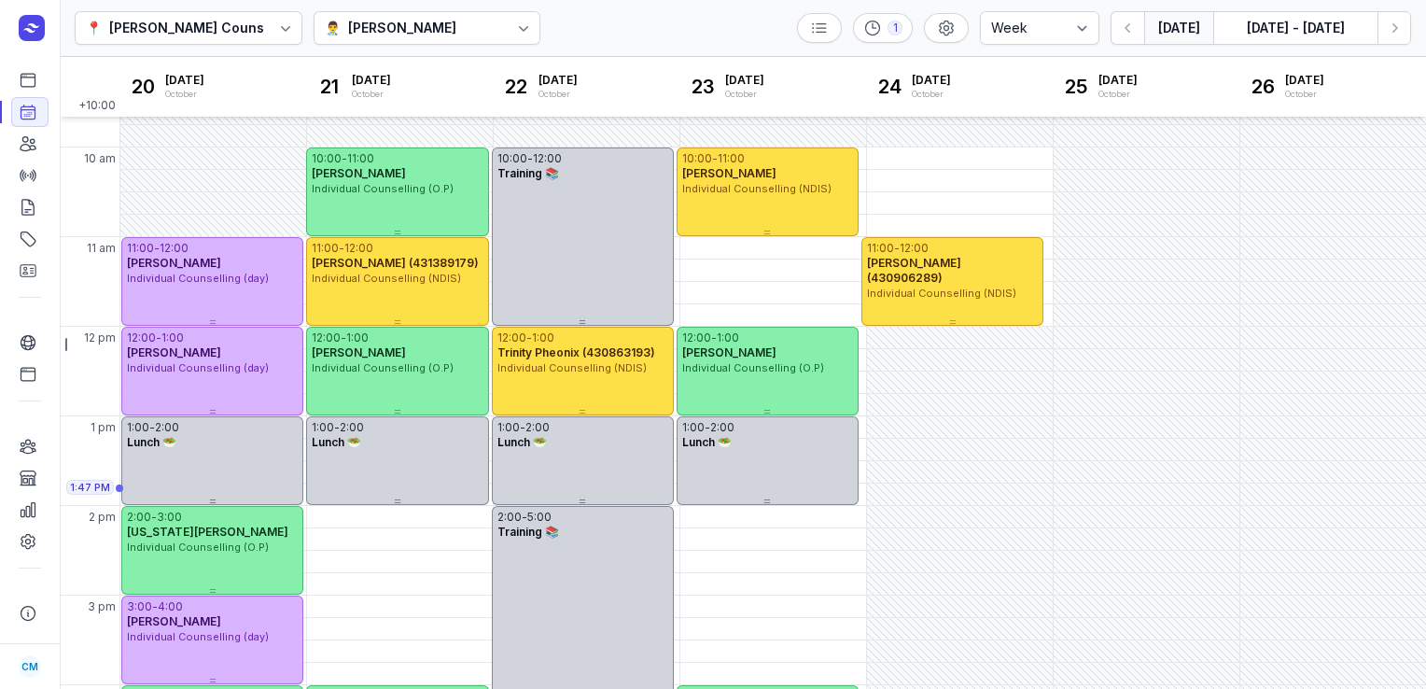
click at [1184, 34] on button "[DATE]" at bounding box center [1178, 28] width 69 height 34
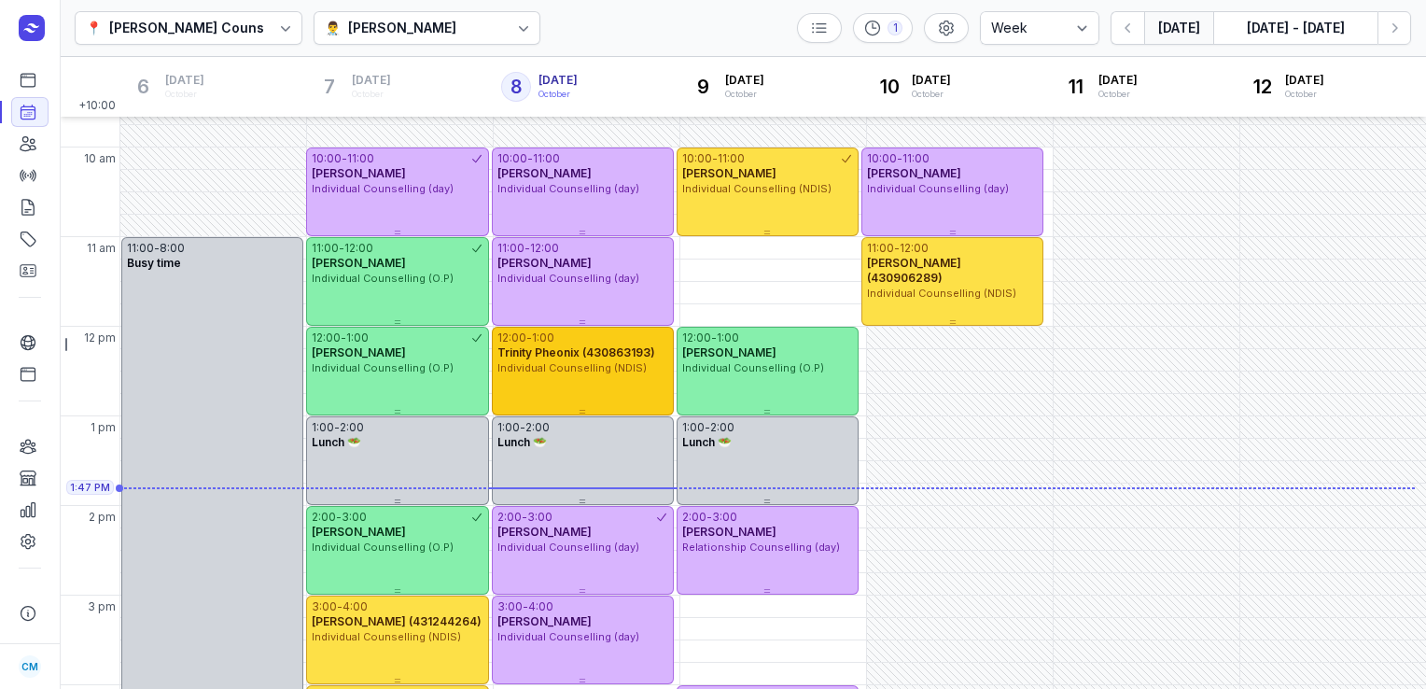
click at [579, 366] on span "Individual Counselling (NDIS)" at bounding box center [571, 367] width 149 height 13
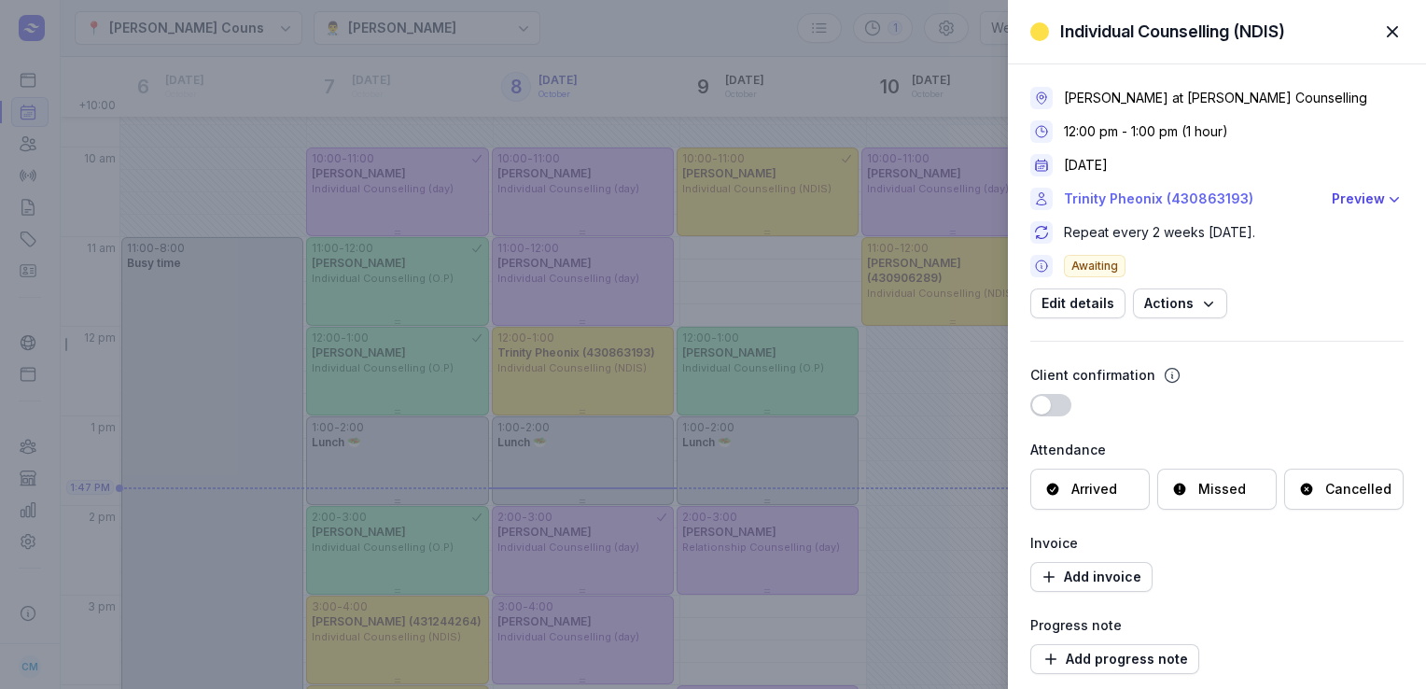
click at [1187, 193] on link "Trinity Pheonix (430863193)" at bounding box center [1192, 199] width 257 height 22
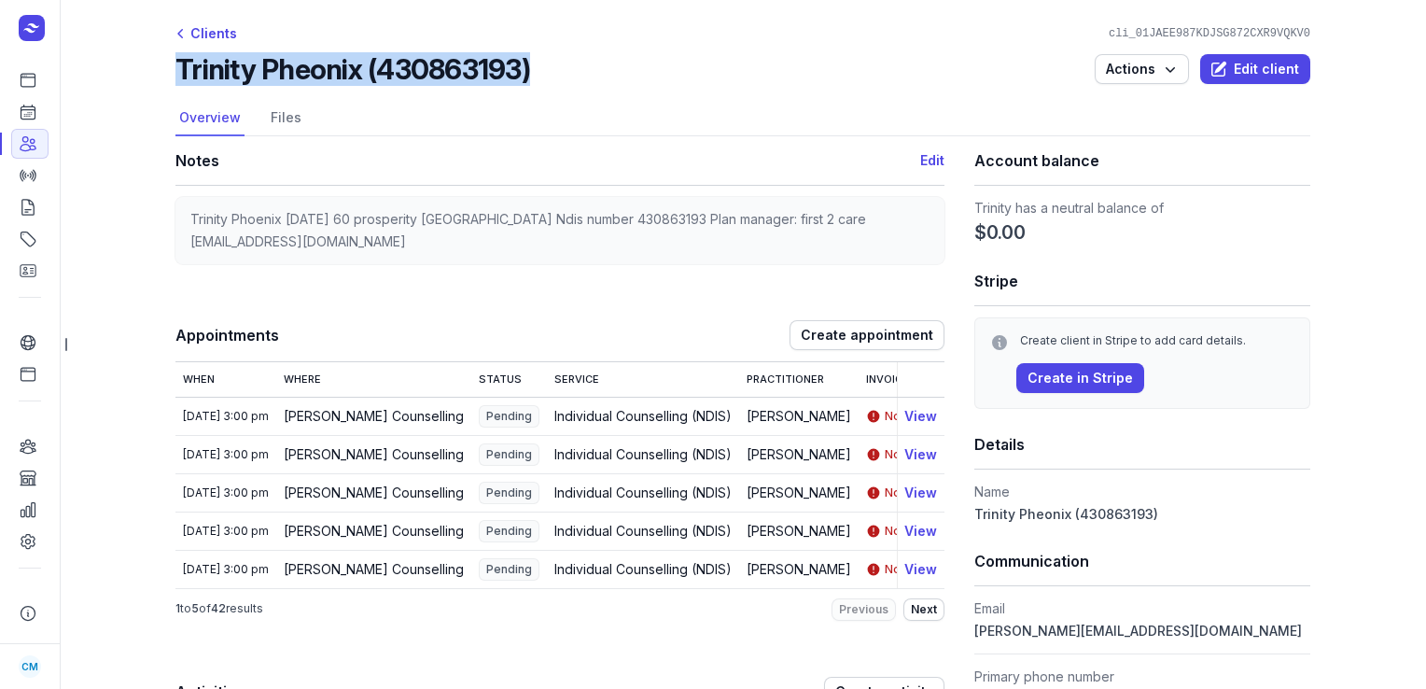
drag, startPoint x: 579, startPoint y: 56, endPoint x: 107, endPoint y: 86, distance: 472.2
click at [107, 86] on main "Clients cli_01JAEE987KDJSG872CXR9VQKV0 Trinity Pheonix (430863193) Actions Edit…" at bounding box center [743, 344] width 1366 height 689
copy h2 "Trinity Pheonix (430863193)"
click at [30, 118] on icon at bounding box center [28, 112] width 19 height 19
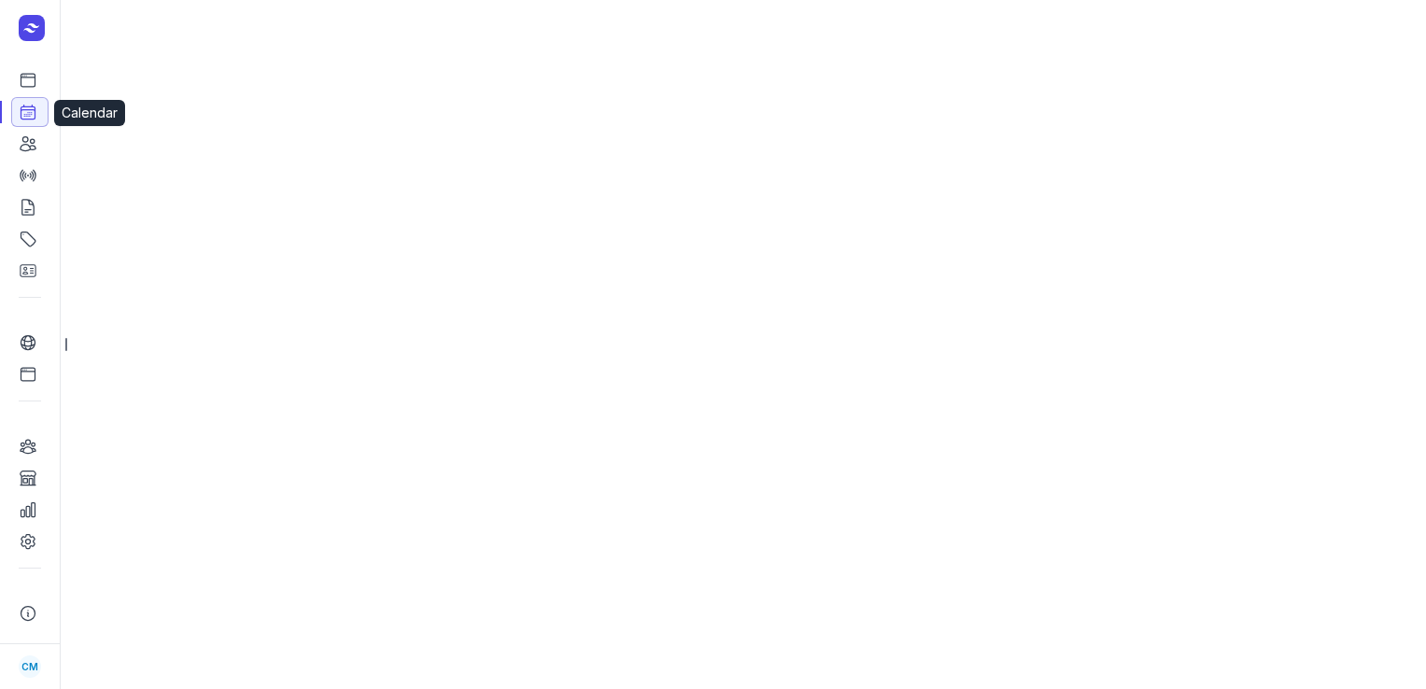
select select "week"
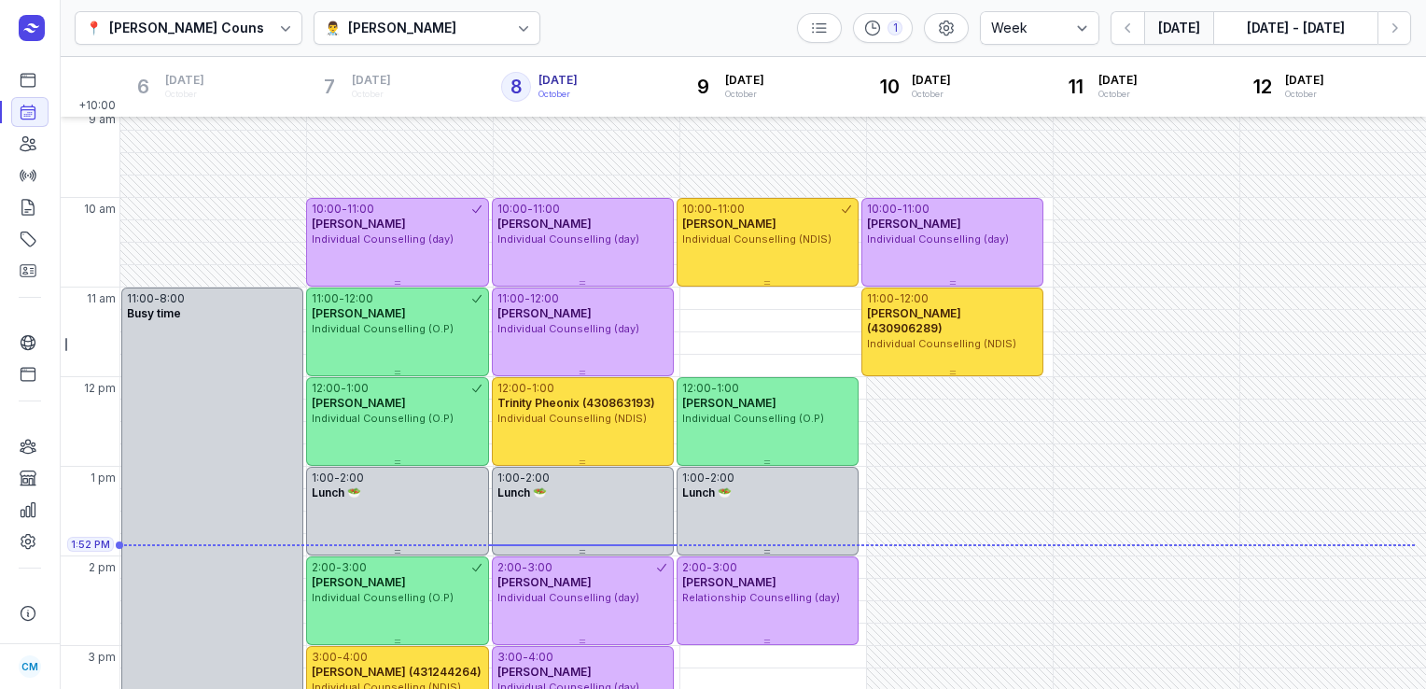
scroll to position [288, 0]
